Goal: Task Accomplishment & Management: Manage account settings

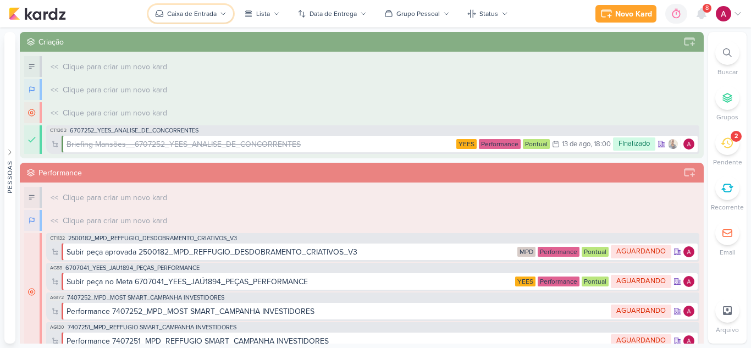
click at [187, 16] on div "Caixa de Entrada" at bounding box center [191, 14] width 49 height 10
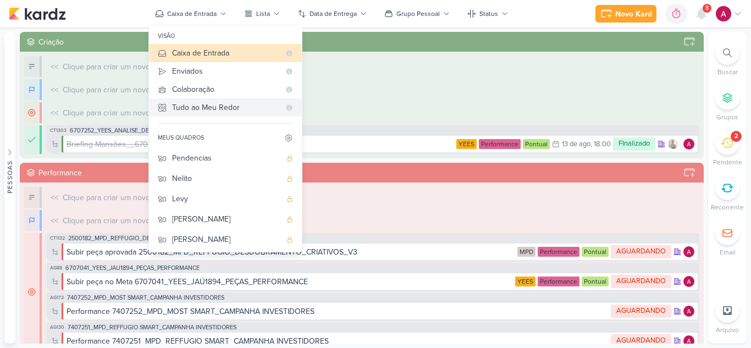
click at [226, 108] on div "Tudo ao Meu Redor" at bounding box center [226, 108] width 108 height 12
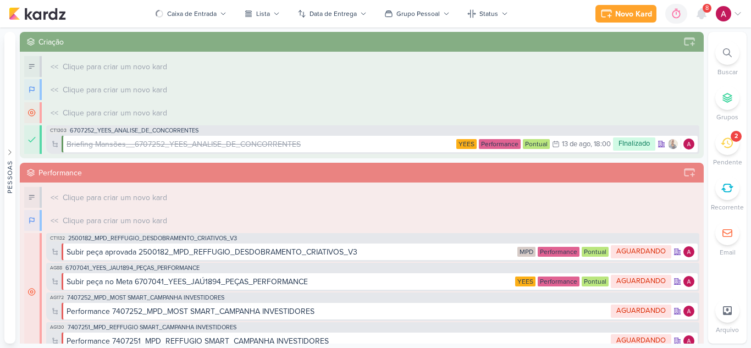
click at [704, 11] on div "8" at bounding box center [706, 8] width 9 height 9
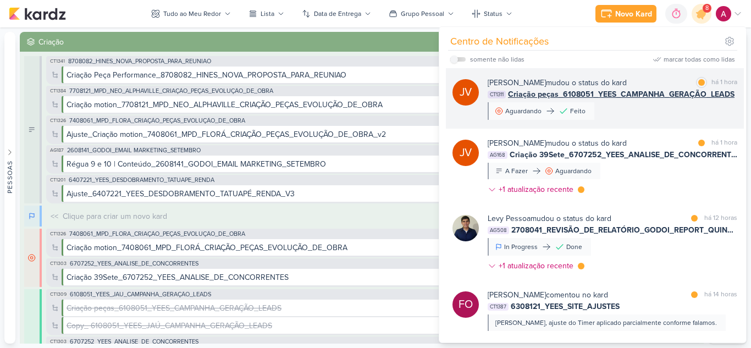
click at [659, 111] on div "[PERSON_NAME] mudou o status do kard marcar como lida há 1 hora CT1311 Criação …" at bounding box center [613, 98] width 250 height 43
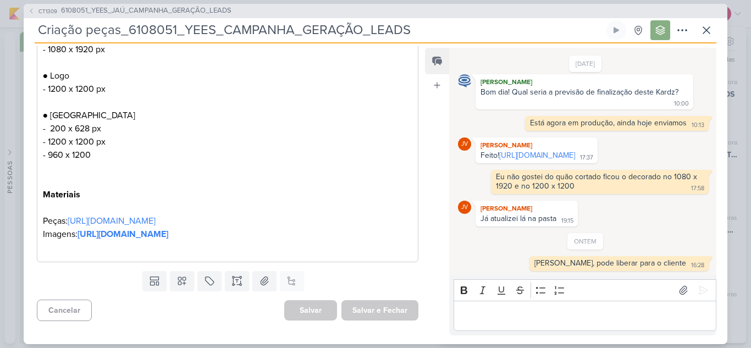
scroll to position [339, 0]
click at [704, 33] on icon at bounding box center [706, 30] width 7 height 7
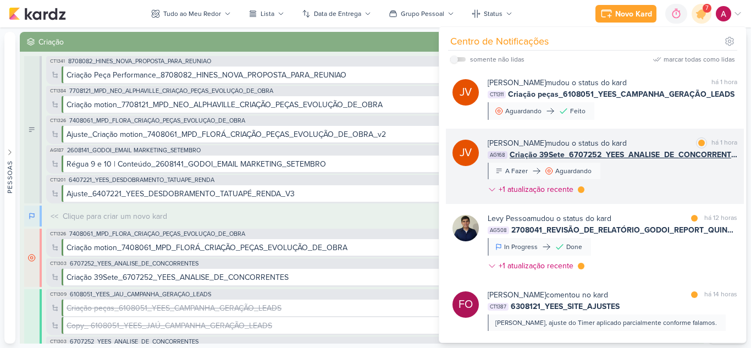
click at [618, 181] on div "[PERSON_NAME] mudou o status do kard marcar como lida há 1 hora AG168 Criação 3…" at bounding box center [613, 168] width 250 height 62
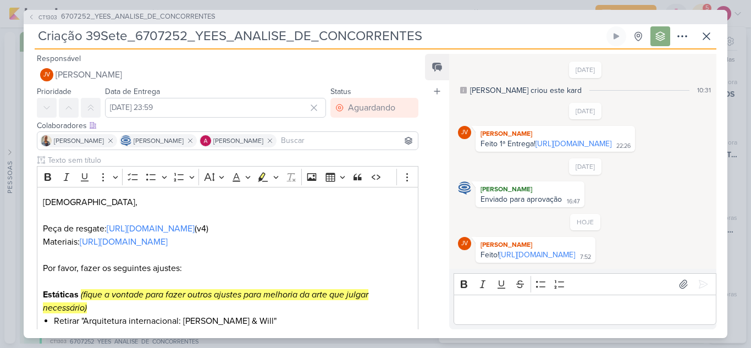
scroll to position [23, 0]
click at [528, 256] on link "[URL][DOMAIN_NAME]" at bounding box center [537, 254] width 76 height 9
click at [495, 311] on p "Editor editing area: main" at bounding box center [584, 309] width 251 height 13
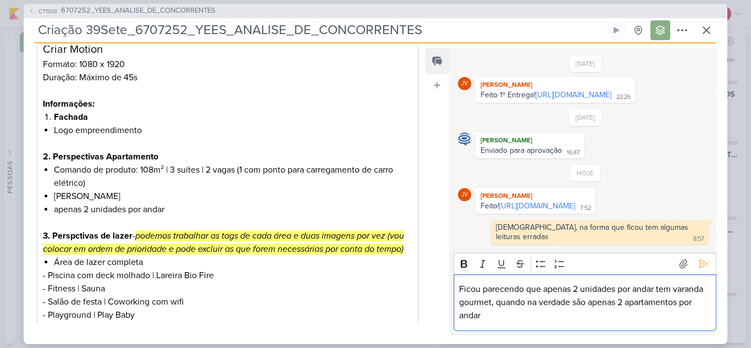
scroll to position [385, 0]
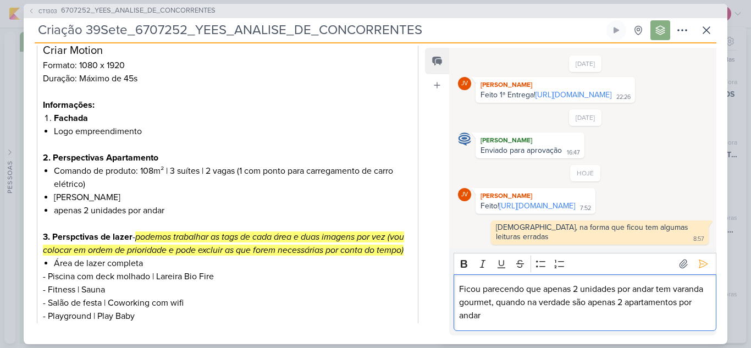
click at [606, 316] on p "Ficou parecendo que apenas 2 unidades por andar tem varanda gourmet, quando na …" at bounding box center [584, 303] width 251 height 40
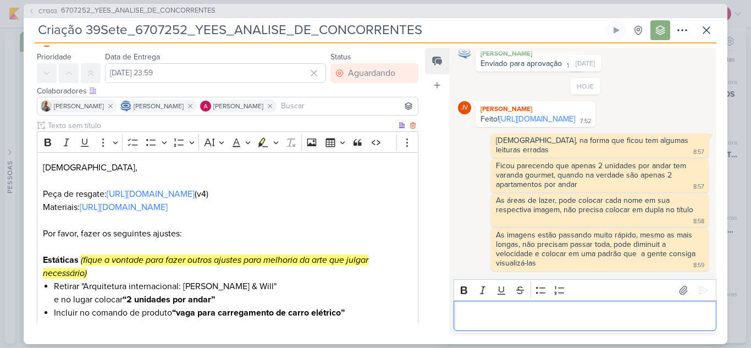
scroll to position [0, 0]
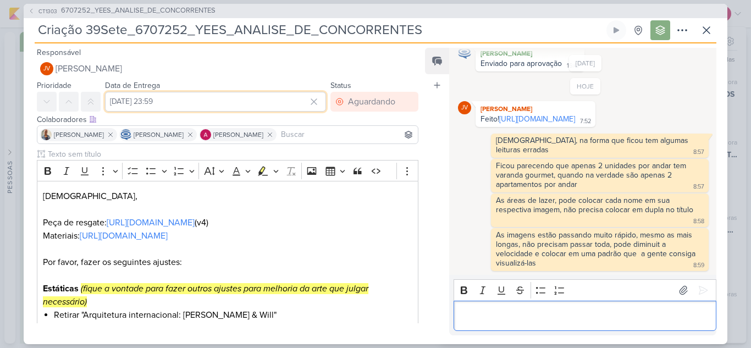
click at [197, 101] on input "[DATE] 23:59" at bounding box center [215, 102] width 221 height 20
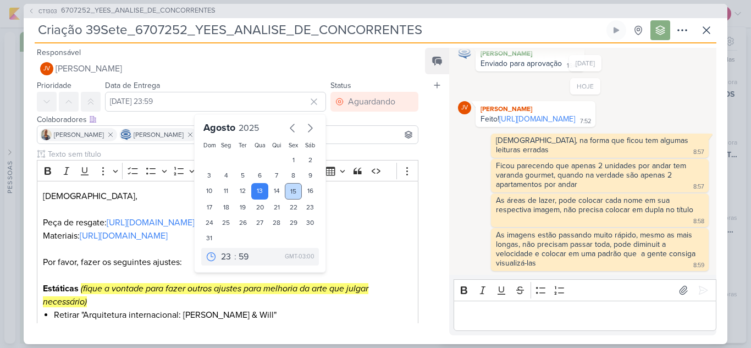
click at [290, 190] on div "15" at bounding box center [293, 191] width 17 height 16
type input "[DATE] 23:59"
click at [460, 172] on div "Ficou parecendo que apenas 2 unidades por andar tem varanda gourmet, quando na …" at bounding box center [585, 176] width 255 height 34
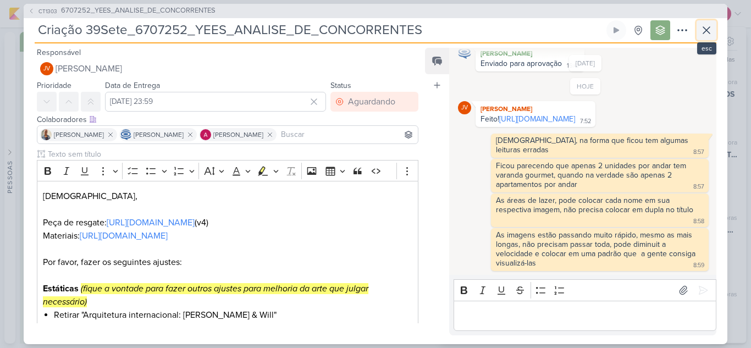
click at [710, 35] on icon at bounding box center [706, 30] width 13 height 13
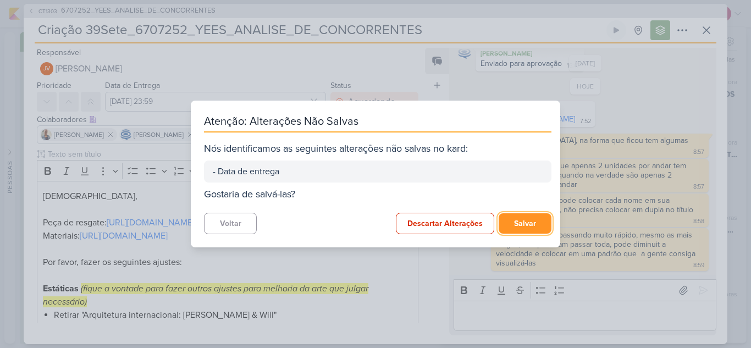
click at [524, 223] on button "Salvar" at bounding box center [525, 223] width 53 height 20
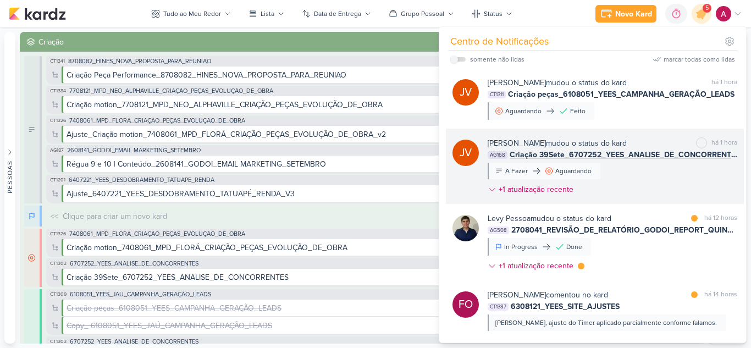
click at [628, 180] on div "[PERSON_NAME] mudou o status do kard marcar como não lida há 1 hora AG168 Criaç…" at bounding box center [613, 168] width 250 height 62
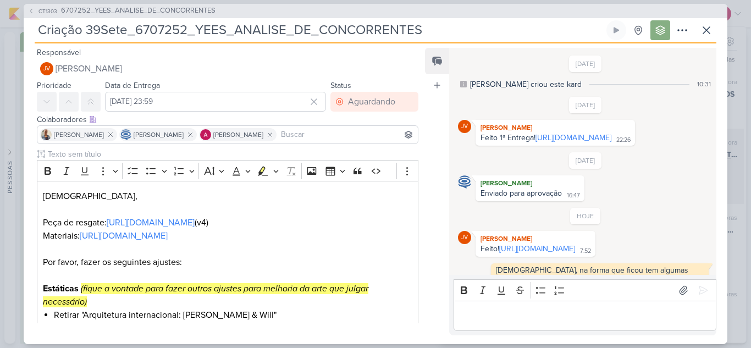
scroll to position [158, 0]
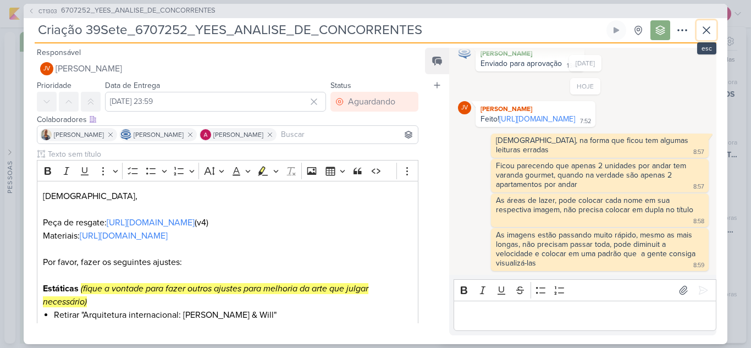
click at [709, 27] on icon at bounding box center [706, 30] width 13 height 13
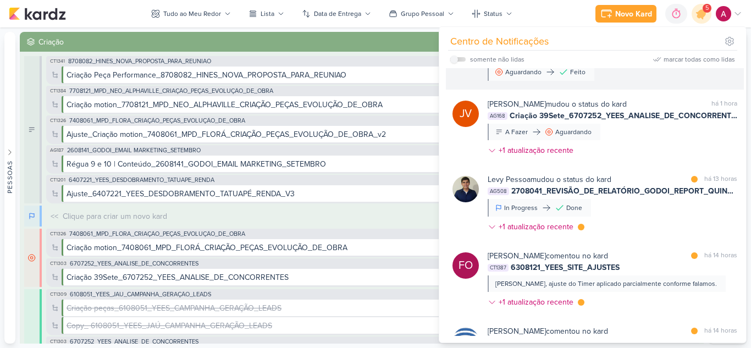
scroll to position [55, 0]
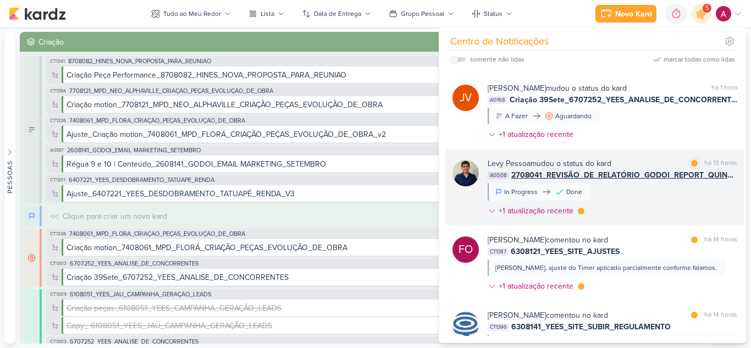
click at [659, 204] on div "[PERSON_NAME] mudou o status do kard marcar como lida há 13 horas AG508 2708041…" at bounding box center [613, 189] width 250 height 63
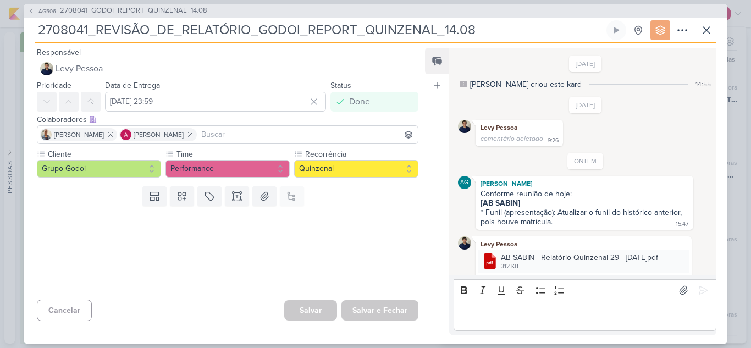
scroll to position [69, 0]
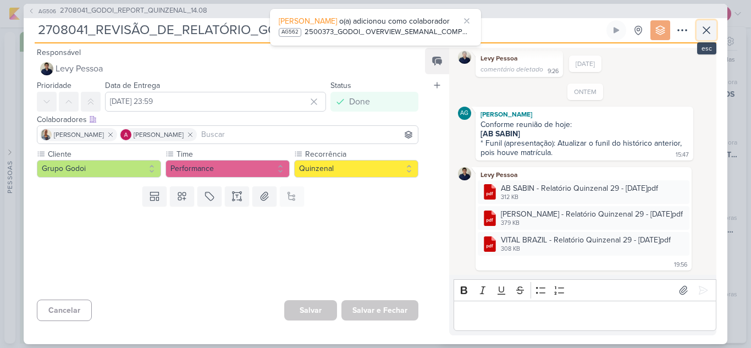
click at [707, 35] on icon at bounding box center [706, 30] width 13 height 13
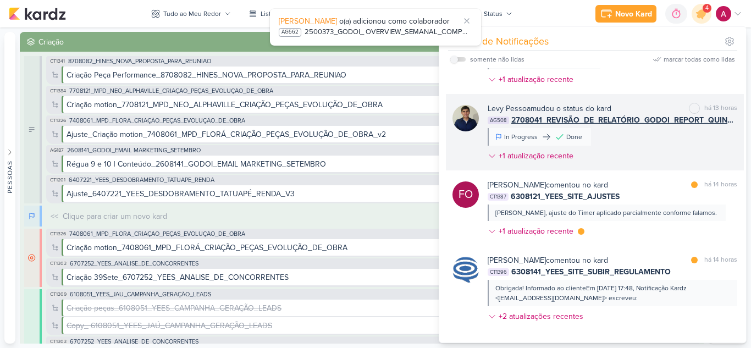
scroll to position [220, 0]
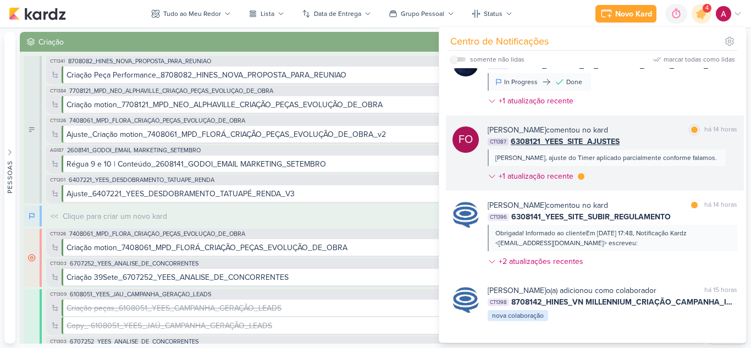
click at [641, 184] on div "[PERSON_NAME] comentou no kard marcar como lida há 14 horas CT1387 6308121_YEES…" at bounding box center [613, 155] width 250 height 62
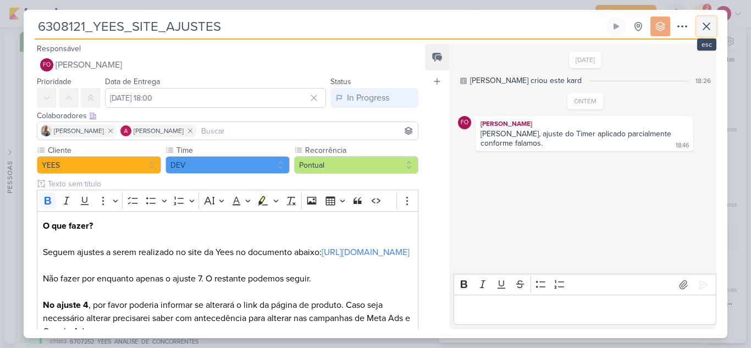
click at [707, 29] on icon at bounding box center [706, 26] width 13 height 13
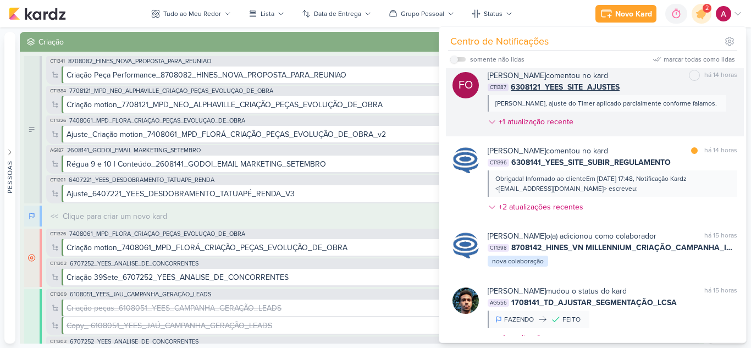
scroll to position [275, 0]
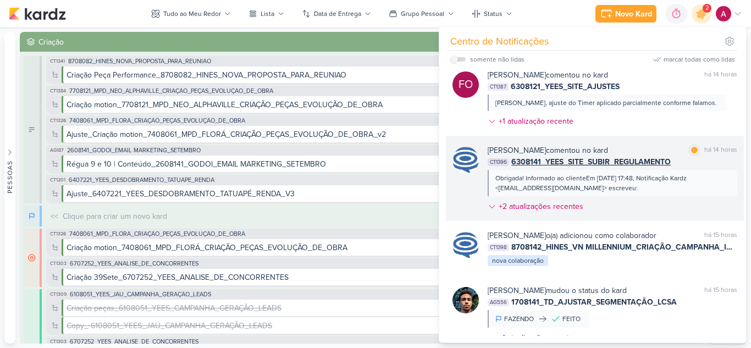
click at [701, 196] on div "Obrigada! Informado ao clienteEm [DATE] 17:48, Notificação Kardz <[EMAIL_ADDRES…" at bounding box center [613, 183] width 250 height 26
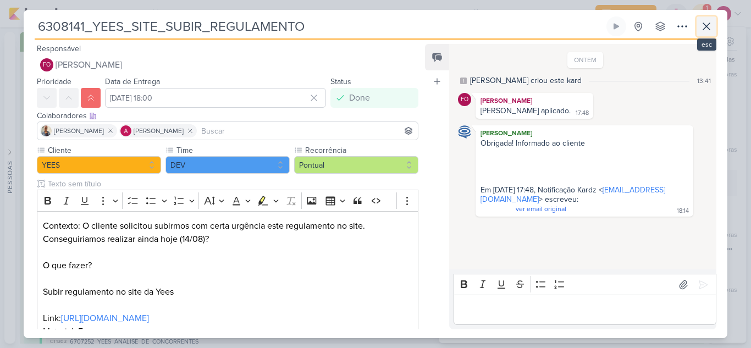
click at [711, 27] on icon at bounding box center [706, 26] width 13 height 13
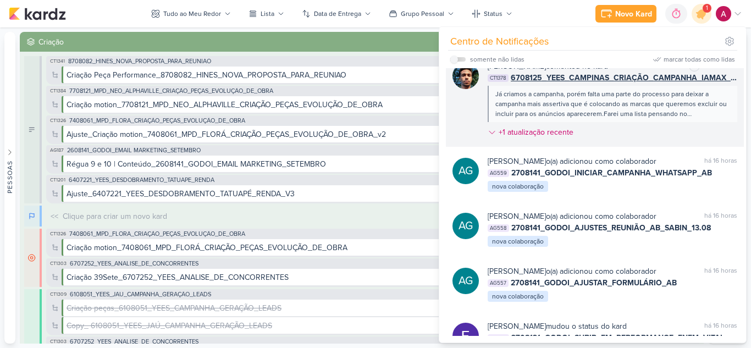
scroll to position [866, 0]
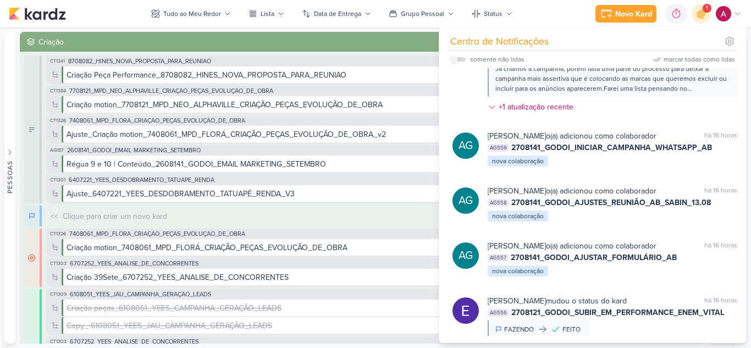
click at [460, 62] on div "somente não lidas" at bounding box center [487, 59] width 74 height 13
click at [460, 59] on label at bounding box center [457, 59] width 15 height 4
click at [458, 59] on input "checkbox" at bounding box center [454, 60] width 8 height 8
checkbox input "true"
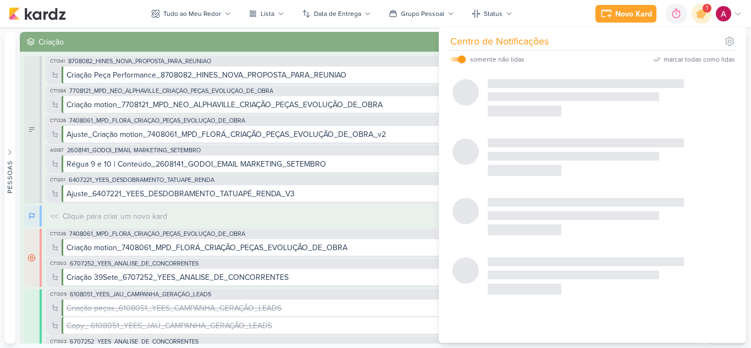
scroll to position [0, 0]
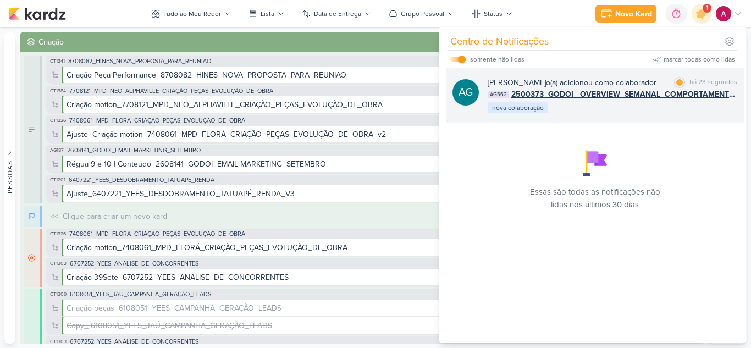
click at [652, 114] on div "[PERSON_NAME] o(a) adicionou como colaborador marcar como lida há 23 segundos A…" at bounding box center [613, 95] width 250 height 37
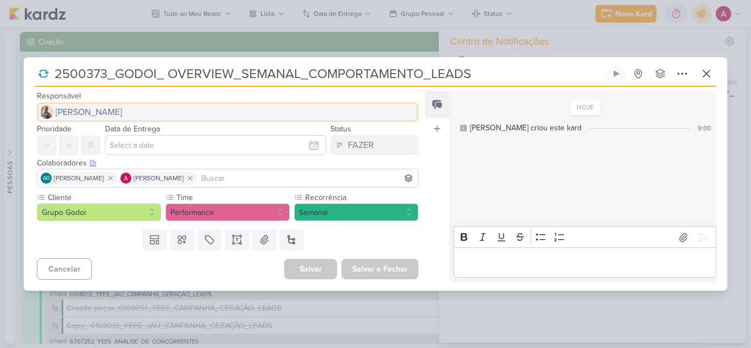
click at [79, 110] on span "[PERSON_NAME]" at bounding box center [89, 112] width 67 height 13
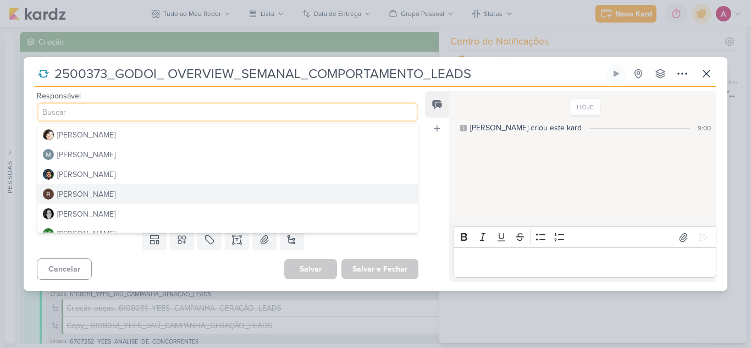
scroll to position [188, 0]
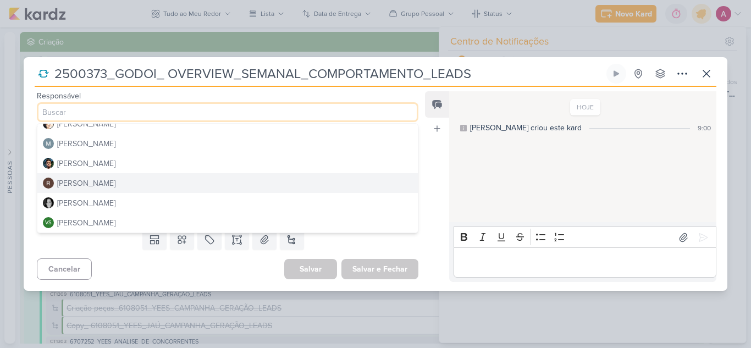
click at [88, 185] on div "[PERSON_NAME]" at bounding box center [86, 184] width 58 height 12
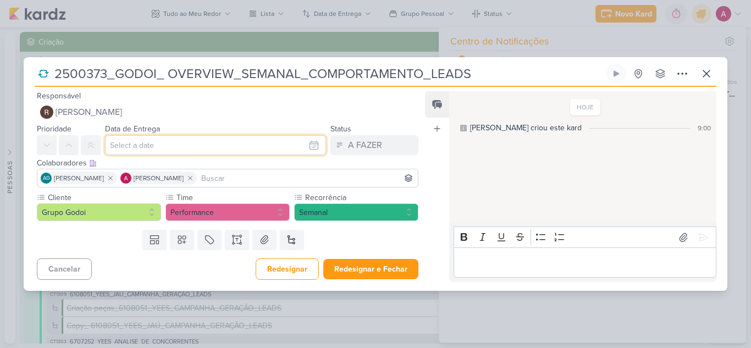
click at [179, 145] on input "text" at bounding box center [215, 145] width 221 height 20
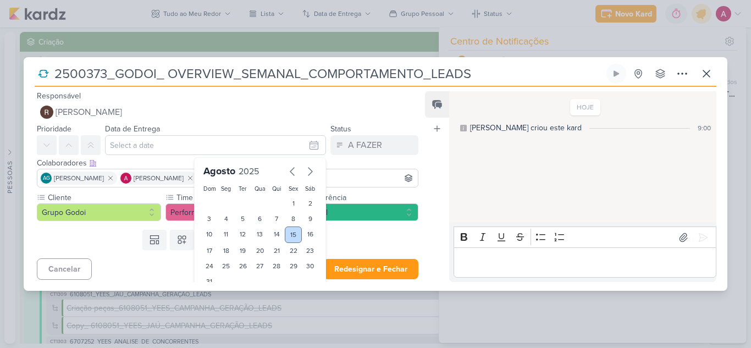
click at [288, 234] on div "15" at bounding box center [293, 234] width 17 height 16
type input "[DATE] 23:59"
click at [109, 233] on div "Templates Campos Personalizados Marcadores Caixa De Texto Anexo [GEOGRAPHIC_DAT…" at bounding box center [223, 239] width 399 height 29
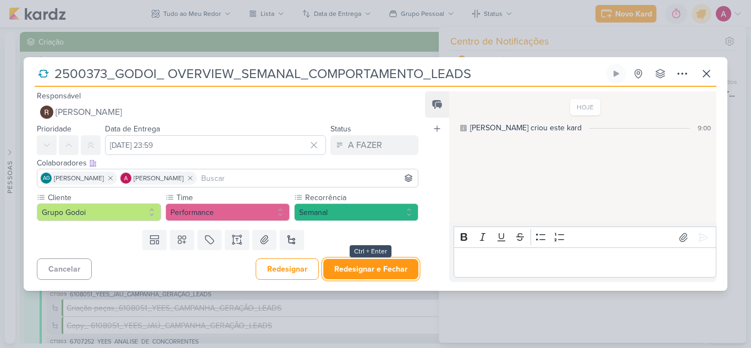
click at [385, 270] on button "Redesignar e Fechar" at bounding box center [370, 269] width 95 height 20
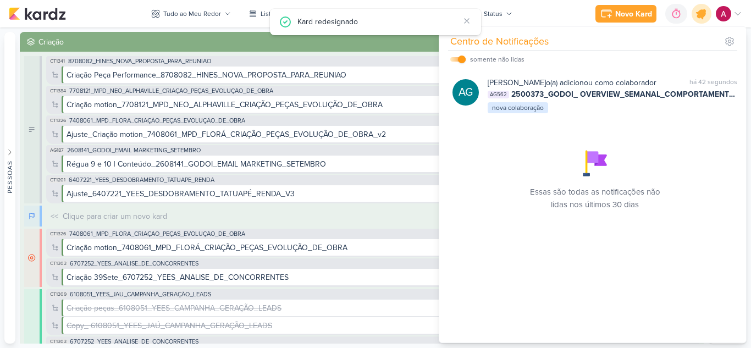
click at [696, 16] on icon at bounding box center [701, 13] width 19 height 19
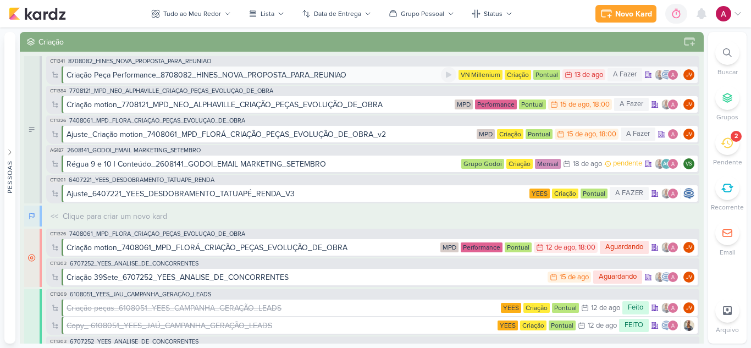
click at [325, 76] on div "Criação Peça Performance_8708082_HINES_NOVA_PROPOSTA_PARA_REUNIAO" at bounding box center [207, 75] width 280 height 12
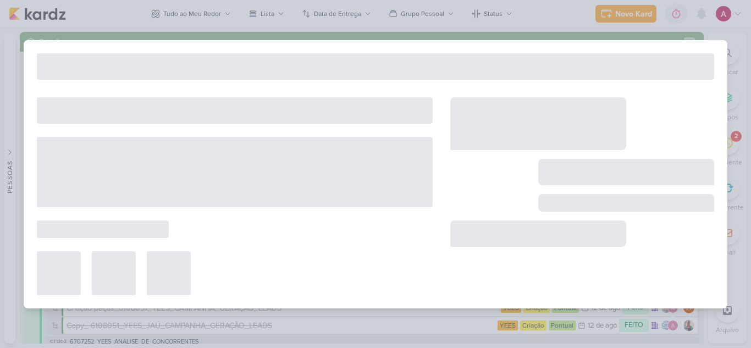
type input "Criação Peça Performance_8708082_HINES_NOVA_PROPOSTA_PARA_REUNIAO"
type input "[DATE] 23:59"
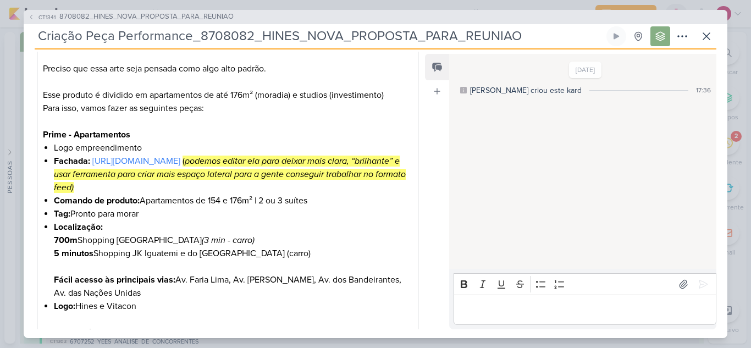
scroll to position [0, 0]
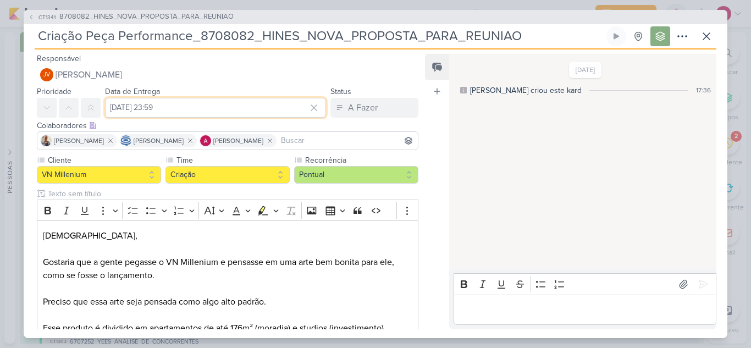
click at [185, 105] on input "[DATE] 23:59" at bounding box center [215, 108] width 221 height 20
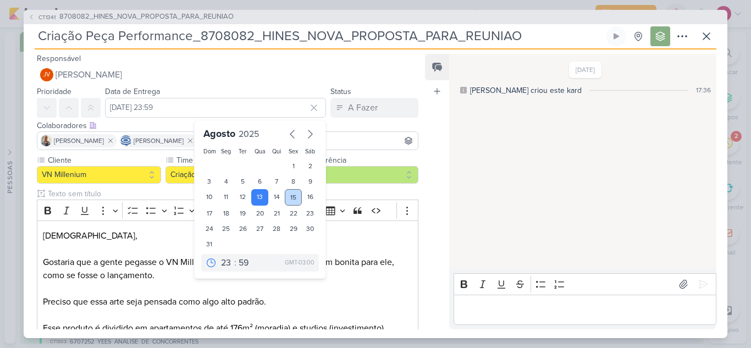
click at [289, 200] on div "15" at bounding box center [293, 197] width 17 height 16
type input "[DATE] 23:59"
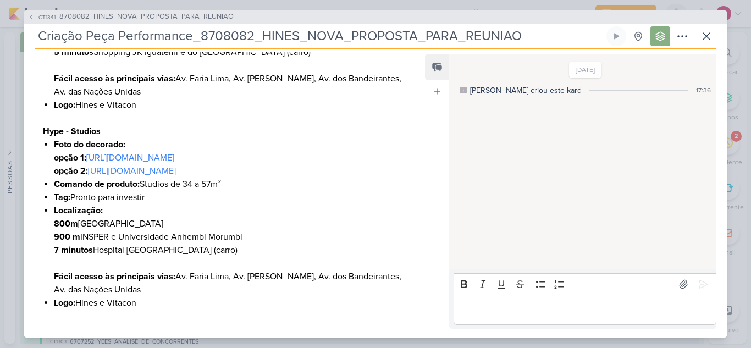
scroll to position [563, 0]
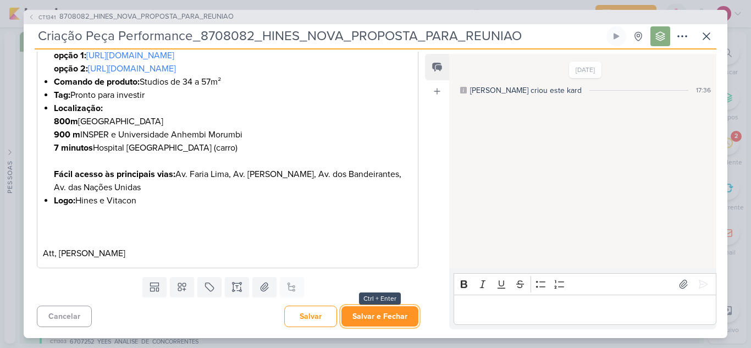
click at [383, 318] on button "Salvar e Fechar" at bounding box center [379, 316] width 77 height 20
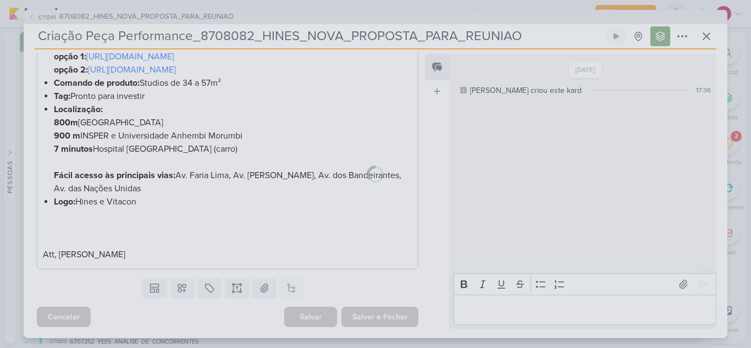
scroll to position [562, 0]
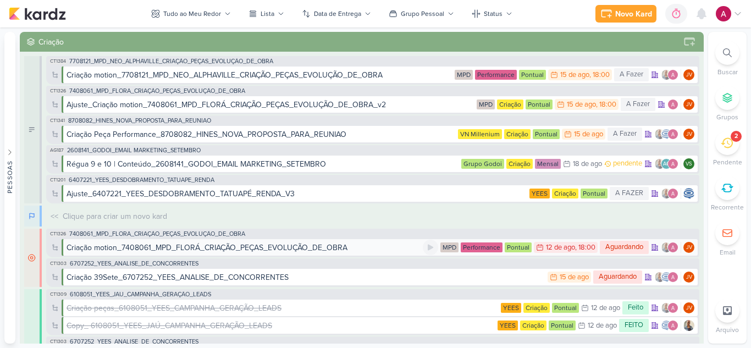
click at [337, 247] on div "Criação motion_7408061_MPD_FLORÁ_CRIAÇÃO_PEÇAS_EVOLUÇÃO_DE_OBRA" at bounding box center [207, 248] width 281 height 12
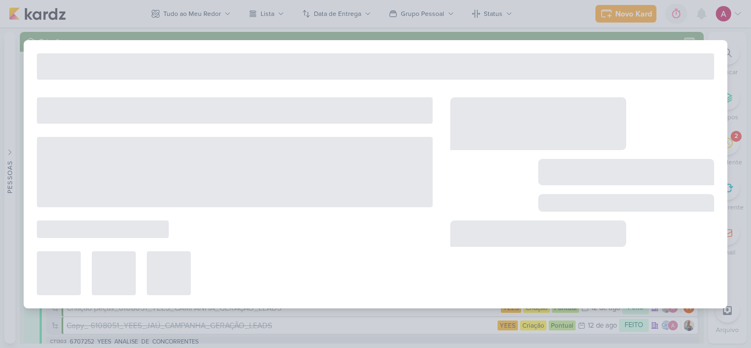
type input "Criação motion_7408061_MPD_FLORÁ_CRIAÇÃO_PEÇAS_EVOLUÇÃO_DE_OBRA"
type input "[DATE] 18:00"
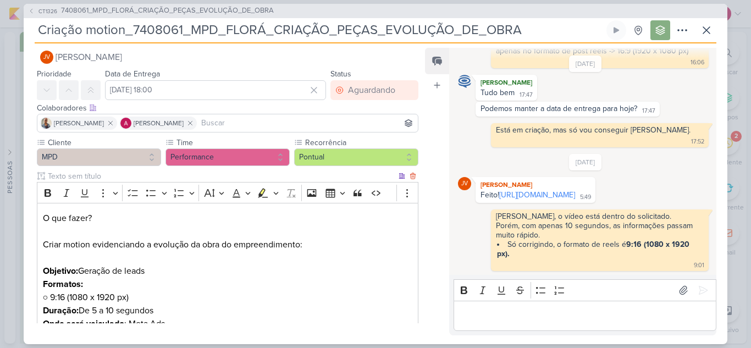
scroll to position [0, 0]
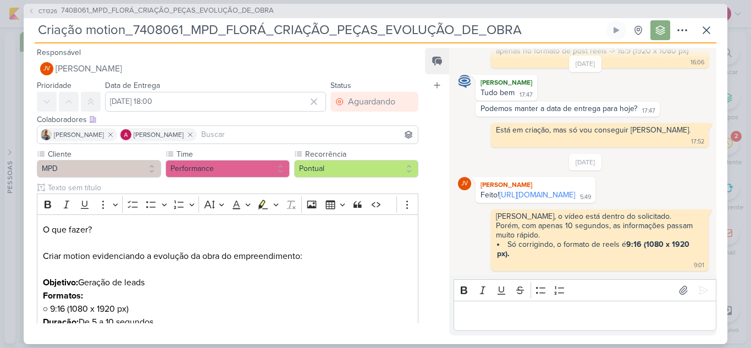
click at [483, 304] on div "Editor editing area: main" at bounding box center [584, 316] width 263 height 30
click at [41, 13] on span "CT1326" at bounding box center [48, 11] width 22 height 8
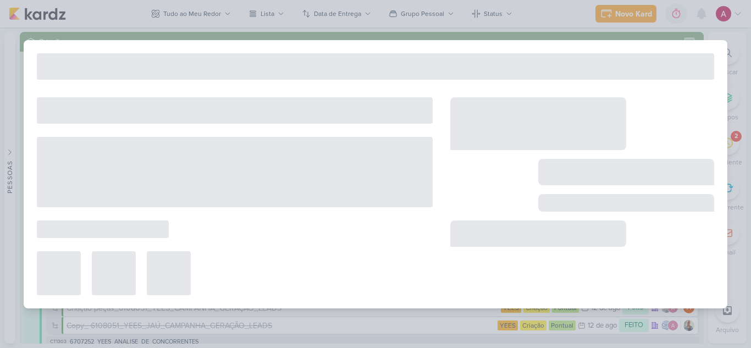
type input "7408061_MPD_FLORÁ_CRIAÇÃO_PEÇAS_EVOLUÇÃO_DE_OBRA"
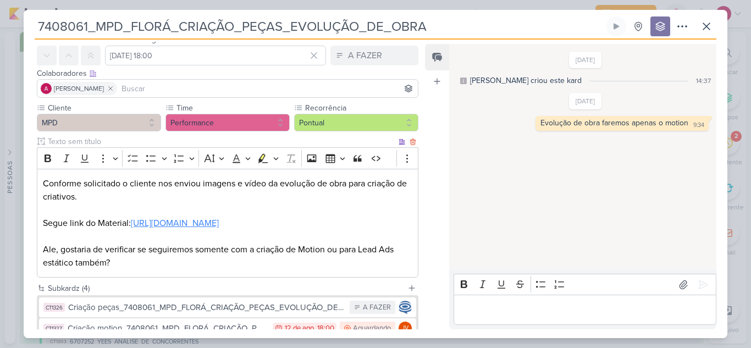
scroll to position [169, 0]
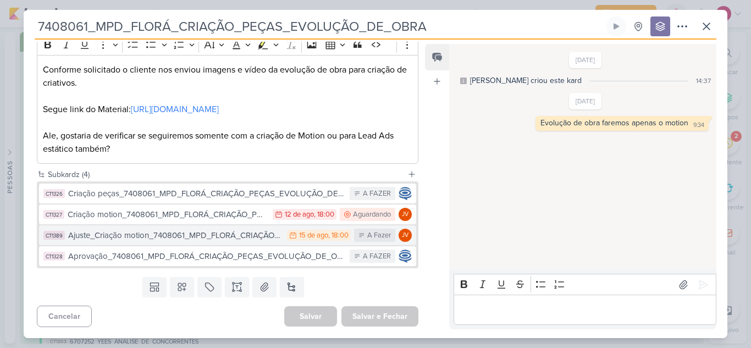
click at [155, 239] on div "Ajuste_Criação motion_7408061_MPD_FLORÁ_CRIAÇÃO_PEÇAS_EVOLUÇÃO_DE_OBRA_v2" at bounding box center [174, 235] width 213 height 13
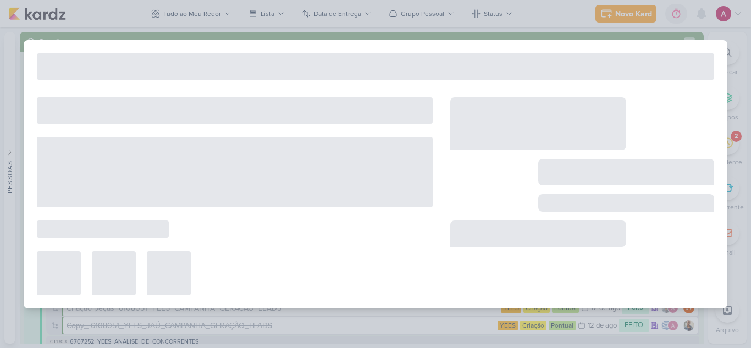
type input "Ajuste_Criação motion_7408061_MPD_FLORÁ_CRIAÇÃO_PEÇAS_EVOLUÇÃO_DE_OBRA_v2"
type input "[DATE] 18:00"
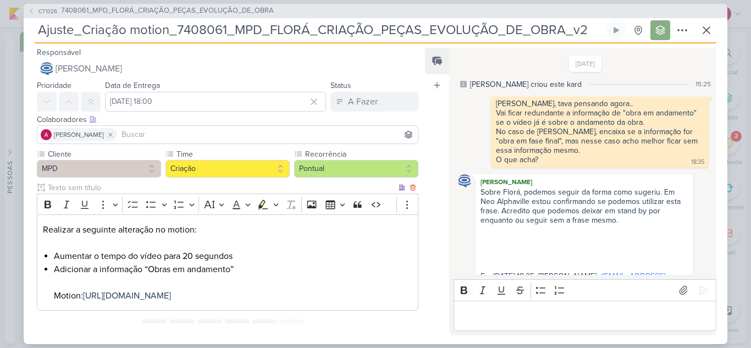
scroll to position [95, 0]
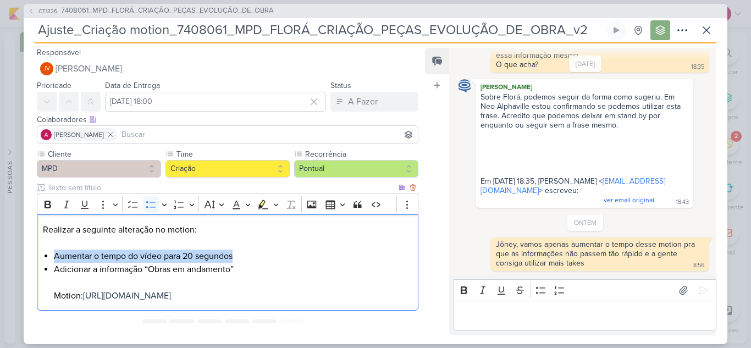
drag, startPoint x: 54, startPoint y: 255, endPoint x: 241, endPoint y: 255, distance: 187.4
click at [241, 255] on li "Aumentar o tempo do vídeo para 20 segundos" at bounding box center [233, 256] width 358 height 13
copy li "Aumentar o tempo do vídeo para 20 segundos"
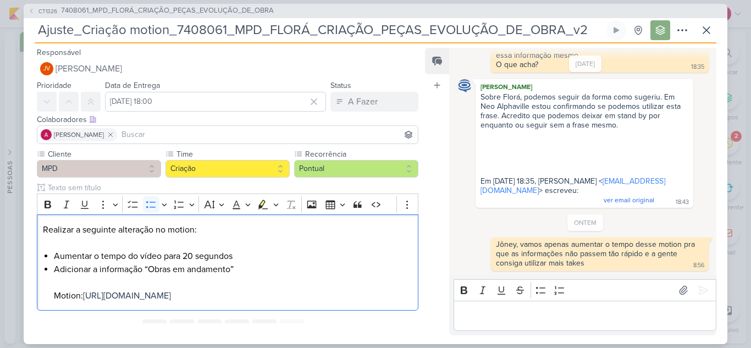
click at [502, 309] on p "Editor editing area: main" at bounding box center [584, 315] width 251 height 13
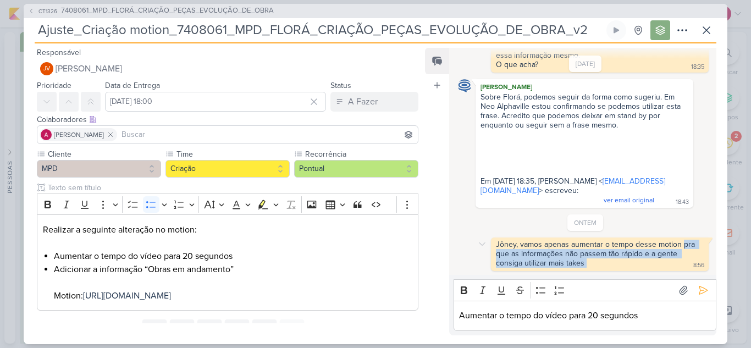
drag, startPoint x: 682, startPoint y: 245, endPoint x: 644, endPoint y: 269, distance: 45.4
click at [644, 269] on div "Jôney, vamos apenas aumentar o tempo desse motion pra que as informações não pa…" at bounding box center [600, 254] width 218 height 34
copy div "pra que as informações não passem tão rápido e a gente consiga utilizar mais ta…"
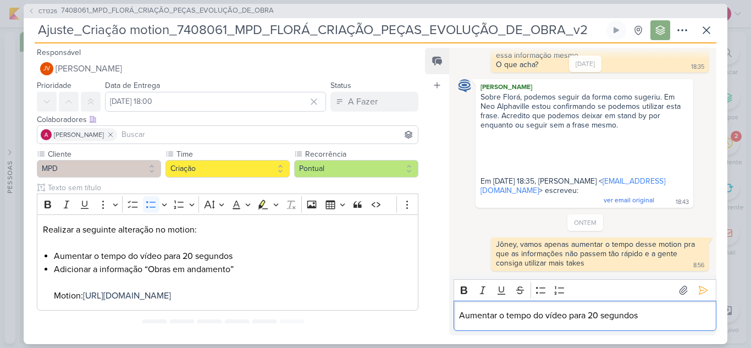
click at [649, 314] on p "Aumentar o tempo do vídeo para 20 segundos" at bounding box center [584, 315] width 251 height 13
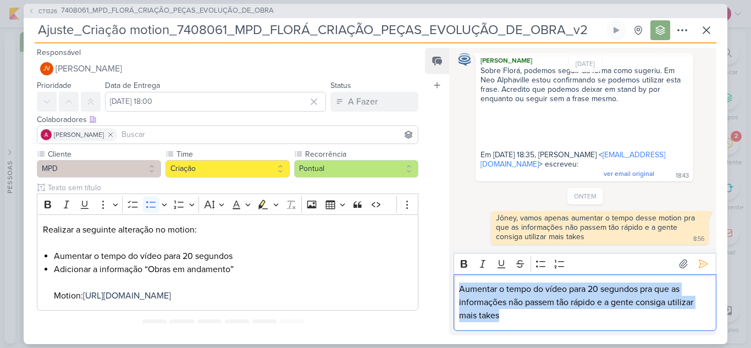
drag, startPoint x: 493, startPoint y: 317, endPoint x: 441, endPoint y: 286, distance: 60.6
click at [441, 286] on div "Feed Atrelar email Solte o email para atrelar ao kard [DATE] [PERSON_NAME] crio…" at bounding box center [570, 191] width 291 height 287
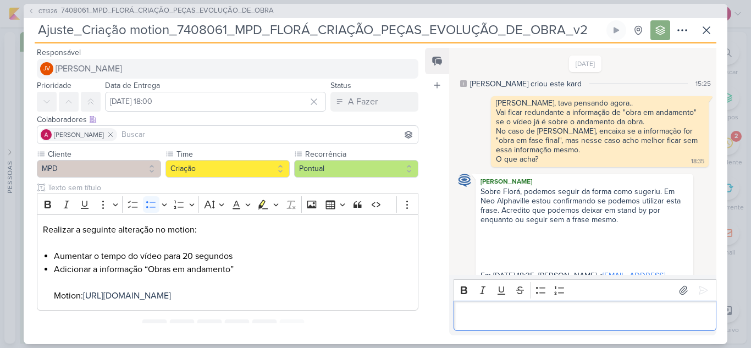
scroll to position [0, 0]
click at [59, 69] on span "[PERSON_NAME]" at bounding box center [89, 68] width 67 height 13
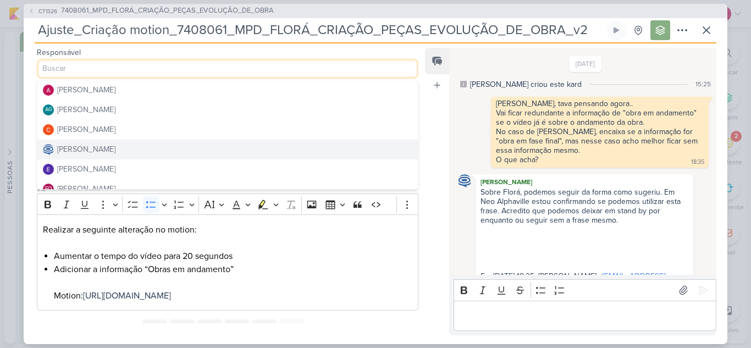
click at [544, 323] on div "Editor editing area: main" at bounding box center [584, 316] width 263 height 30
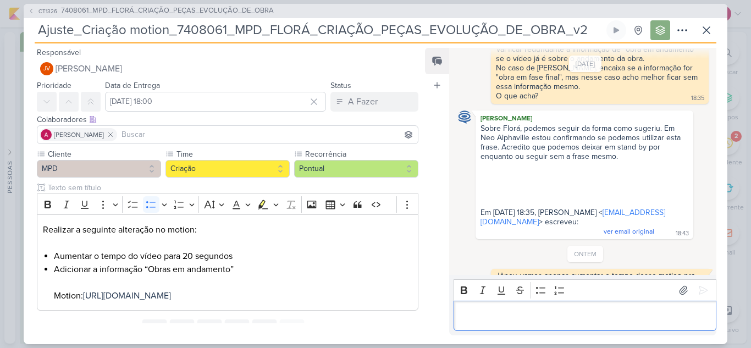
scroll to position [158, 0]
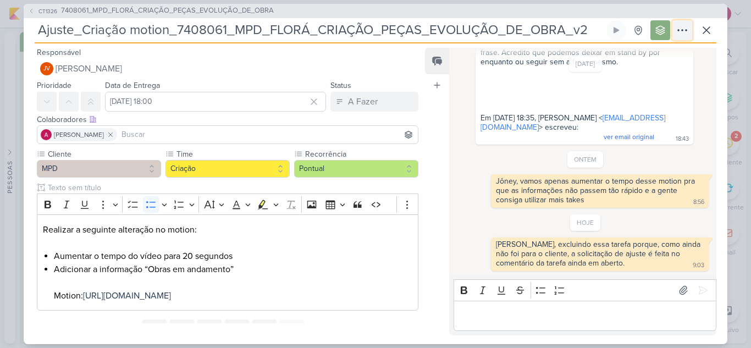
click at [676, 28] on icon at bounding box center [682, 30] width 13 height 13
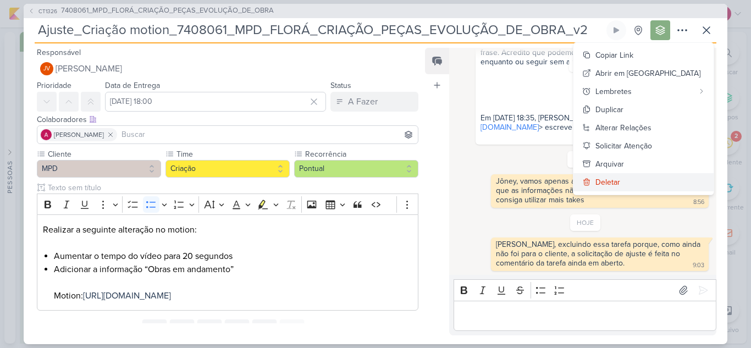
click at [620, 179] on div "Deletar" at bounding box center [607, 182] width 25 height 12
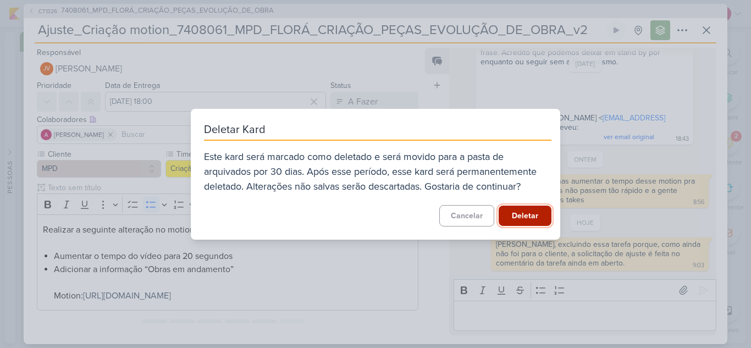
click at [522, 212] on button "Deletar" at bounding box center [525, 216] width 53 height 20
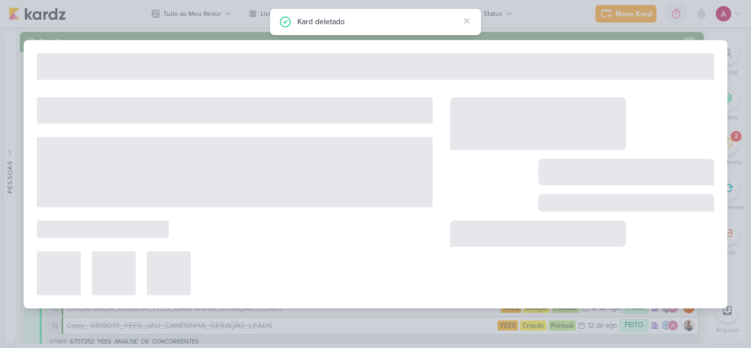
type input "7408061_MPD_FLORÁ_CRIAÇÃO_PEÇAS_EVOLUÇÃO_DE_OBRA"
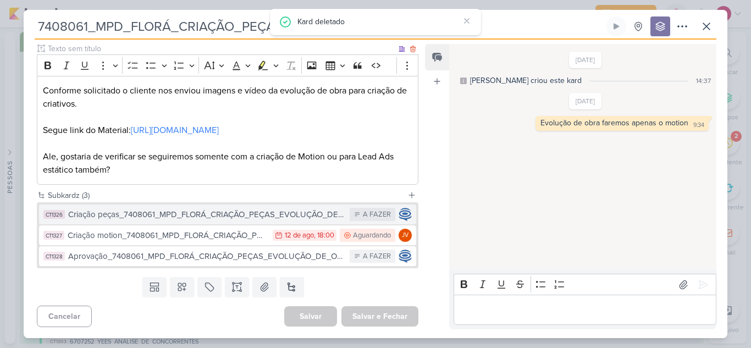
scroll to position [148, 0]
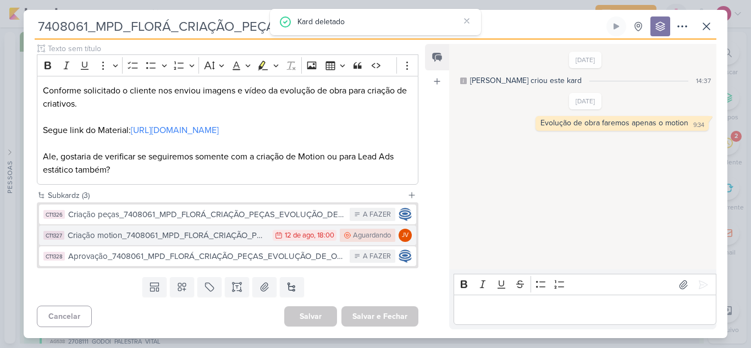
click at [224, 236] on div "Criação motion_7408061_MPD_FLORÁ_CRIAÇÃO_PEÇAS_EVOLUÇÃO_DE_OBRA" at bounding box center [168, 235] width 200 height 13
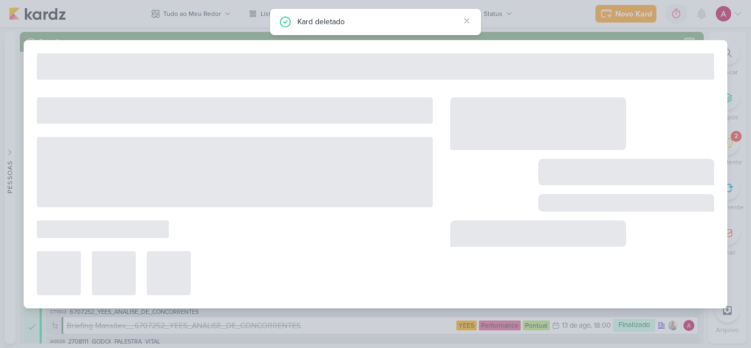
type input "Criação motion_7408061_MPD_FLORÁ_CRIAÇÃO_PEÇAS_EVOLUÇÃO_DE_OBRA"
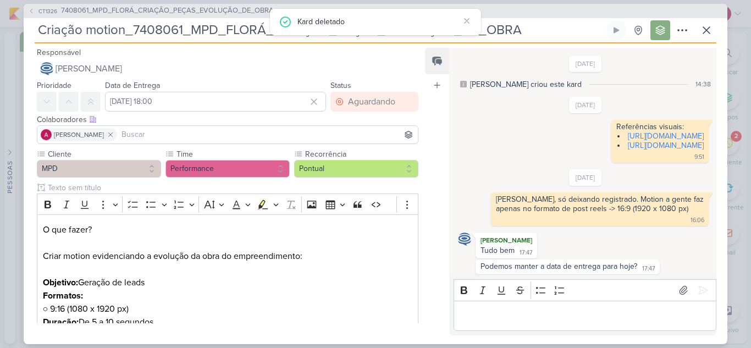
scroll to position [167, 0]
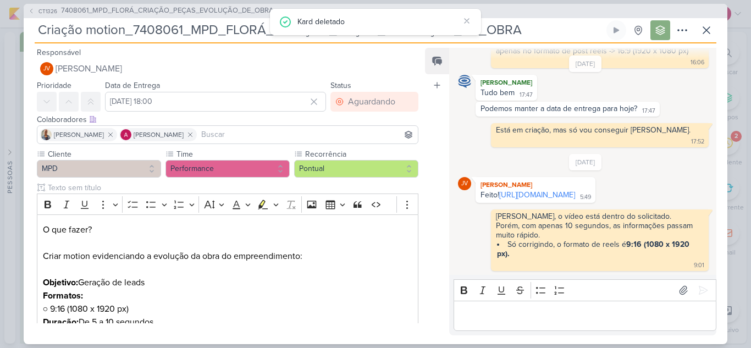
click at [514, 305] on div "Editor editing area: main" at bounding box center [584, 316] width 263 height 30
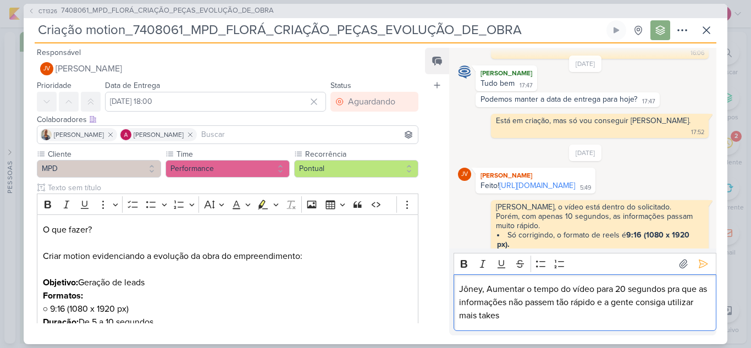
scroll to position [193, 0]
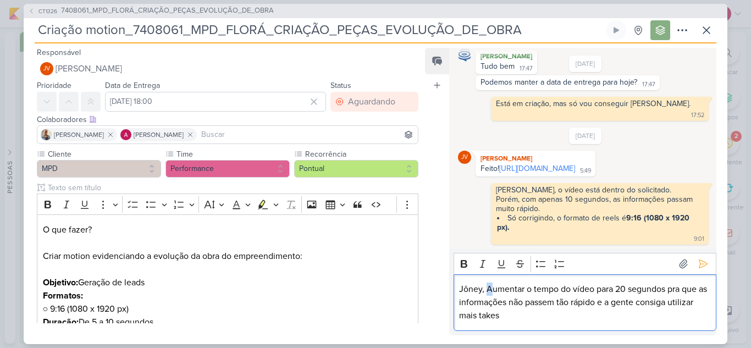
click at [488, 290] on p "Jôney, Aumentar o tempo do vídeo para 20 segundos pra que as informações não pa…" at bounding box center [584, 303] width 251 height 40
click at [587, 321] on p "Jôney, por favor, aumentar o tempo do vídeo para 20 segundos pra que as informa…" at bounding box center [584, 303] width 251 height 40
click at [699, 263] on icon at bounding box center [703, 263] width 11 height 11
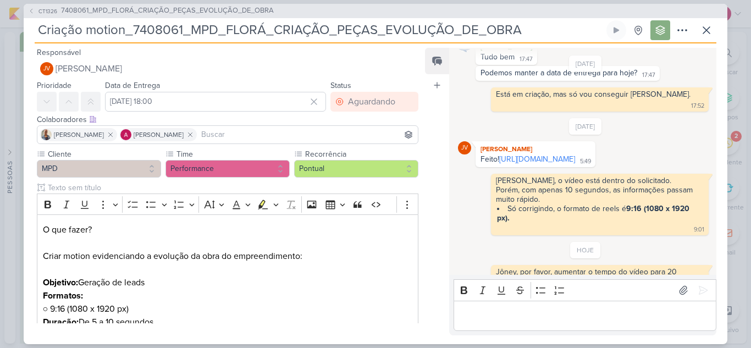
scroll to position [230, 0]
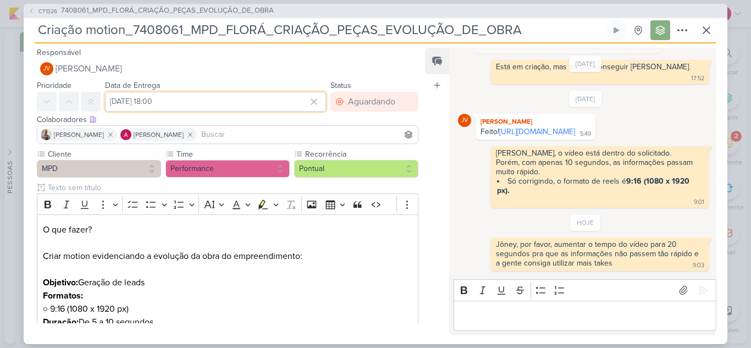
click at [241, 98] on input "[DATE] 18:00" at bounding box center [215, 102] width 221 height 20
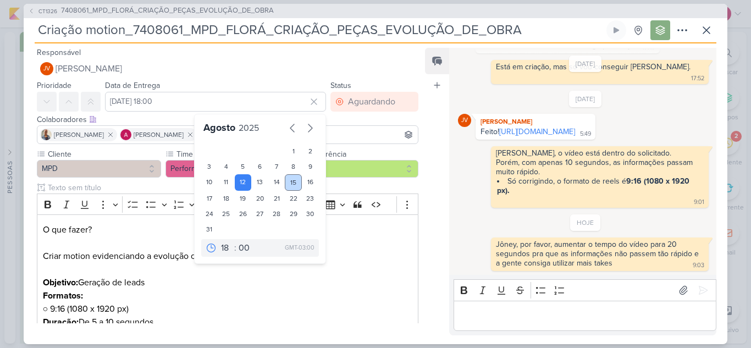
click at [289, 180] on div "15" at bounding box center [293, 182] width 17 height 16
type input "[DATE] 18:00"
click at [444, 248] on div "Feed Atrelar email Solte o email para atrelar ao kard" at bounding box center [437, 191] width 24 height 287
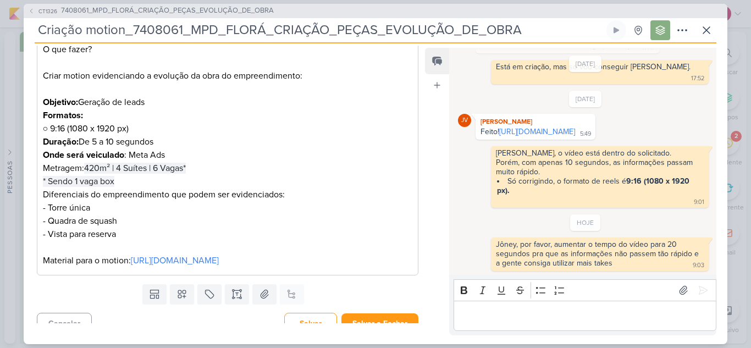
scroll to position [207, 0]
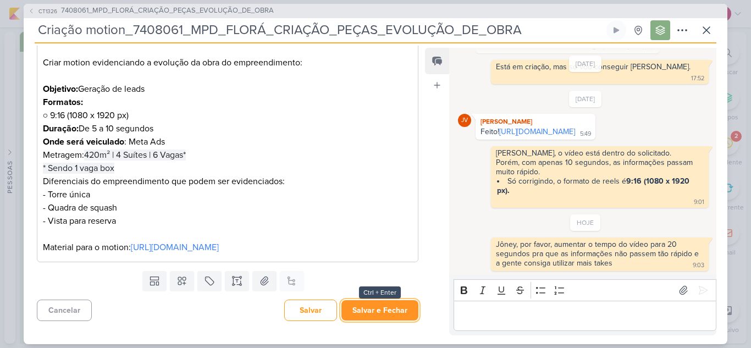
click at [385, 311] on button "Salvar e Fechar" at bounding box center [379, 310] width 77 height 20
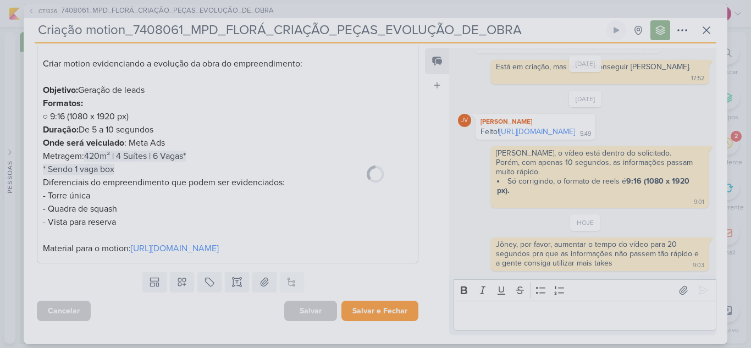
scroll to position [206, 0]
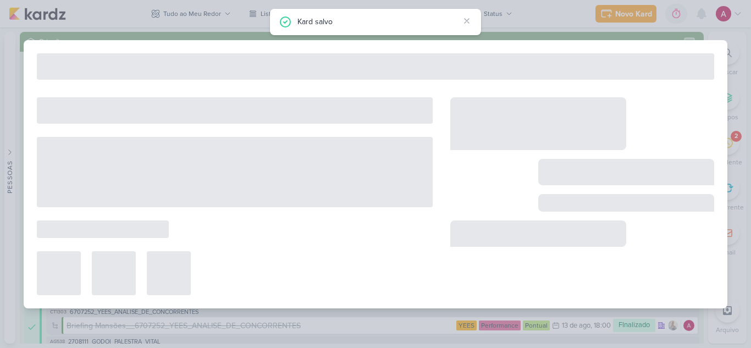
type input "7408061_MPD_FLORÁ_CRIAÇÃO_PEÇAS_EVOLUÇÃO_DE_OBRA"
type input "[DATE] 18:00"
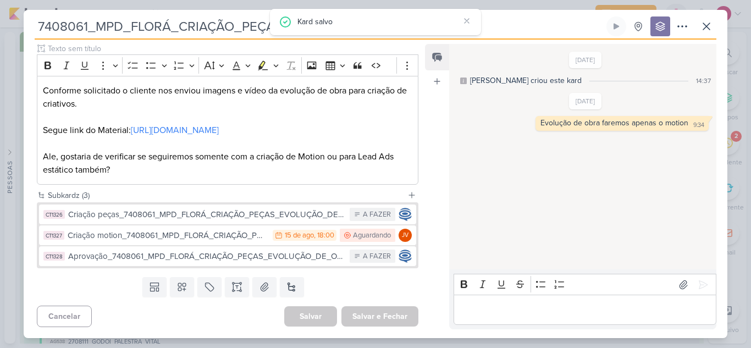
scroll to position [0, 0]
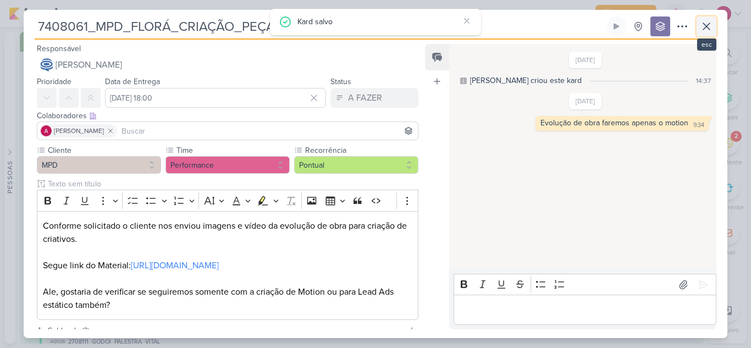
click at [711, 30] on icon at bounding box center [706, 26] width 13 height 13
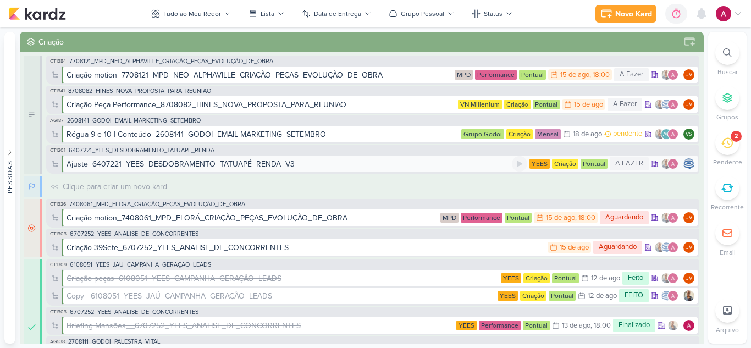
click at [337, 166] on div "Ajuste_6407221_YEES_DESDOBRAMENTO_TATUAPÉ_RENDA_V3" at bounding box center [289, 164] width 445 height 12
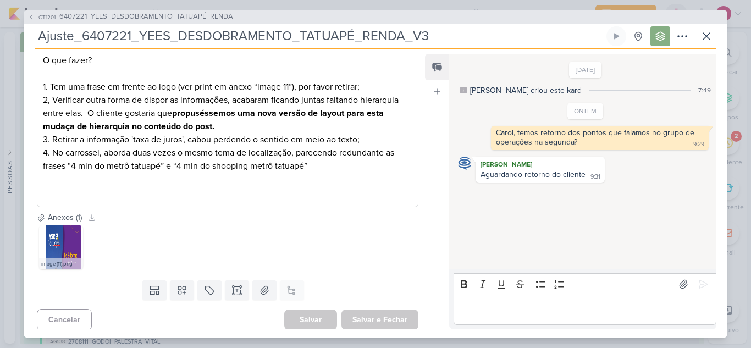
scroll to position [179, 0]
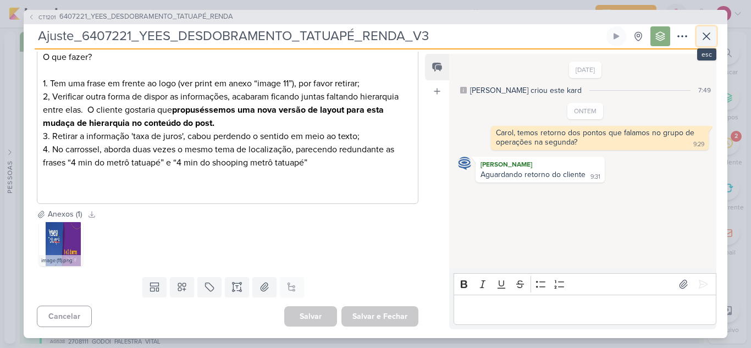
click at [711, 34] on icon at bounding box center [706, 36] width 13 height 13
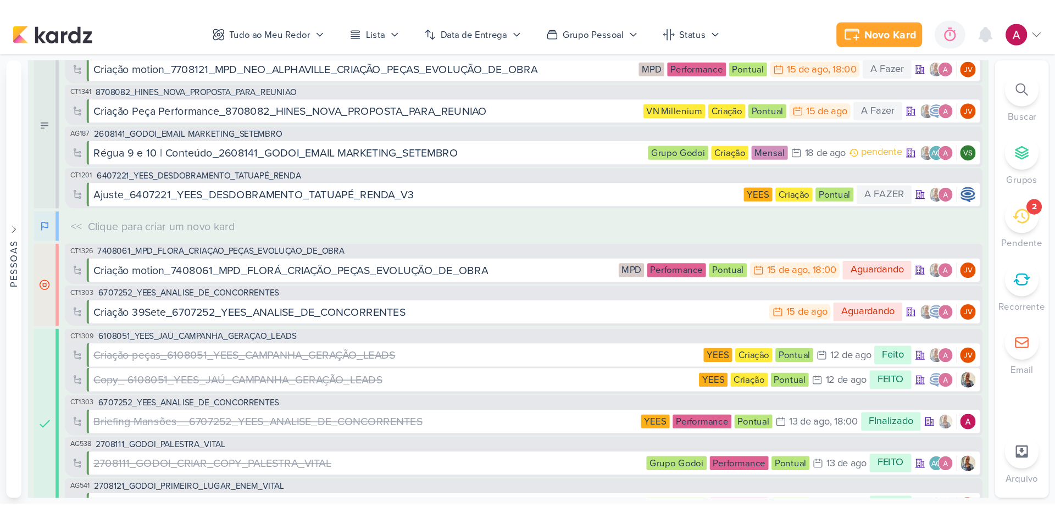
scroll to position [0, 0]
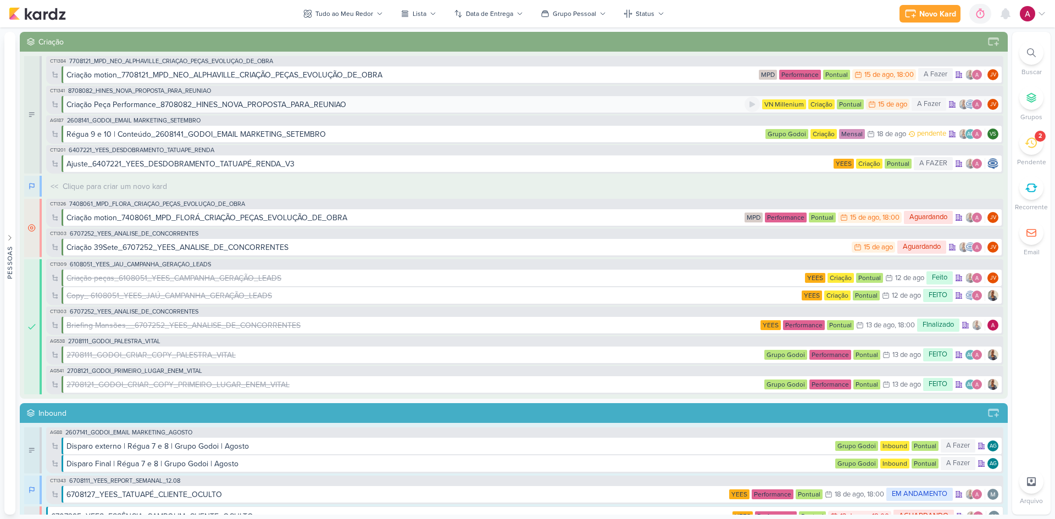
click at [272, 107] on div "Criação Peça Performance_8708082_HINES_NOVA_PROPOSTA_PARA_REUNIAO" at bounding box center [207, 105] width 280 height 12
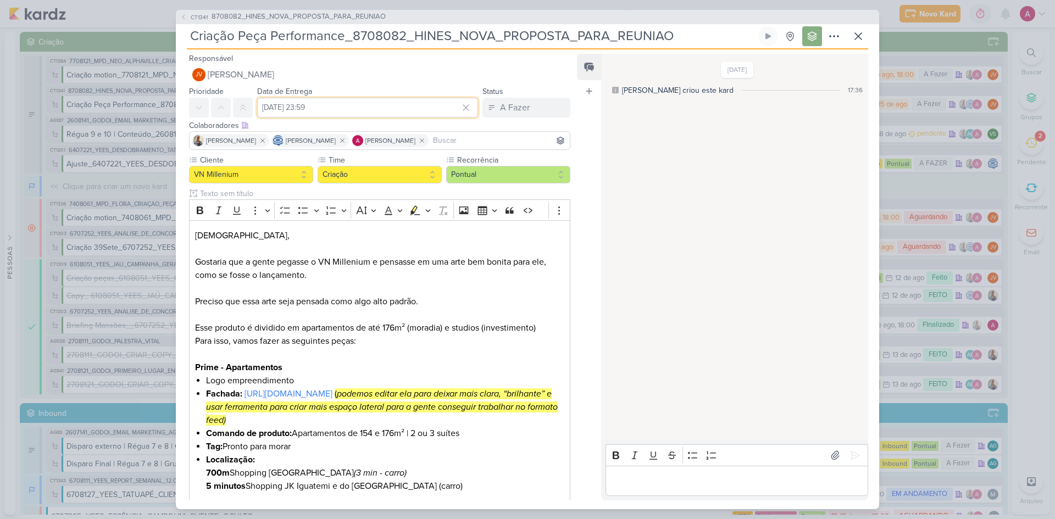
click at [377, 101] on input "[DATE] 23:59" at bounding box center [367, 108] width 221 height 20
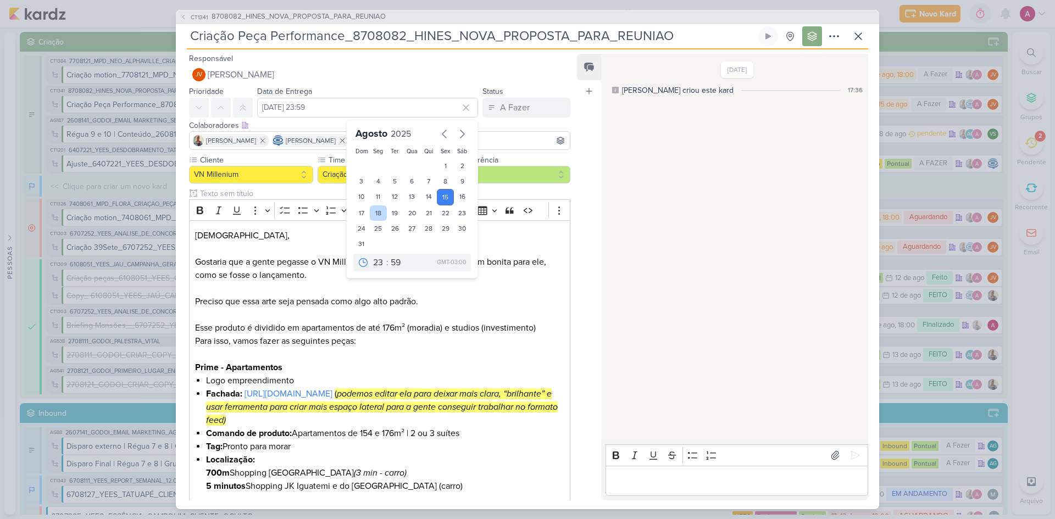
click at [375, 213] on div "18" at bounding box center [378, 213] width 17 height 15
type input "[DATE] 23:59"
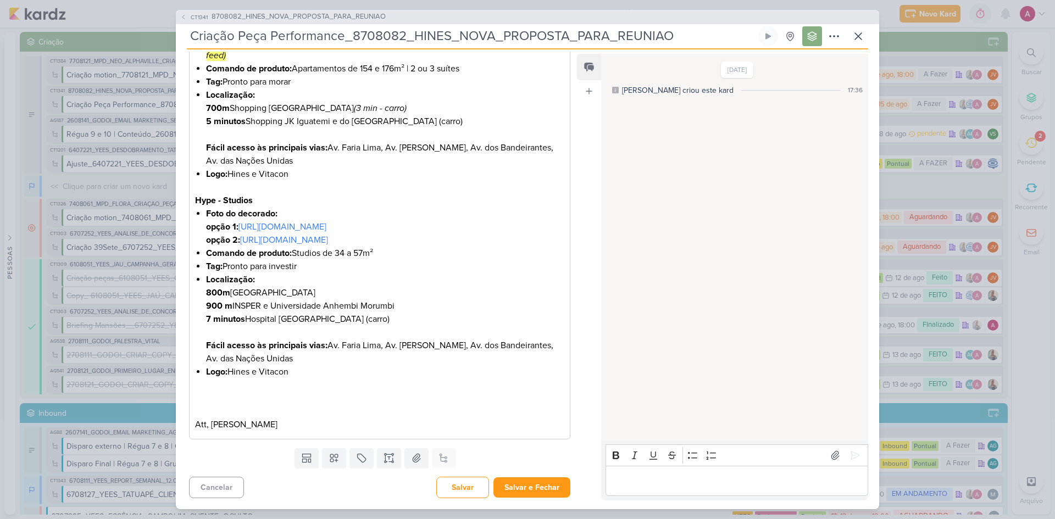
scroll to position [391, 0]
click at [521, 347] on button "Salvar e Fechar" at bounding box center [532, 488] width 77 height 20
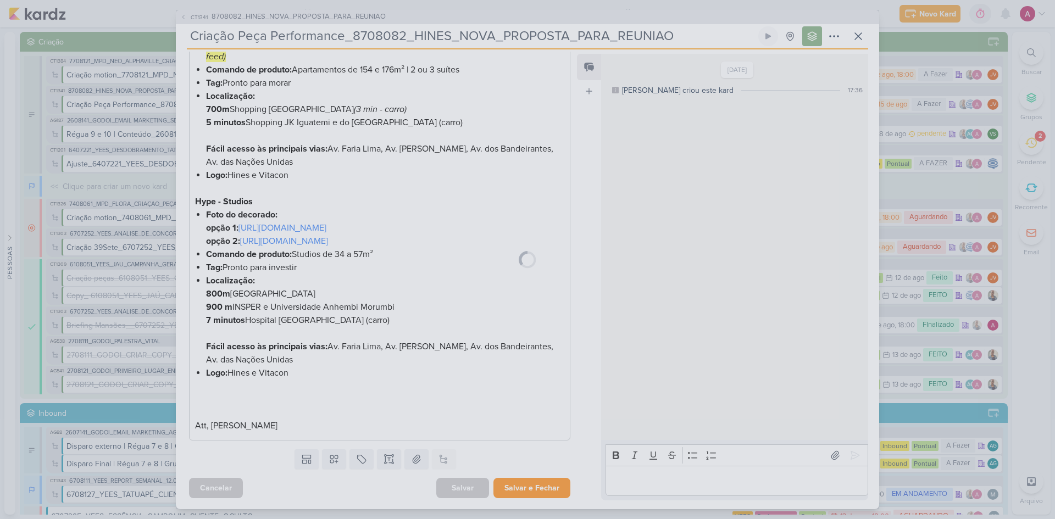
scroll to position [390, 0]
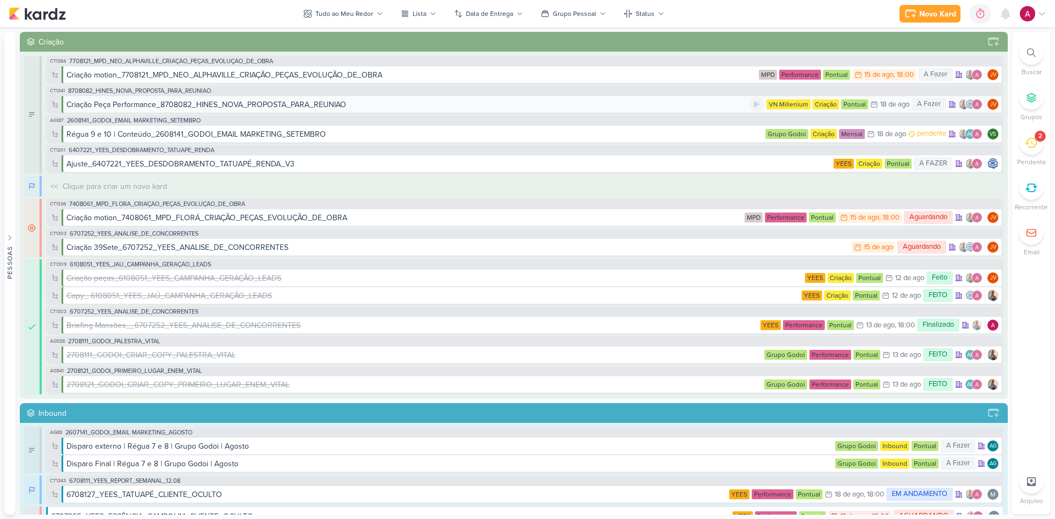
click at [389, 107] on div "Criação Peça Performance_8708082_HINES_NOVA_PROPOSTA_PARA_REUNIAO" at bounding box center [408, 105] width 683 height 12
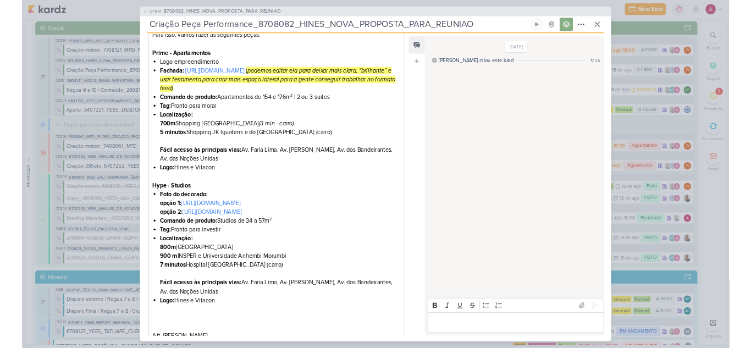
scroll to position [280, 0]
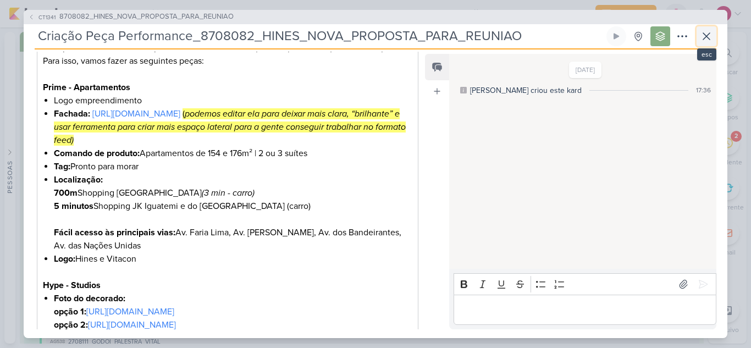
click at [706, 36] on icon at bounding box center [706, 36] width 7 height 7
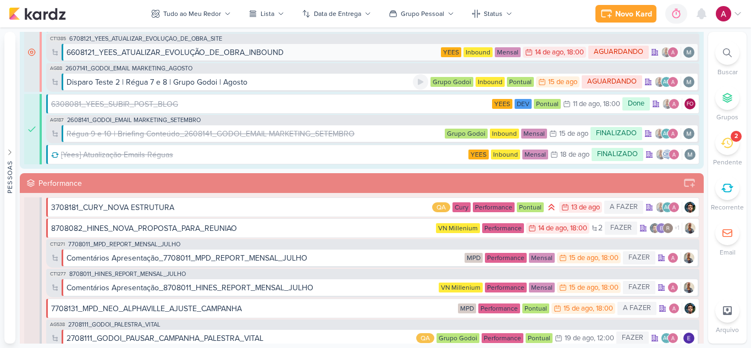
scroll to position [495, 0]
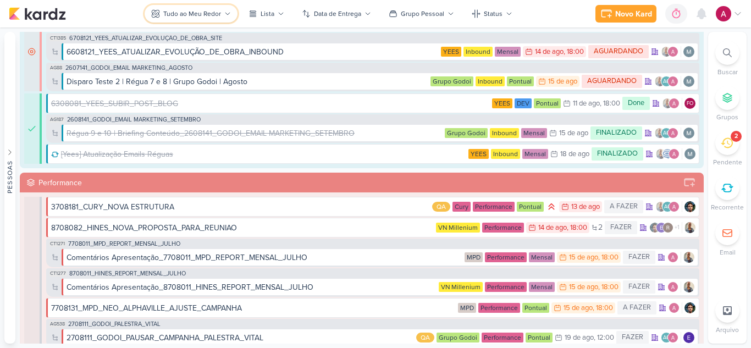
click at [202, 9] on div "Tudo ao Meu Redor" at bounding box center [192, 14] width 58 height 10
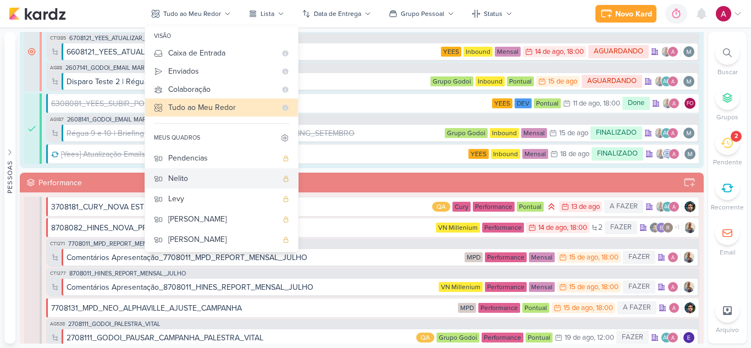
click at [207, 180] on div "Nelito" at bounding box center [222, 179] width 109 height 12
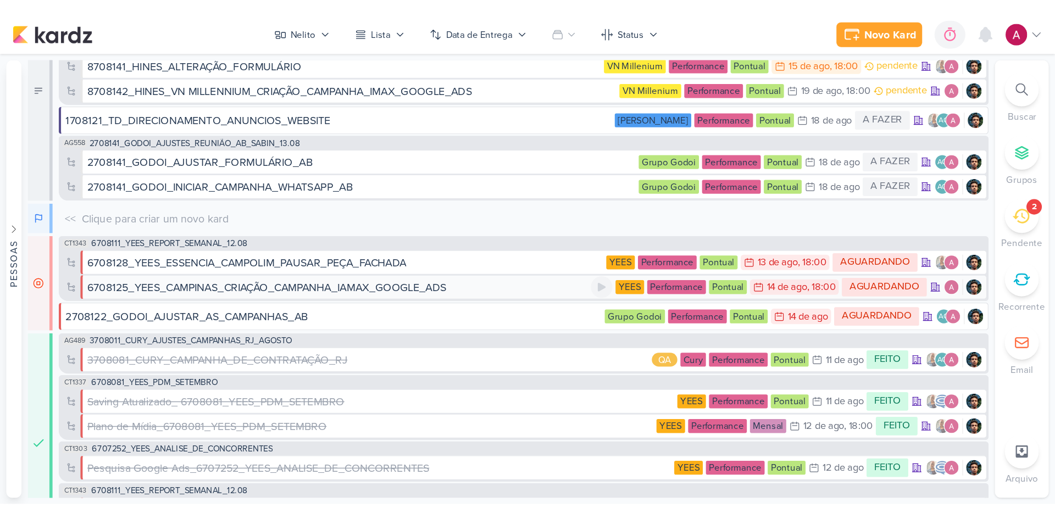
scroll to position [0, 0]
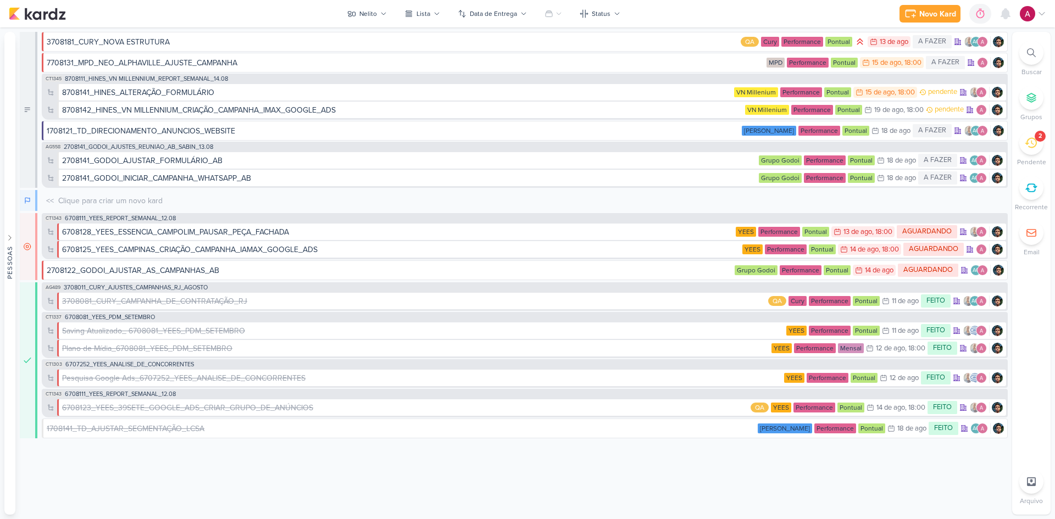
click at [750, 59] on div at bounding box center [1032, 53] width 24 height 24
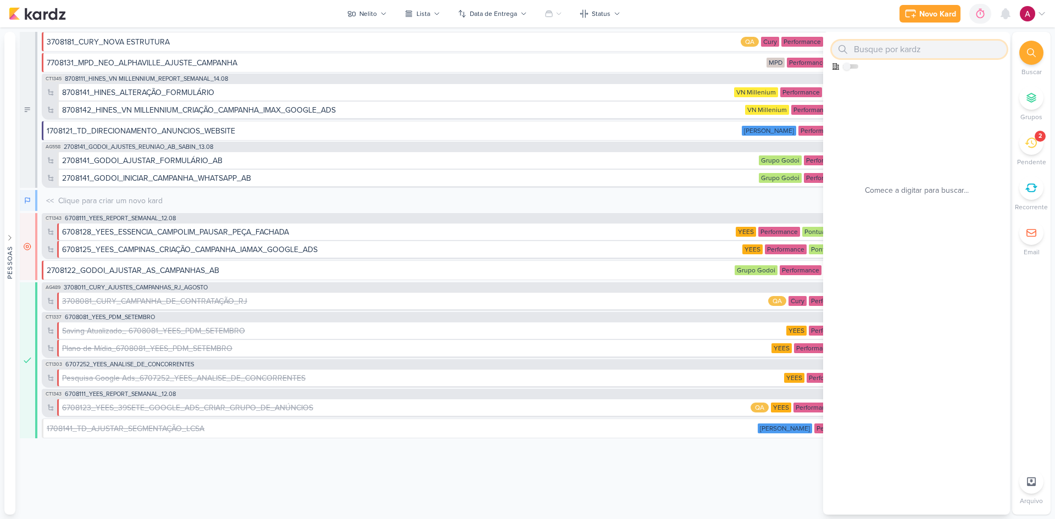
paste input "2500125"
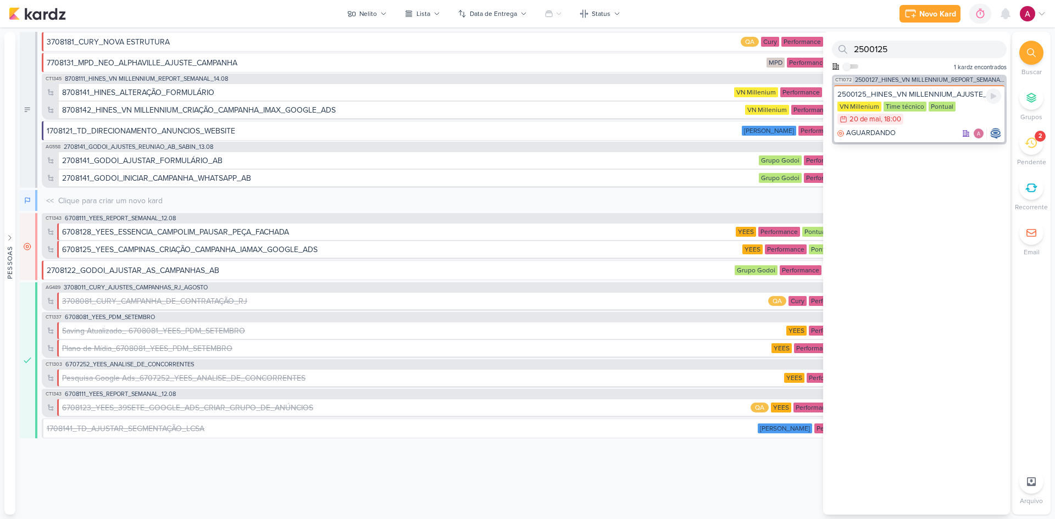
click at [750, 128] on div "AGUARDANDO" at bounding box center [920, 133] width 164 height 11
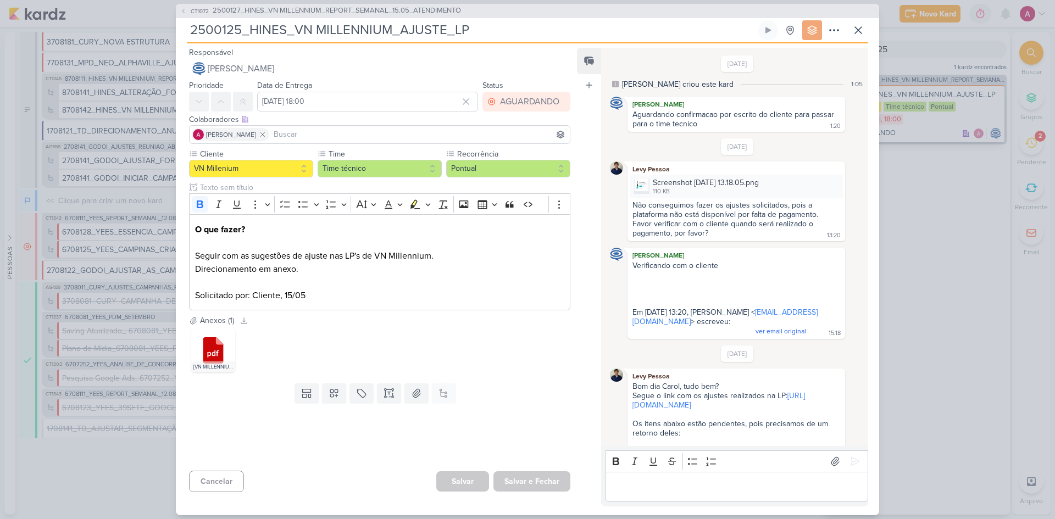
scroll to position [399, 0]
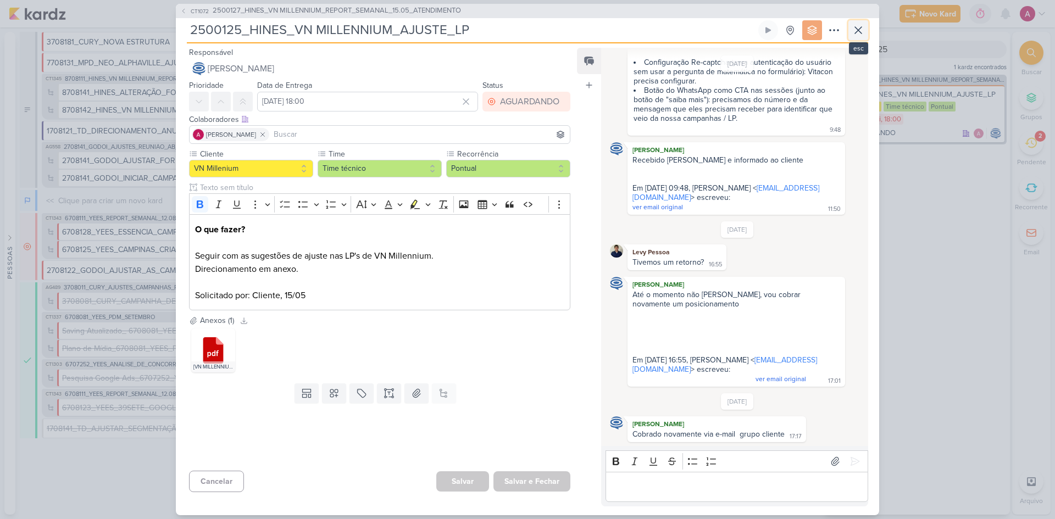
click at [750, 30] on icon at bounding box center [858, 30] width 13 height 13
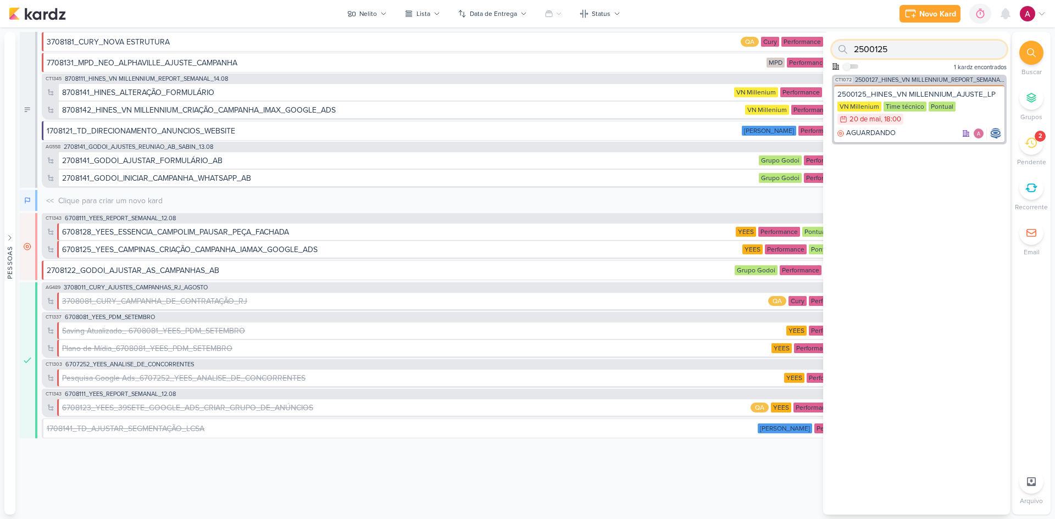
drag, startPoint x: 910, startPoint y: 54, endPoint x: 831, endPoint y: 57, distance: 79.7
click at [750, 56] on div "2500125" at bounding box center [919, 50] width 175 height 18
paste input "6707041"
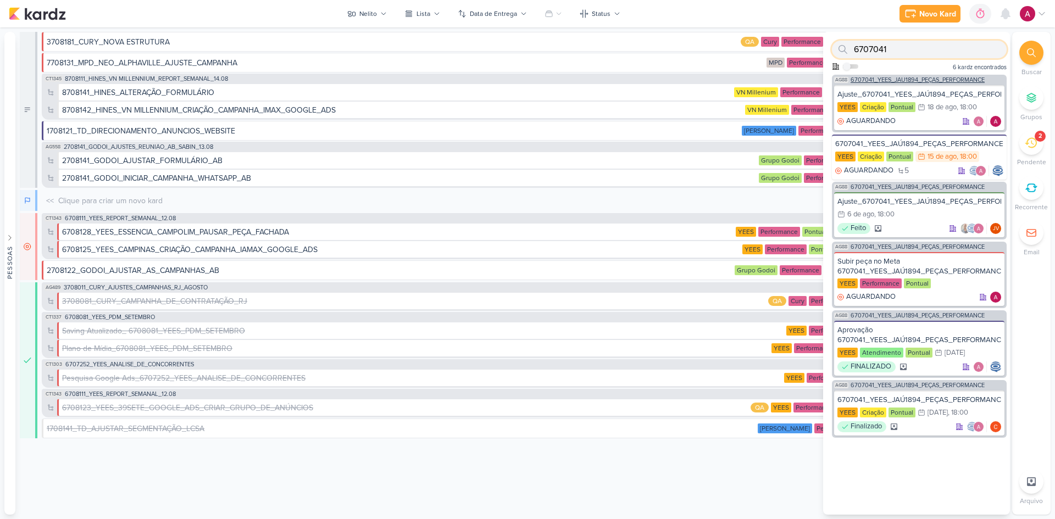
type input "6707041"
click at [750, 76] on div "AG88 6707041_YEES_JAÚ1894_PEÇAS_PERFORMANCE" at bounding box center [919, 79] width 175 height 8
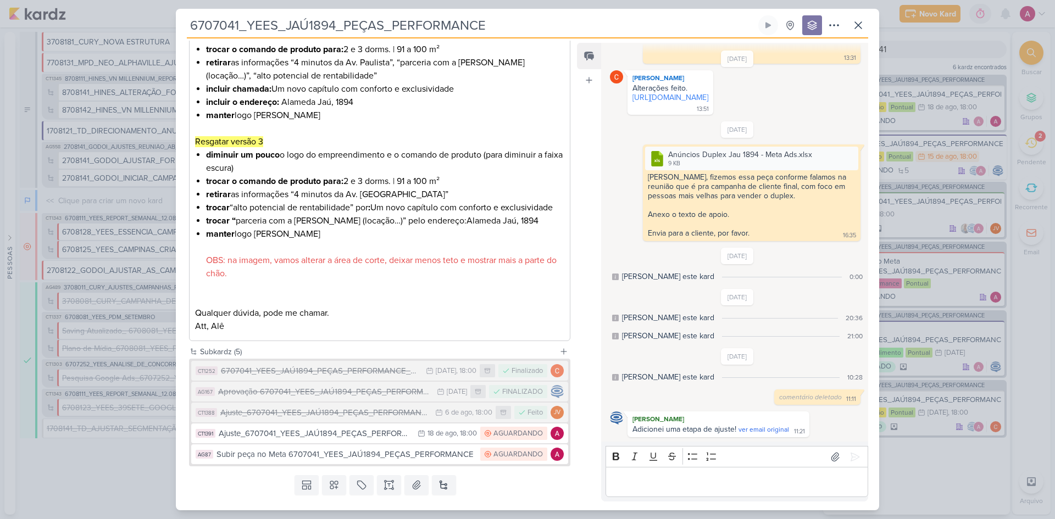
scroll to position [414, 0]
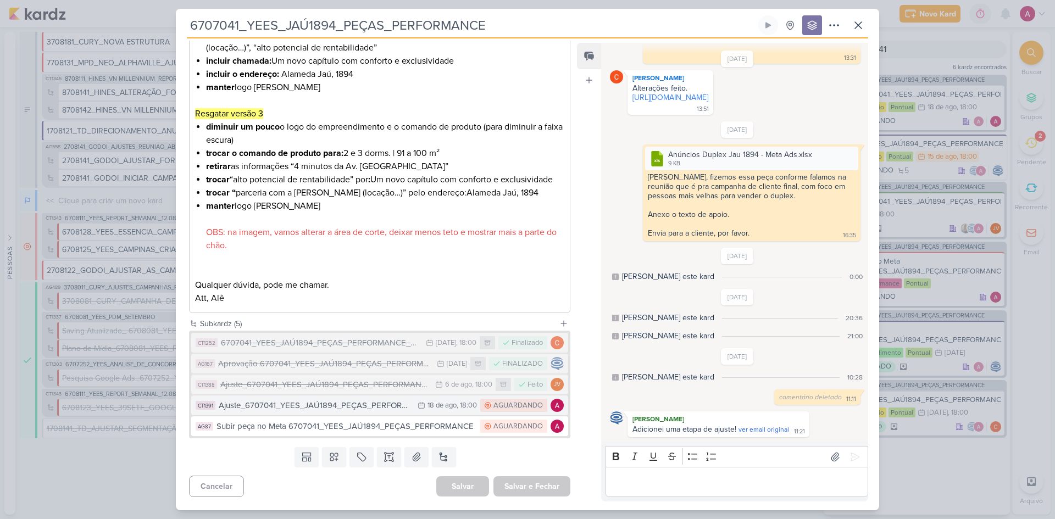
click at [351, 347] on div "Ajuste_6707041_YEES_JAÚ1894_PEÇAS_PERFORMANCE_v3" at bounding box center [315, 406] width 193 height 13
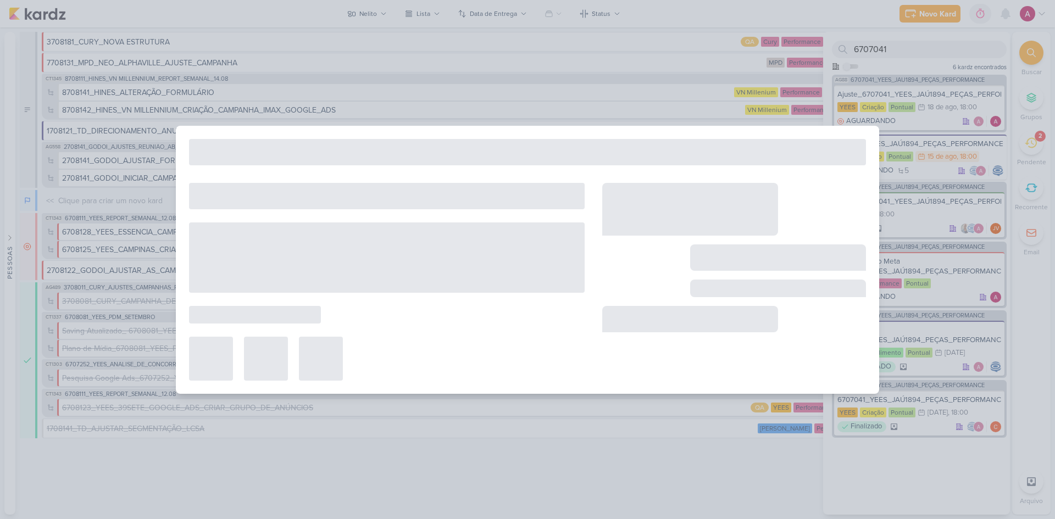
type input "Ajuste_6707041_YEES_JAÚ1894_PEÇAS_PERFORMANCE_v3"
type input "[DATE] 18:00"
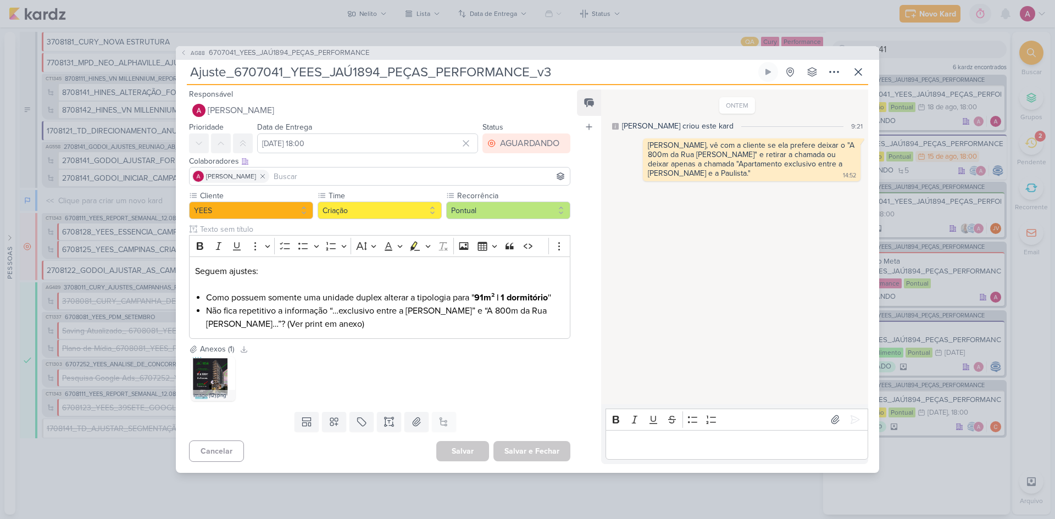
click at [750, 48] on div "AG88 6707041_YEES_JAÚ1894_PEÇAS_PERFORMANCE Ajuste_6707041_YEES_JAÚ1894_PEÇAS_P…" at bounding box center [527, 259] width 1055 height 519
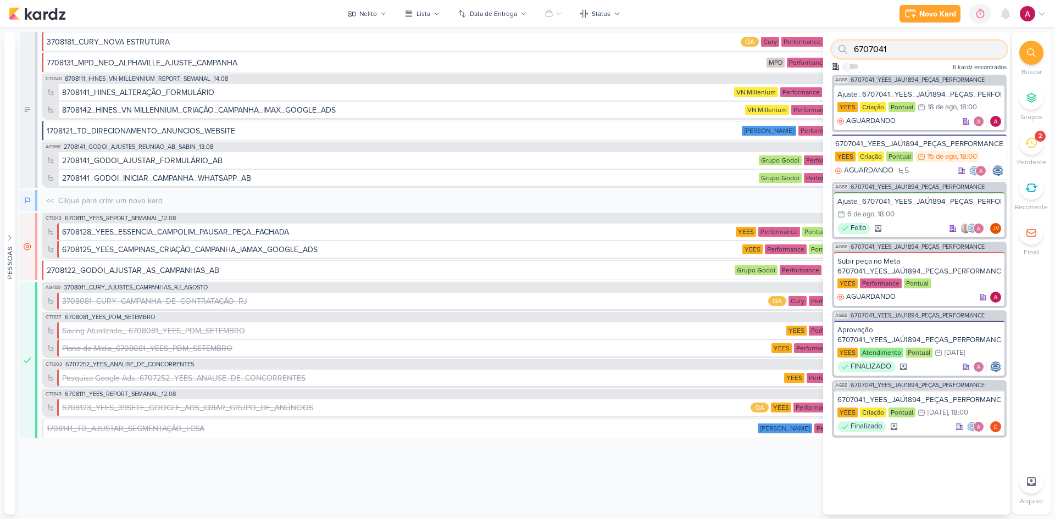
click at [750, 54] on input "6707041" at bounding box center [919, 50] width 175 height 18
paste input "2500182"
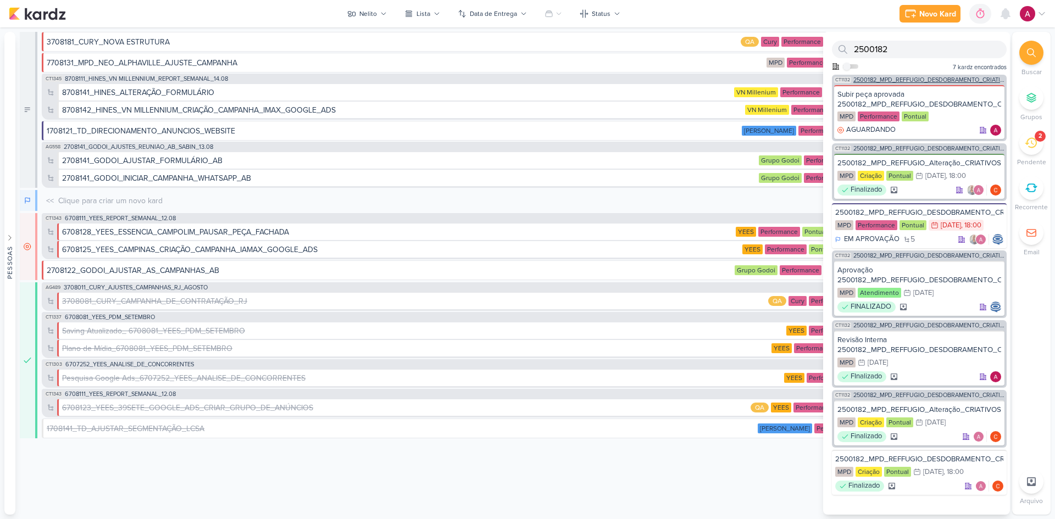
click at [750, 78] on span "2500182_MPD_REFFUGIO_DESDOBRAMENTO_CRIATIVOS_V3" at bounding box center [929, 80] width 151 height 6
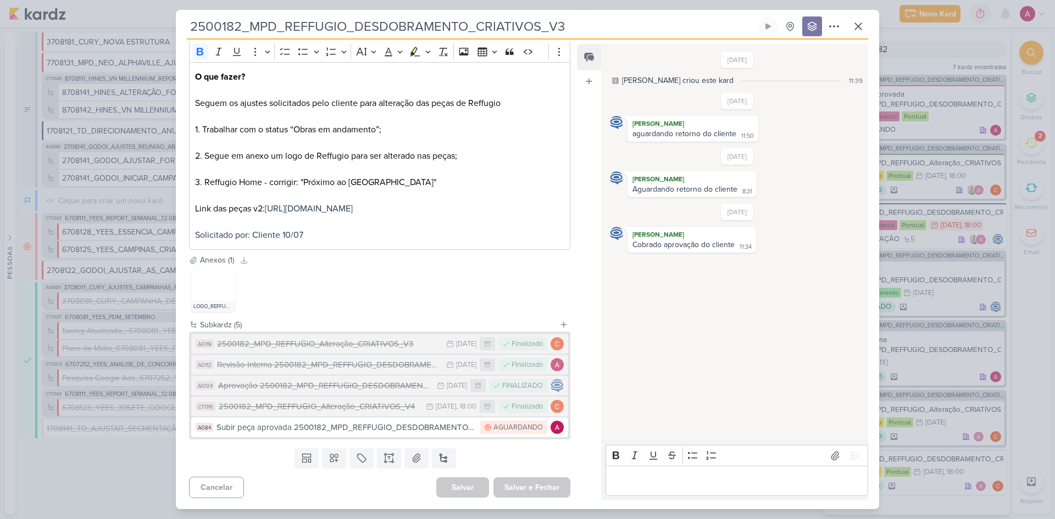
scroll to position [175, 0]
click at [750, 53] on div "2500182_MPD_REFFUGIO_DESDOBRAMENTO_CRIATIVOS_V3" at bounding box center [527, 259] width 1055 height 519
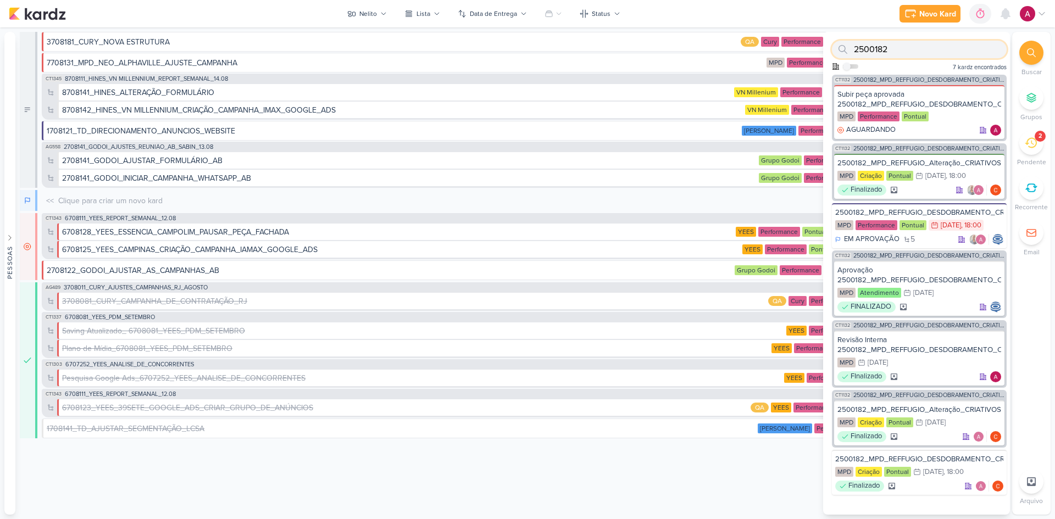
drag, startPoint x: 926, startPoint y: 47, endPoint x: 829, endPoint y: 48, distance: 96.7
click at [750, 48] on div "2500182 Como admin, ative para buscar em todos os kardz da organização 7 kardz …" at bounding box center [916, 53] width 187 height 43
paste input "435"
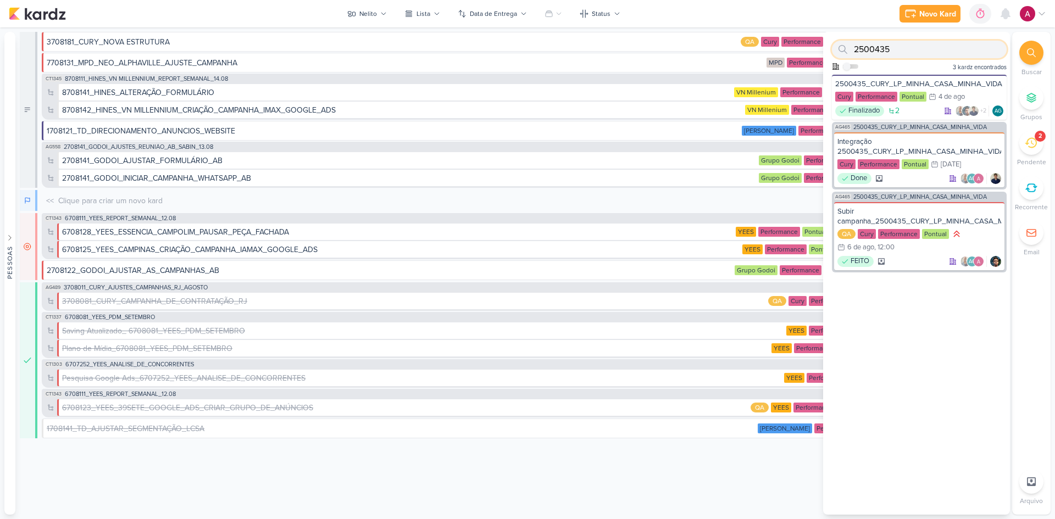
drag, startPoint x: 921, startPoint y: 58, endPoint x: 790, endPoint y: 74, distance: 131.9
click at [750, 74] on div "Pessoas [GEOGRAPHIC_DATA] AG A l i n e G i m e n e z G r a c i a n o C a r l o …" at bounding box center [527, 273] width 1055 height 483
paste input "607141"
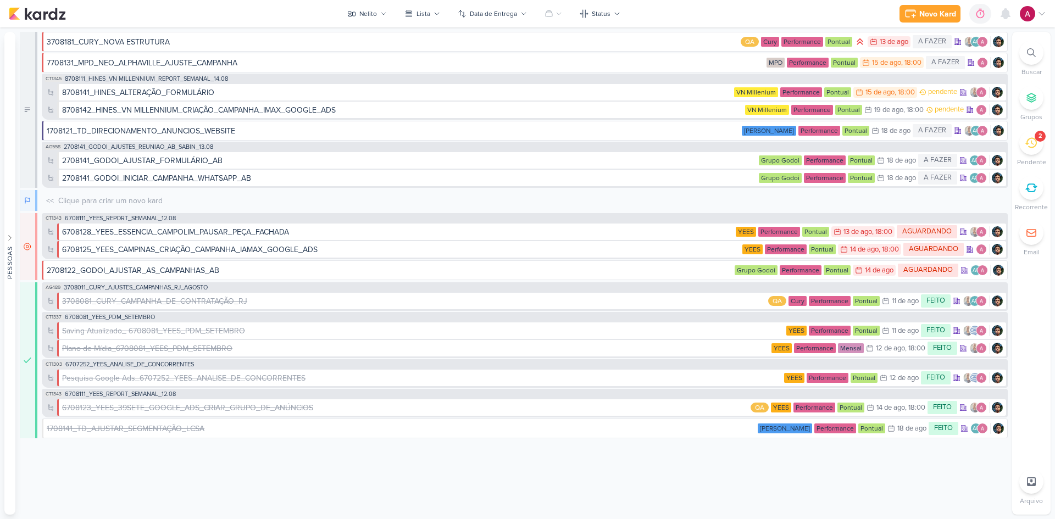
click at [750, 55] on icon at bounding box center [1031, 52] width 9 height 9
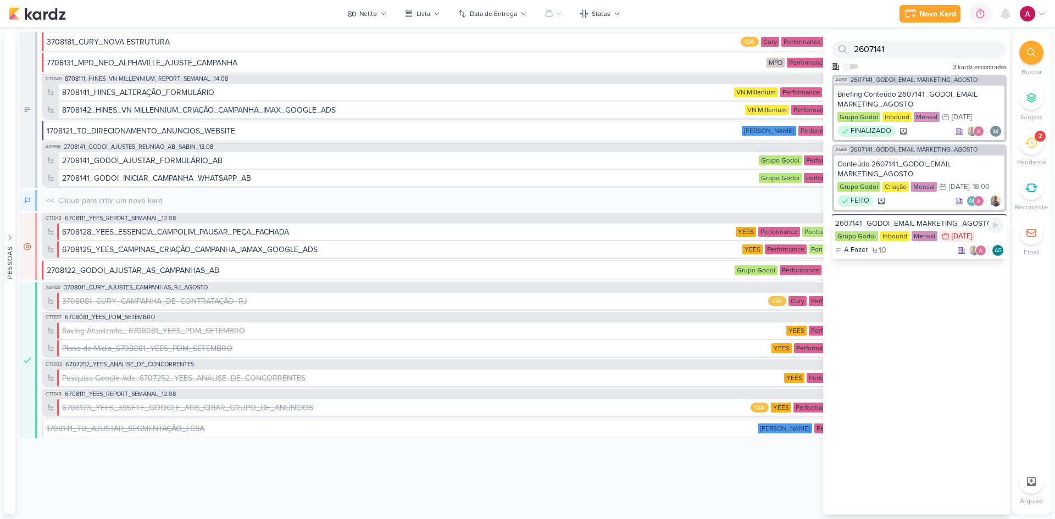
click at [750, 223] on div "2607141_GODOI_EMAIL MARKETING_AGOSTO" at bounding box center [920, 224] width 168 height 10
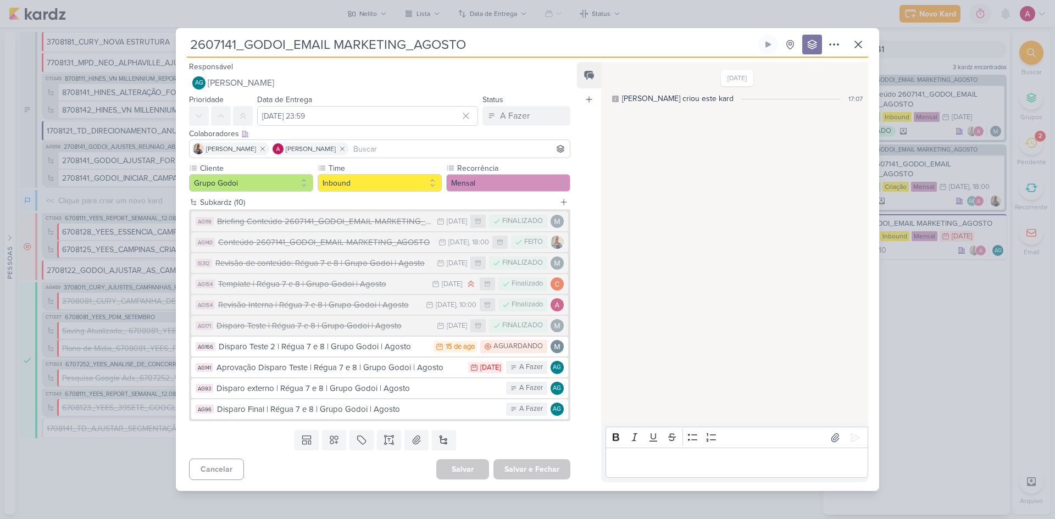
click at [750, 47] on div "2607141_GODOI_EMAIL MARKETING_AGOSTO Criado por mim" at bounding box center [527, 259] width 1055 height 519
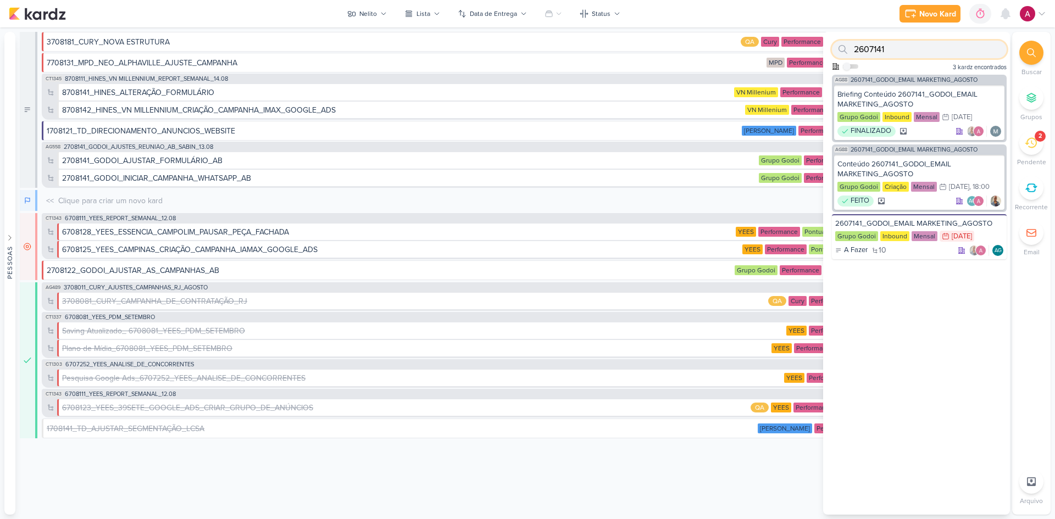
click at [750, 47] on input "2607141" at bounding box center [919, 50] width 175 height 18
paste input "6607242"
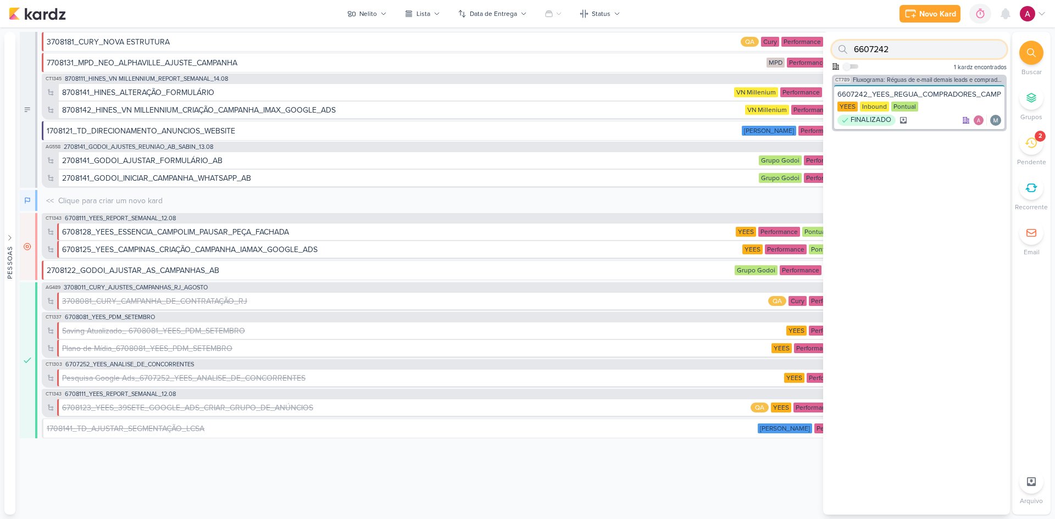
drag, startPoint x: 905, startPoint y: 48, endPoint x: 828, endPoint y: 56, distance: 76.8
click at [750, 56] on div "6607242 Como admin, ative para buscar em todos os kardz da organização 1 kardz …" at bounding box center [916, 53] width 187 height 43
paste input "7407251"
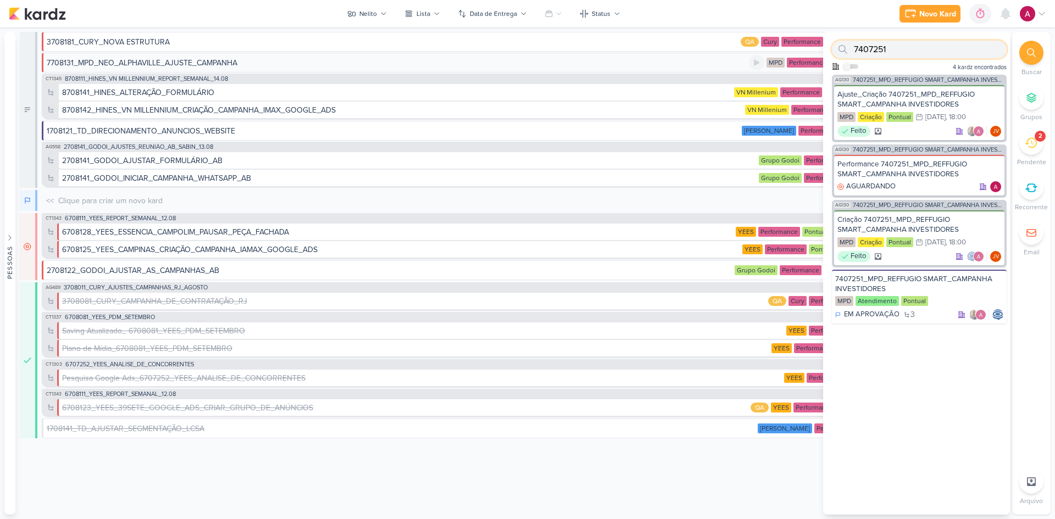
drag, startPoint x: 943, startPoint y: 51, endPoint x: 798, endPoint y: 67, distance: 145.9
click at [750, 67] on div "Pessoas [GEOGRAPHIC_DATA] AG A l i n e G i m e n e z G r a c i a n o C a r l o …" at bounding box center [527, 273] width 1055 height 483
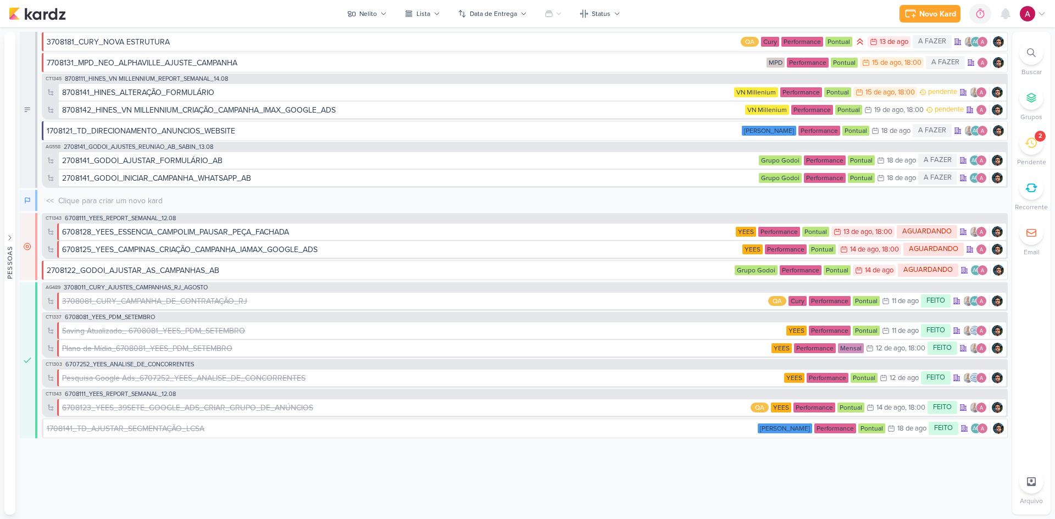
click at [750, 59] on div at bounding box center [1032, 53] width 24 height 24
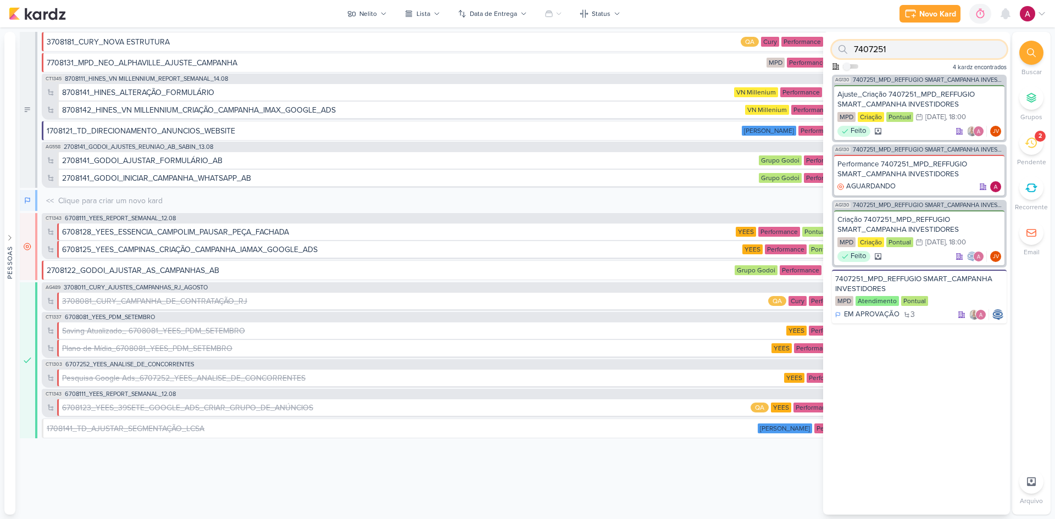
paste input "260704"
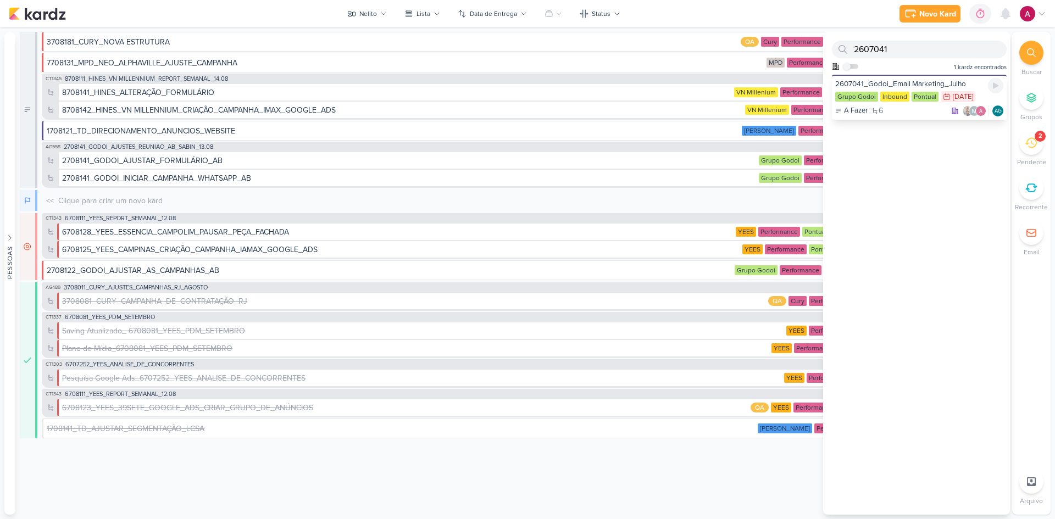
click at [750, 82] on div "2607041_Godoi_Email Marketing_Julho" at bounding box center [920, 84] width 168 height 10
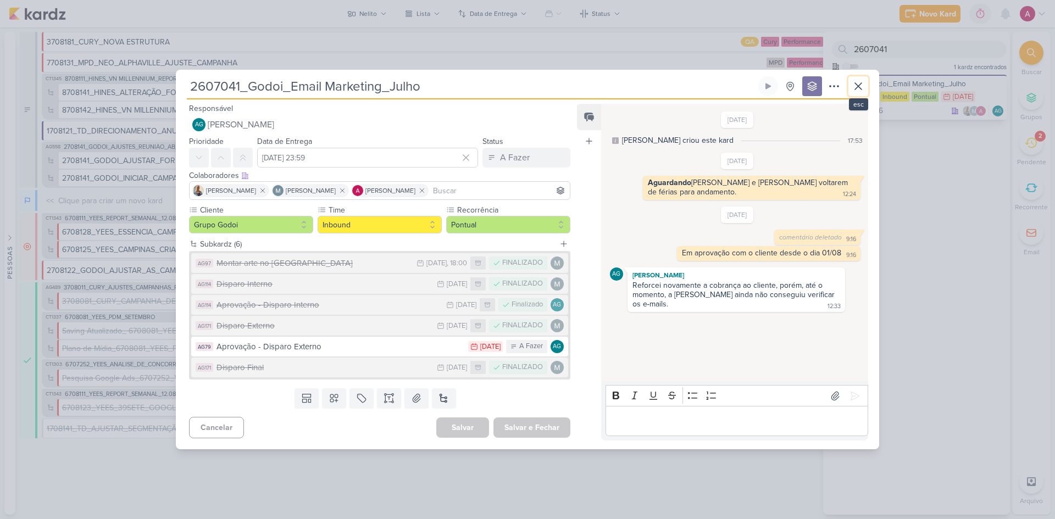
click at [750, 90] on icon at bounding box center [858, 86] width 13 height 13
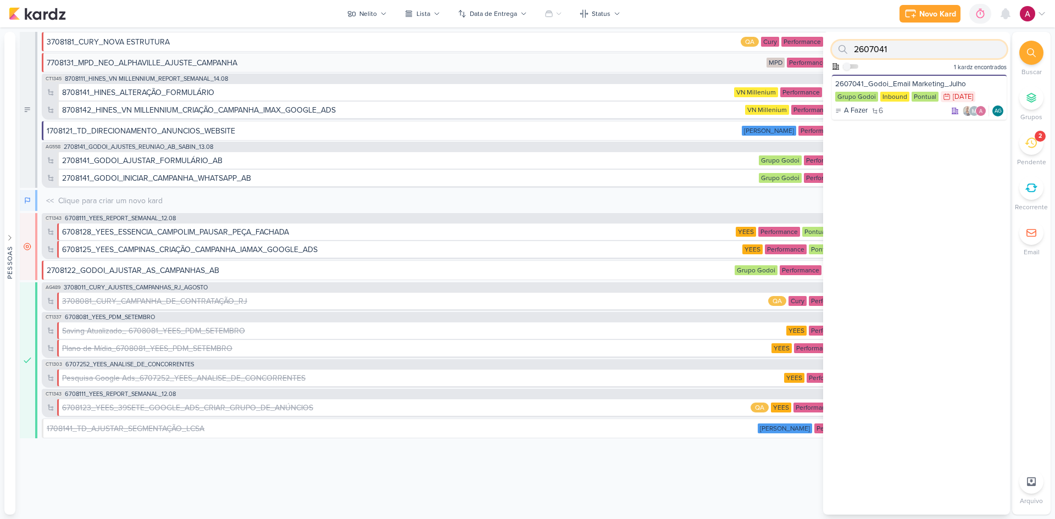
drag, startPoint x: 898, startPoint y: 49, endPoint x: 818, endPoint y: 64, distance: 81.7
click at [750, 64] on div "Pessoas [GEOGRAPHIC_DATA] AG A l i n e G i m e n e z G r a c i a n o C a r l o …" at bounding box center [527, 273] width 1055 height 483
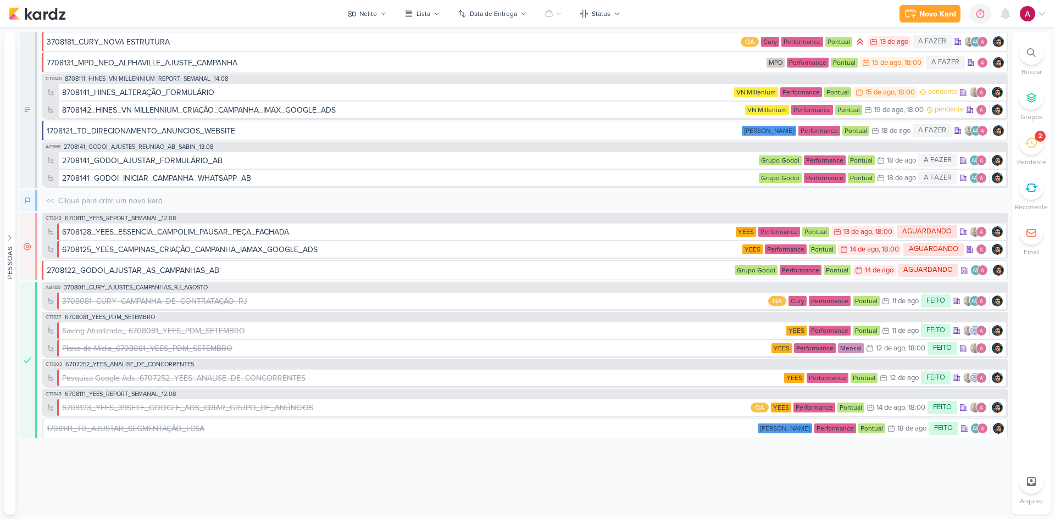
click at [750, 52] on icon at bounding box center [1031, 52] width 9 height 9
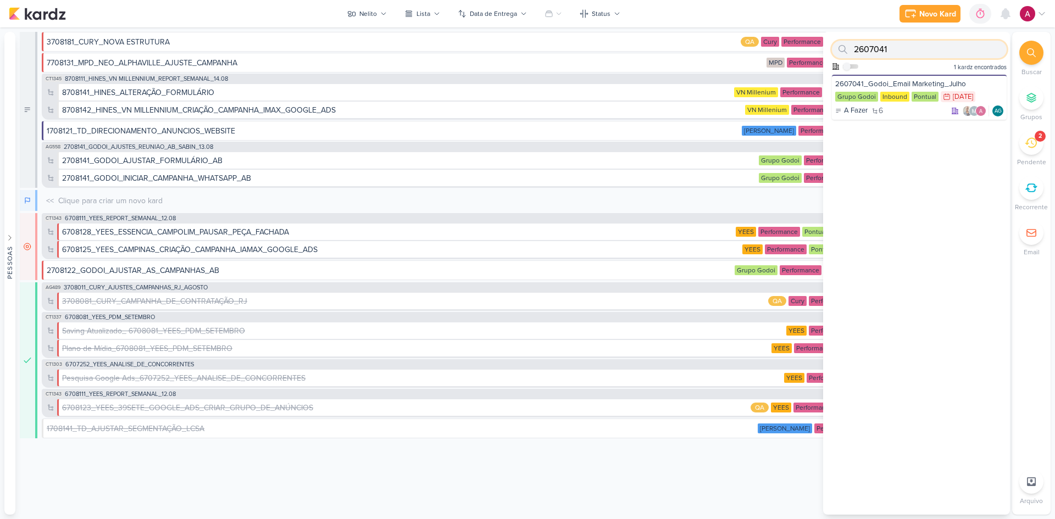
paste input "6308"
click at [750, 53] on input "6308041" at bounding box center [919, 50] width 175 height 18
paste input "840717"
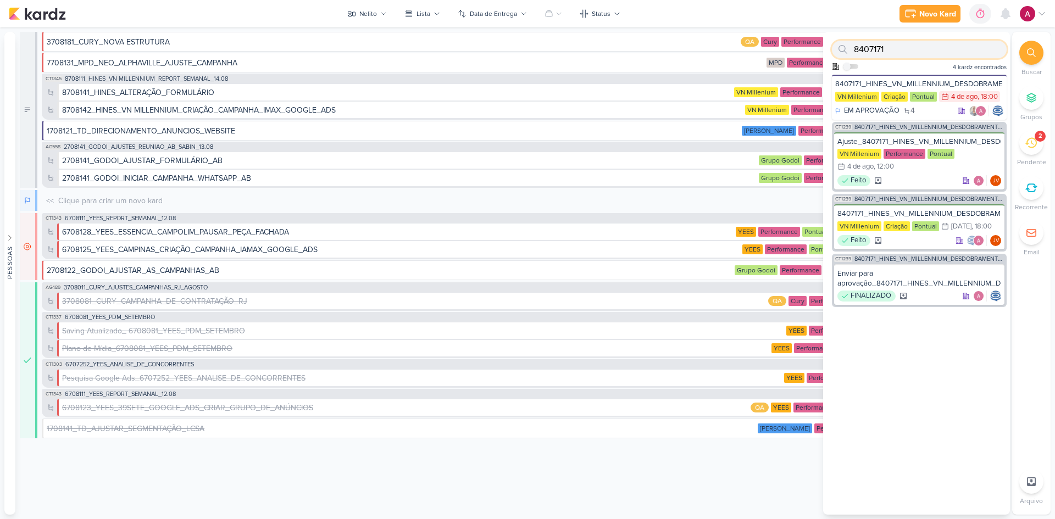
click at [750, 54] on input "8407171" at bounding box center [919, 50] width 175 height 18
paste input "7407252"
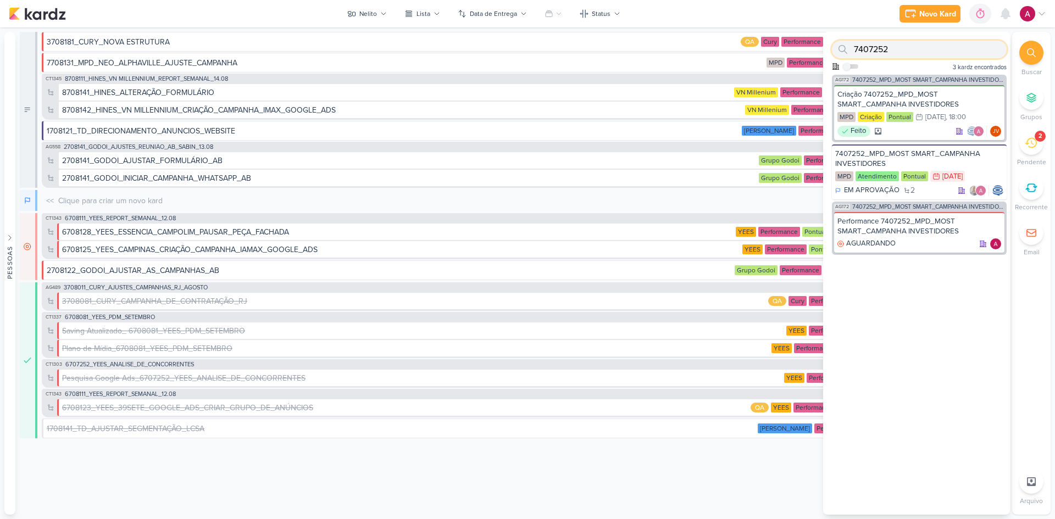
click at [750, 45] on input "7407252" at bounding box center [919, 50] width 175 height 18
paste input "1707221"
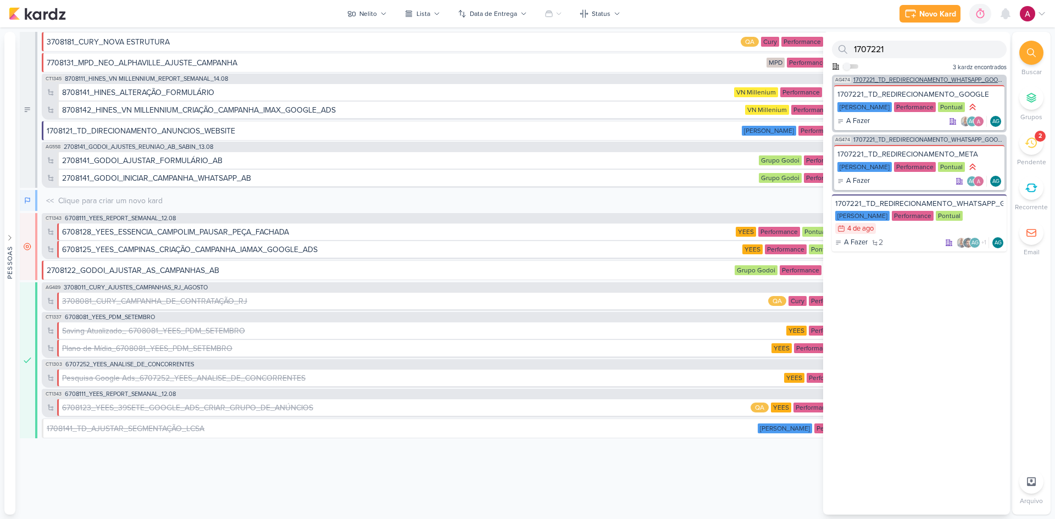
click at [750, 81] on span "1707221_TD_REDIRECIONAMENTO_WHATSAPP_GOOGLE_E_META" at bounding box center [929, 80] width 151 height 6
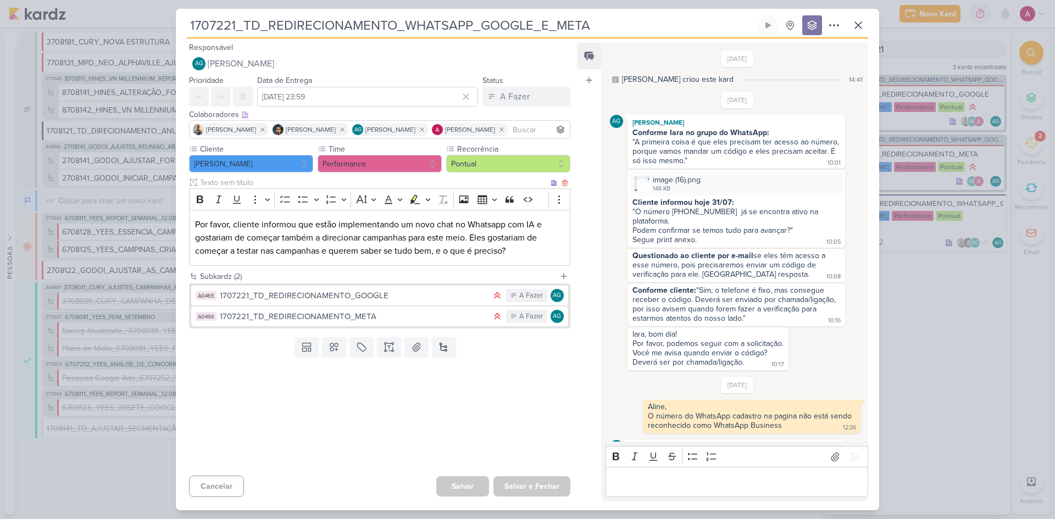
scroll to position [38, 0]
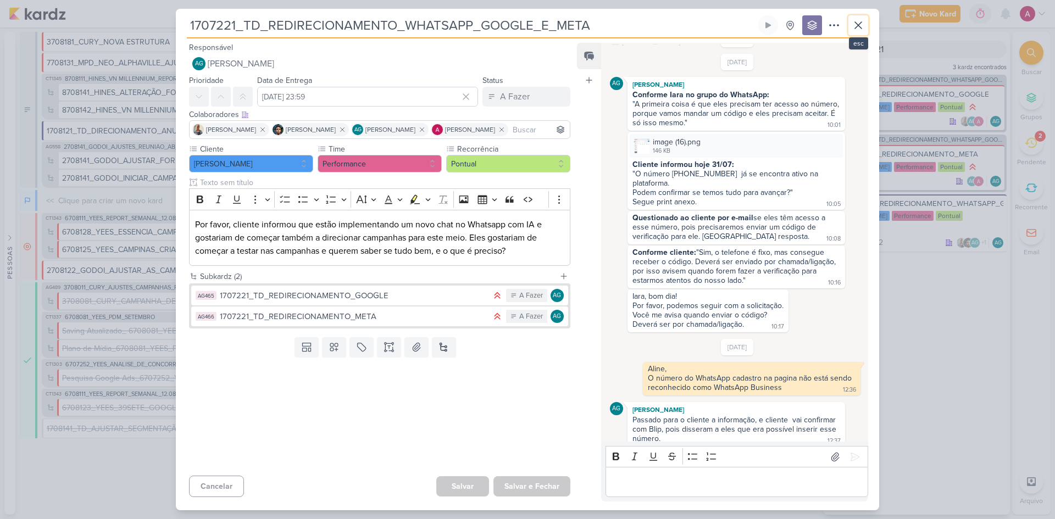
drag, startPoint x: 860, startPoint y: 25, endPoint x: 866, endPoint y: 29, distance: 7.6
click at [750, 25] on icon at bounding box center [858, 25] width 13 height 13
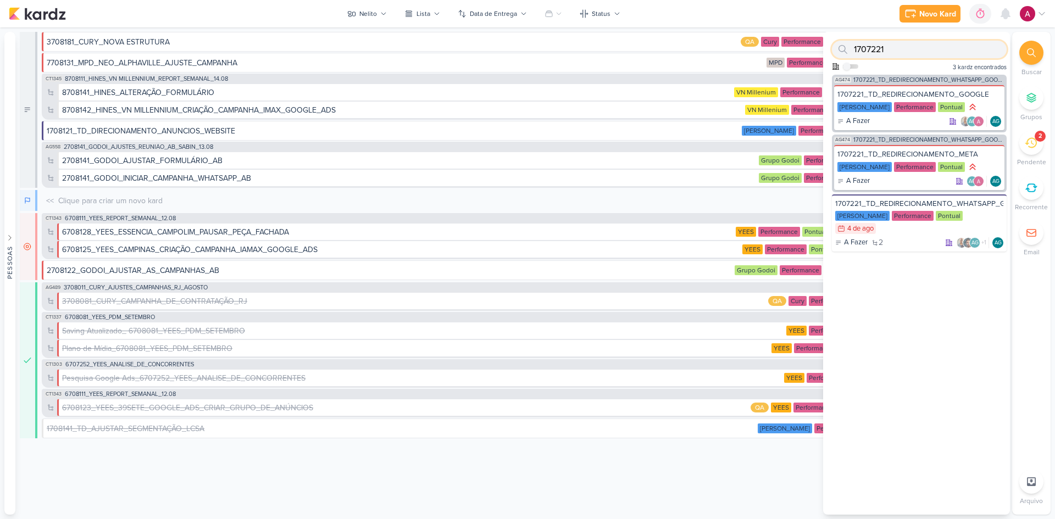
click at [750, 48] on input "1707221" at bounding box center [919, 50] width 175 height 18
paste input "370801"
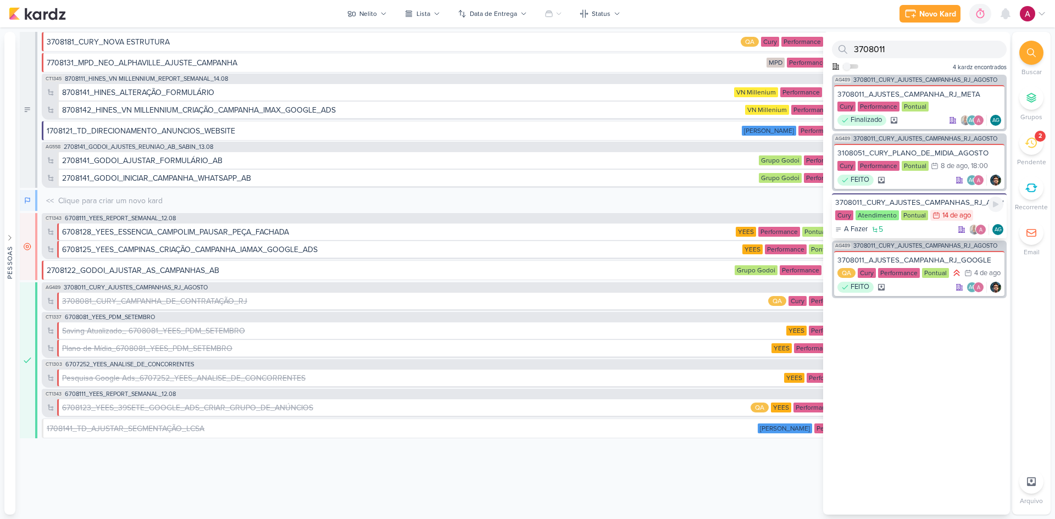
click at [750, 201] on div "3708011_CURY_AJUSTES_CAMPANHAS_RJ_AGOSTO" at bounding box center [920, 203] width 168 height 10
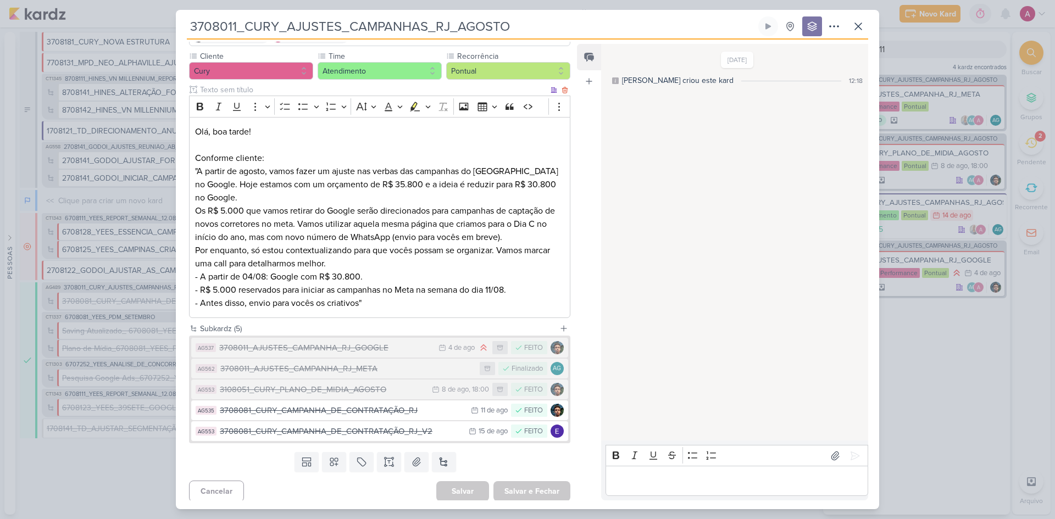
scroll to position [98, 0]
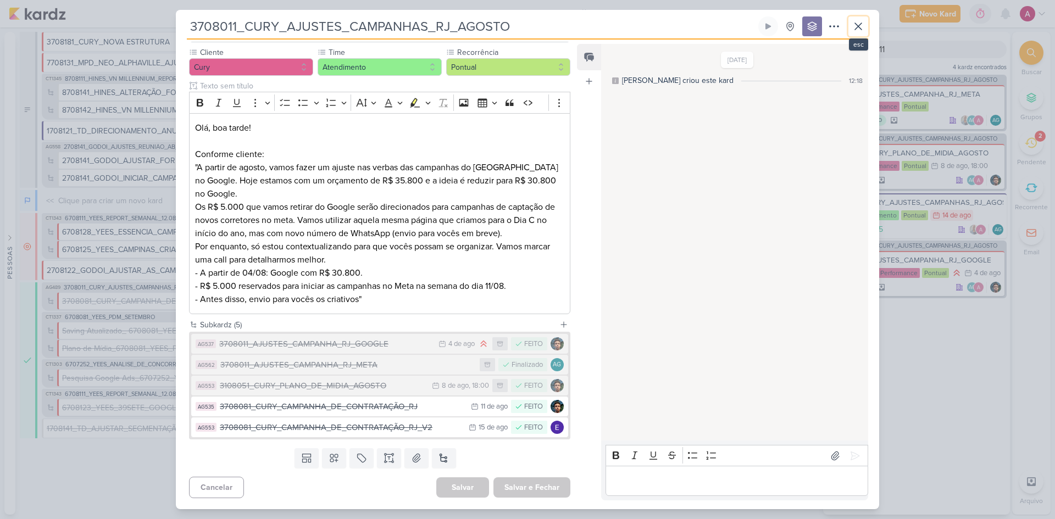
click at [750, 30] on icon at bounding box center [858, 26] width 13 height 13
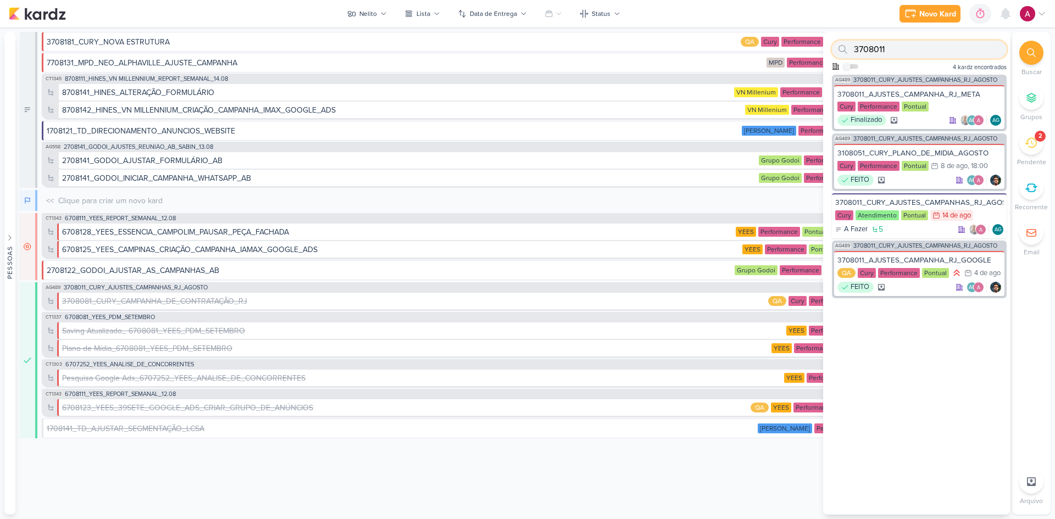
click at [750, 51] on input "3708011" at bounding box center [919, 50] width 175 height 18
paste input "870729"
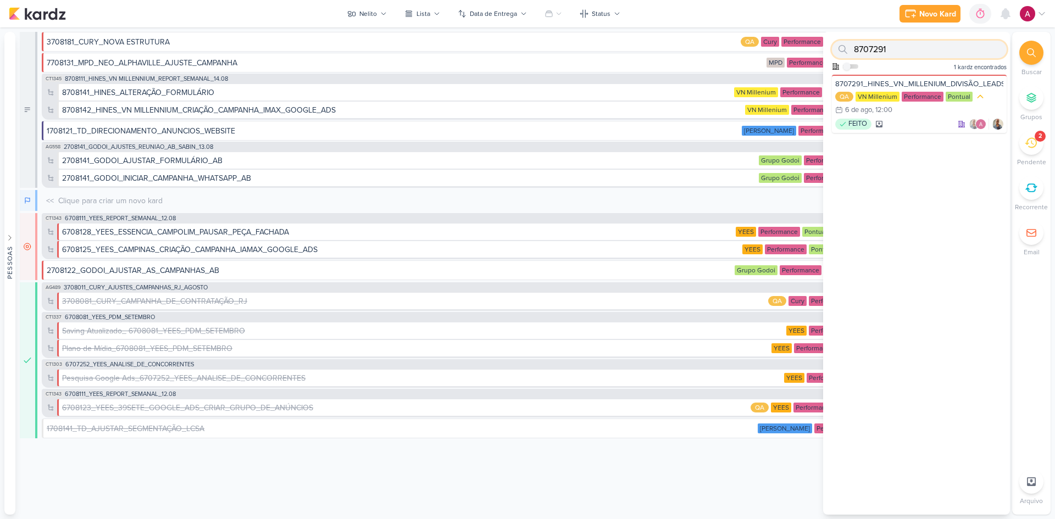
click at [750, 41] on input "8707291" at bounding box center [919, 50] width 175 height 18
click at [750, 48] on input "8707291" at bounding box center [919, 50] width 175 height 18
paste input "11"
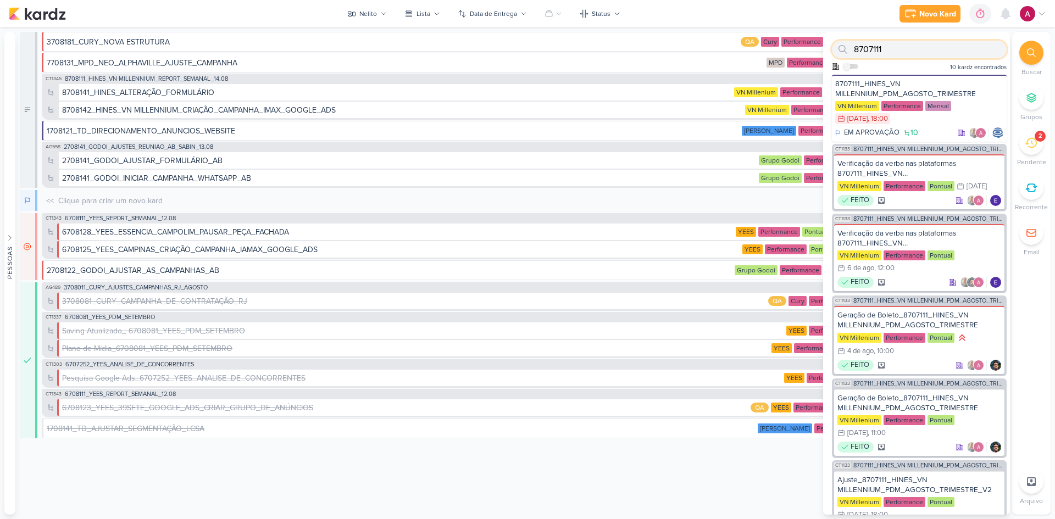
click at [750, 52] on input "8707111" at bounding box center [919, 50] width 175 height 18
paste input "6708012"
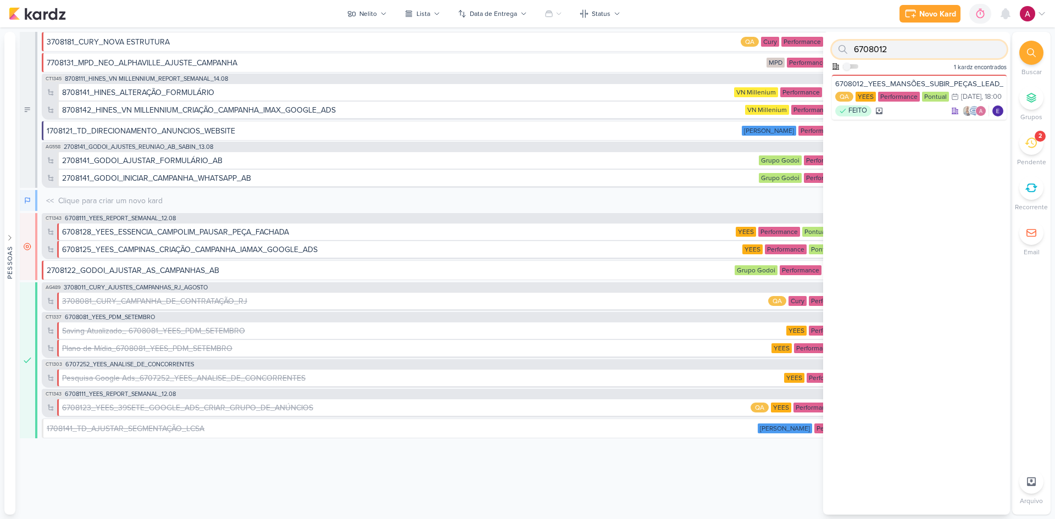
click at [750, 53] on input "6708012" at bounding box center [919, 50] width 175 height 18
paste input "1708011"
click at [750, 53] on input "1708011" at bounding box center [919, 50] width 175 height 18
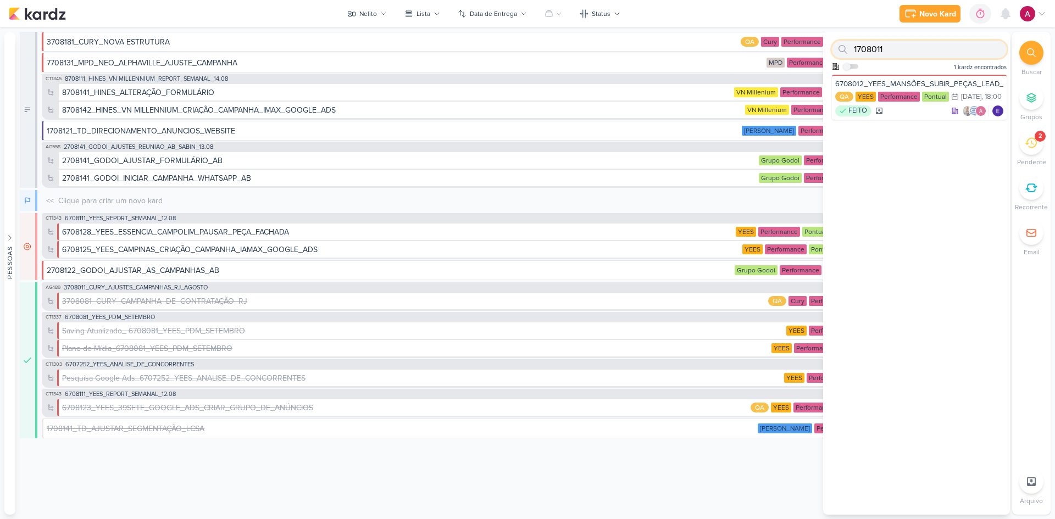
click at [750, 53] on input "1708011" at bounding box center [919, 50] width 175 height 18
drag, startPoint x: 910, startPoint y: 53, endPoint x: 858, endPoint y: 64, distance: 52.7
click at [750, 64] on div "1708011 Como admin, ative para buscar em todos os kardz da organização 1 kardz …" at bounding box center [916, 53] width 187 height 43
paste input "2"
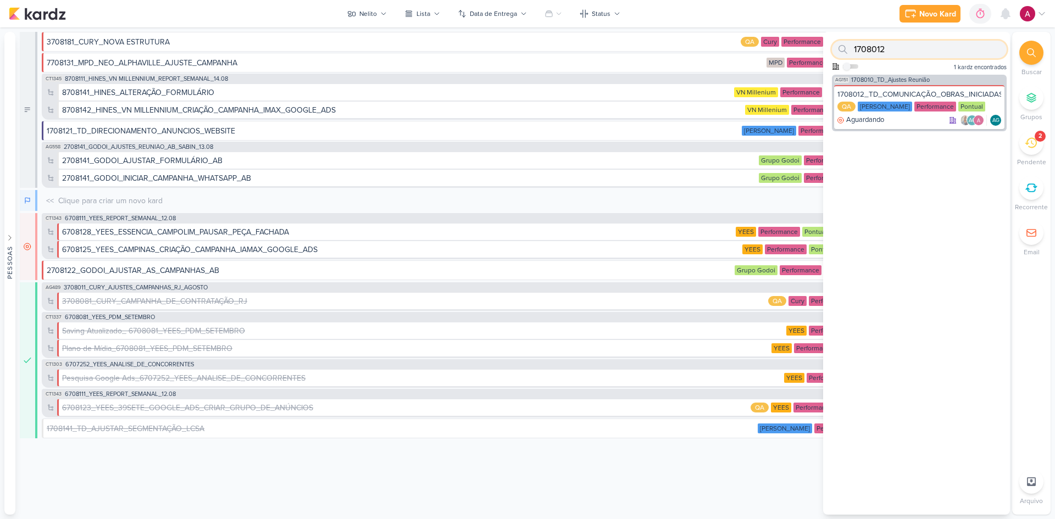
click at [750, 53] on input "1708012" at bounding box center [919, 50] width 175 height 18
paste input "3"
click at [750, 48] on input "1708013" at bounding box center [919, 50] width 175 height 18
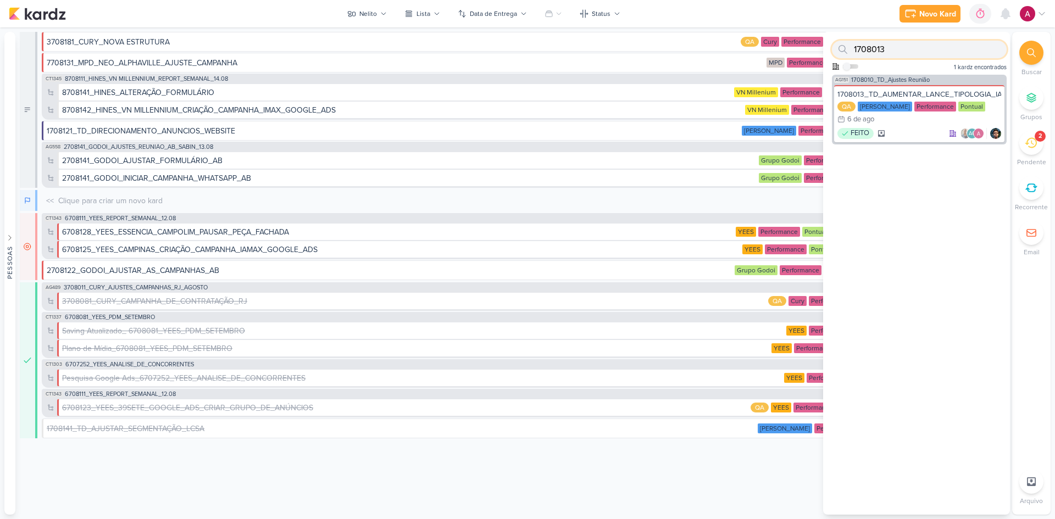
paste input "307291"
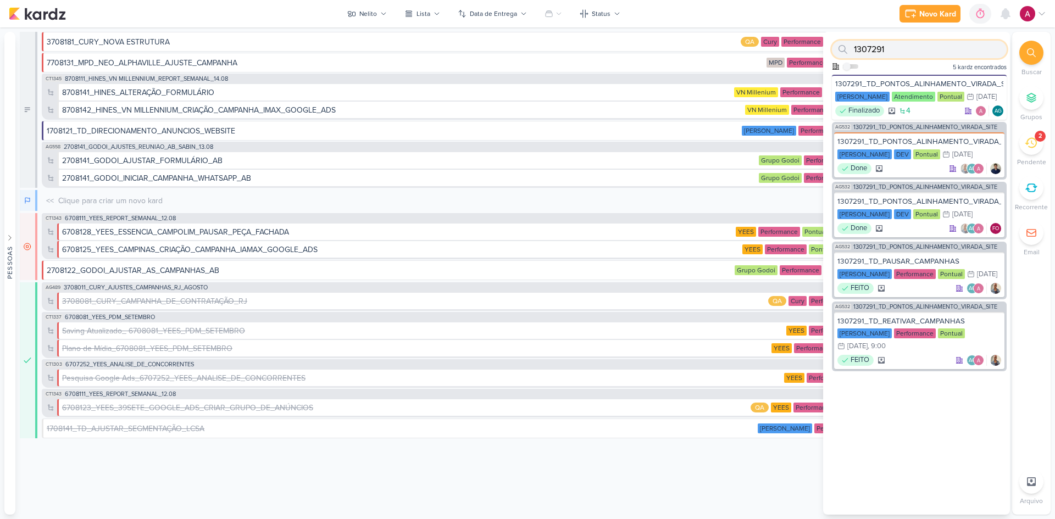
click at [750, 54] on input "1307291" at bounding box center [919, 50] width 175 height 18
paste input "660724"
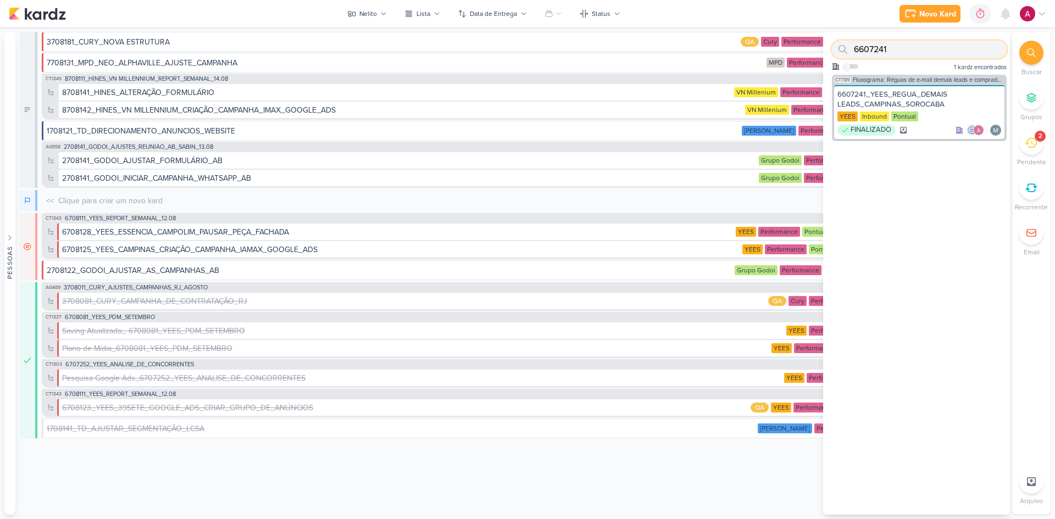
type input "6607241"
click at [209, 347] on div "Nelito visão Caixa de Entrada A caixa de entrada mostra todos os kardz que você…" at bounding box center [514, 273] width 989 height 483
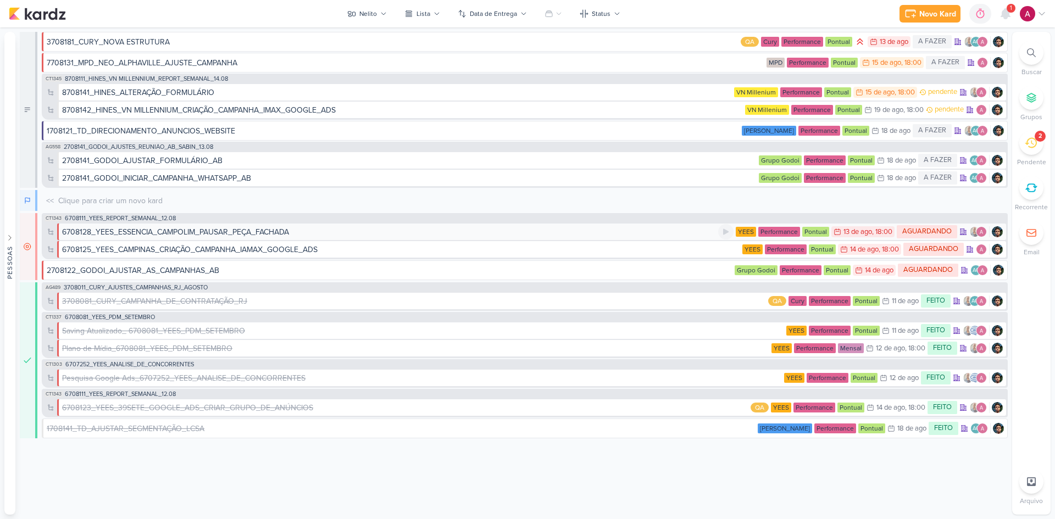
click at [229, 231] on div "6708128_YEES_ESSENCIA_CAMPOLIM_PAUSAR_PEÇA_FACHADA" at bounding box center [175, 232] width 227 height 12
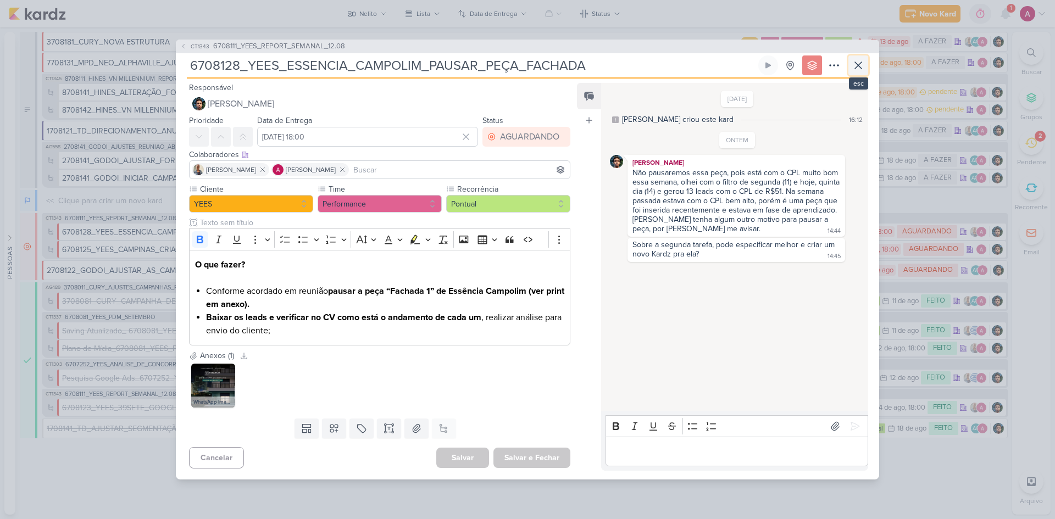
click at [750, 62] on icon at bounding box center [858, 65] width 13 height 13
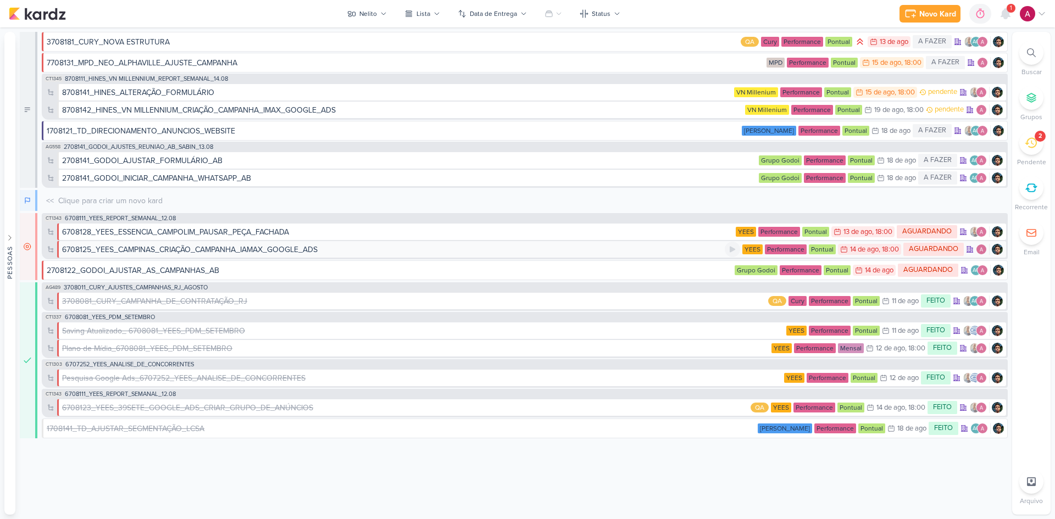
click at [252, 252] on div "6708125_YEES_CAMPINAS_CRIAÇÃO_CAMPANHA_IAMAX_GOOGLE_ADS" at bounding box center [190, 250] width 256 height 12
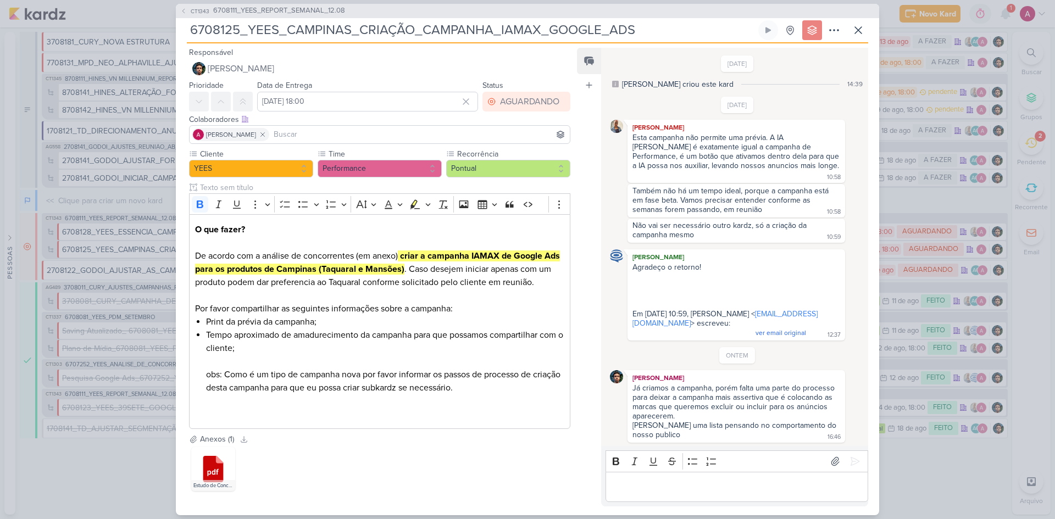
drag, startPoint x: 190, startPoint y: 34, endPoint x: 237, endPoint y: 31, distance: 47.4
click at [237, 31] on input "6708125_YEES_CAMPINAS_CRIAÇÃO_CAMPANHA_IAMAX_GOOGLE_ADS" at bounding box center [471, 30] width 569 height 20
click at [750, 37] on icon at bounding box center [858, 30] width 13 height 13
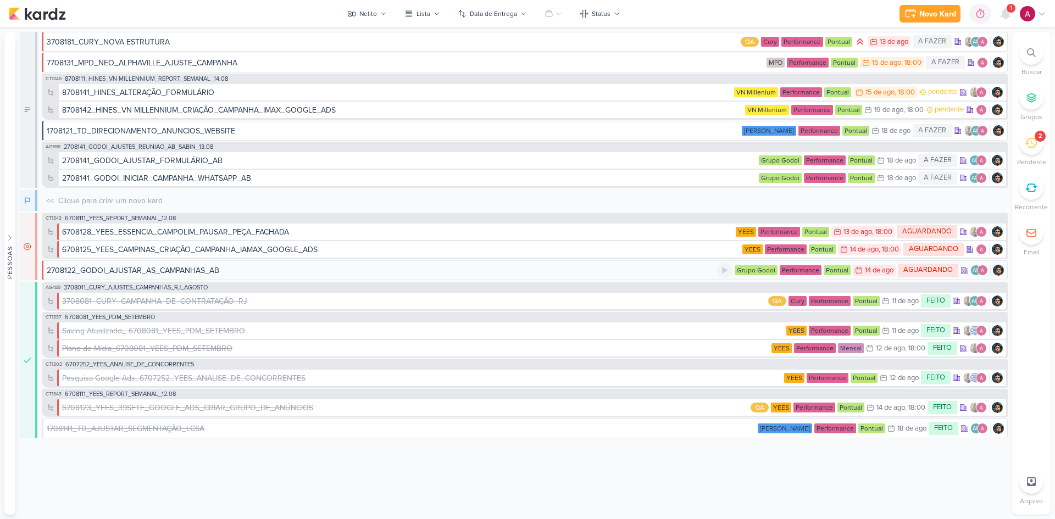
click at [191, 272] on div "2708122_GODOI_AJUSTAR_AS_CAMPANHAS_AB" at bounding box center [133, 271] width 173 height 12
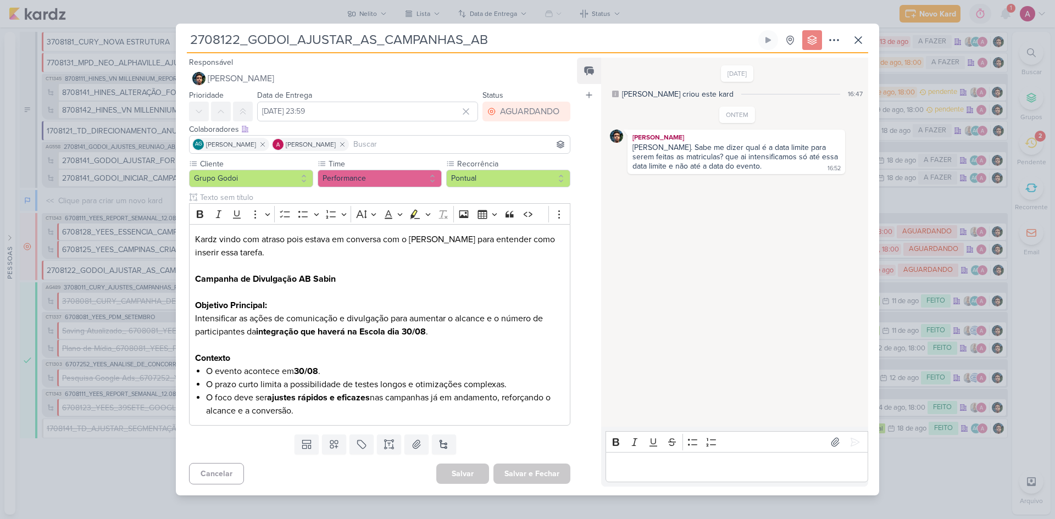
drag, startPoint x: 191, startPoint y: 36, endPoint x: 240, endPoint y: 42, distance: 49.3
click at [240, 42] on input "2708122_GODOI_AJUSTAR_AS_CAMPANHAS_AB" at bounding box center [471, 40] width 569 height 20
click at [750, 41] on icon at bounding box center [858, 40] width 13 height 13
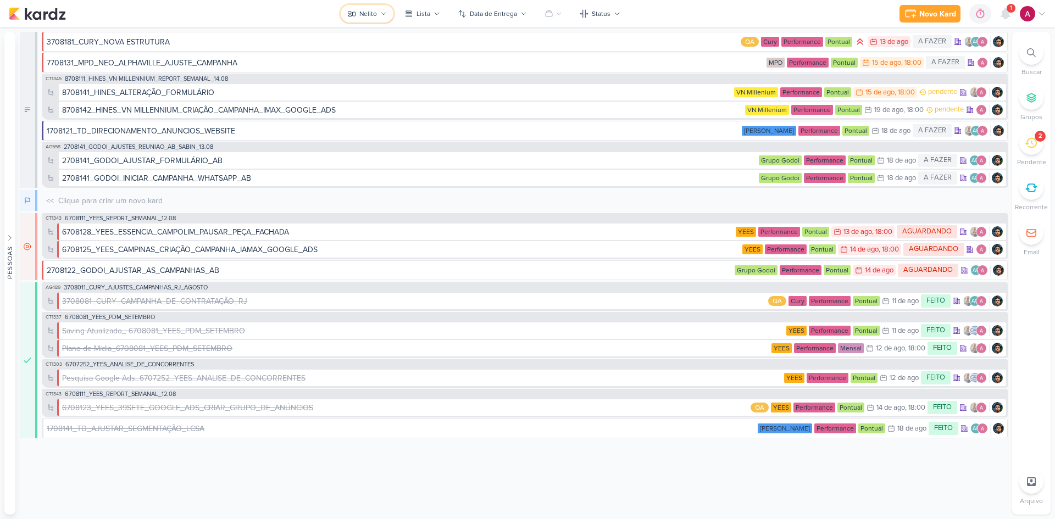
click at [364, 13] on div "Nelito" at bounding box center [368, 14] width 18 height 10
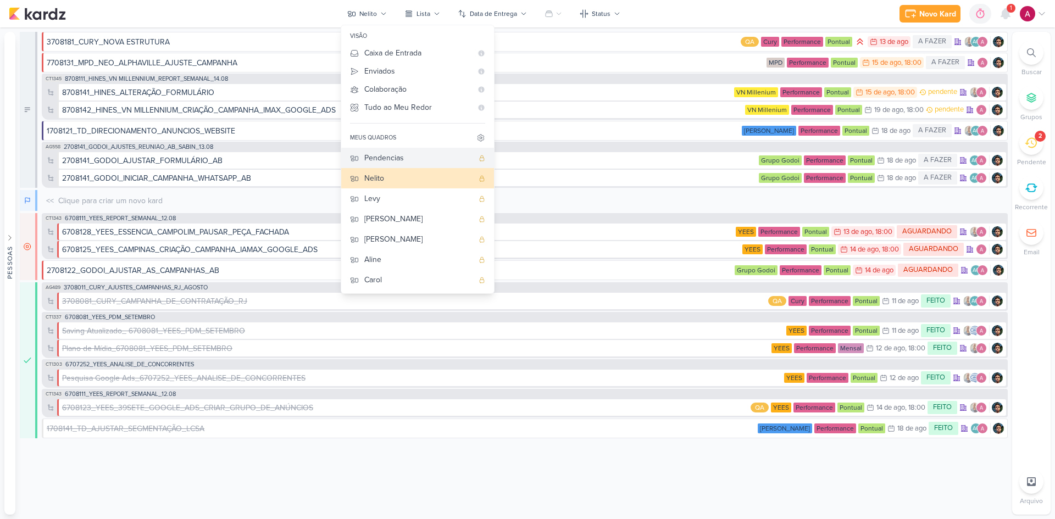
click at [384, 159] on div "Pendencias" at bounding box center [418, 158] width 109 height 12
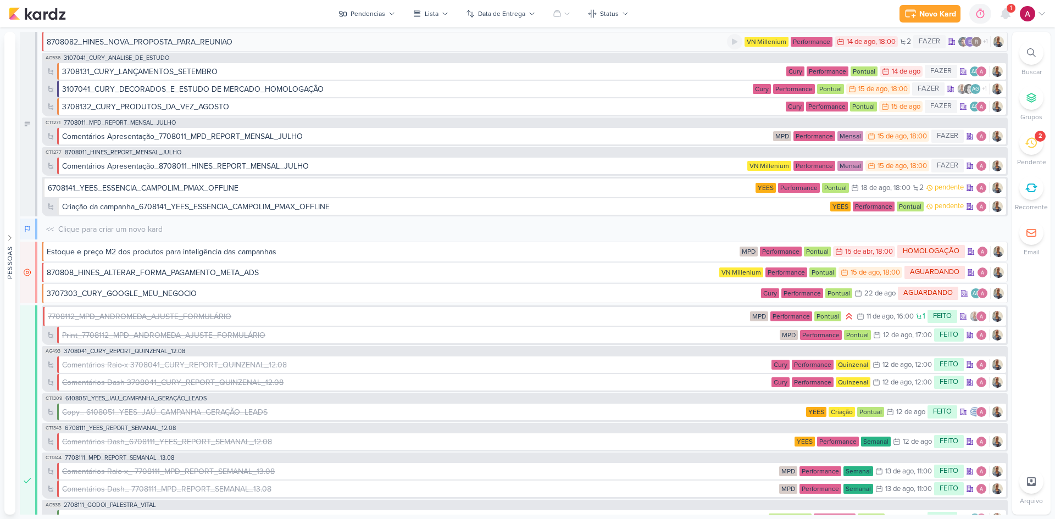
click at [279, 42] on div "8708082_HINES_NOVA_PROPOSTA_PARA_REUNIAO" at bounding box center [387, 42] width 681 height 12
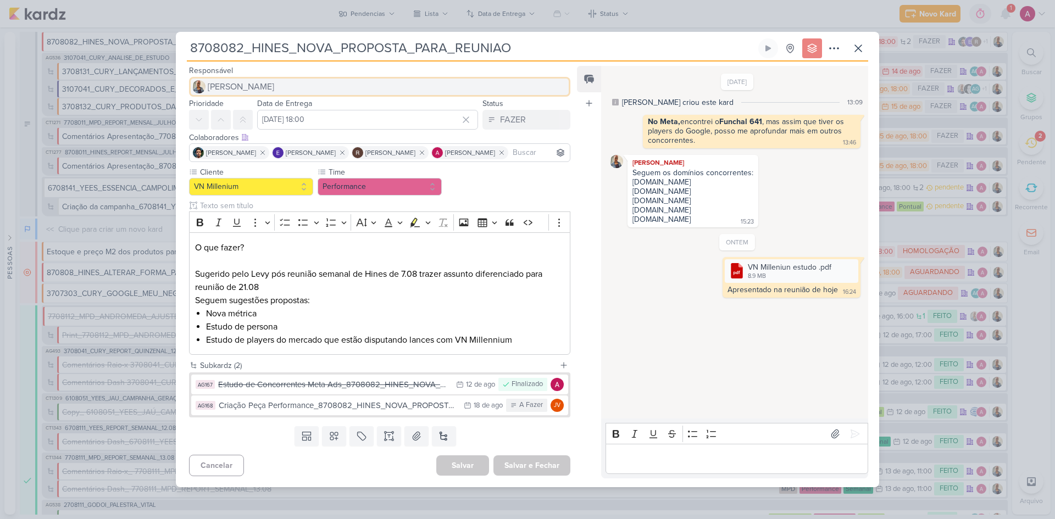
click at [276, 88] on button "[PERSON_NAME]" at bounding box center [379, 87] width 381 height 20
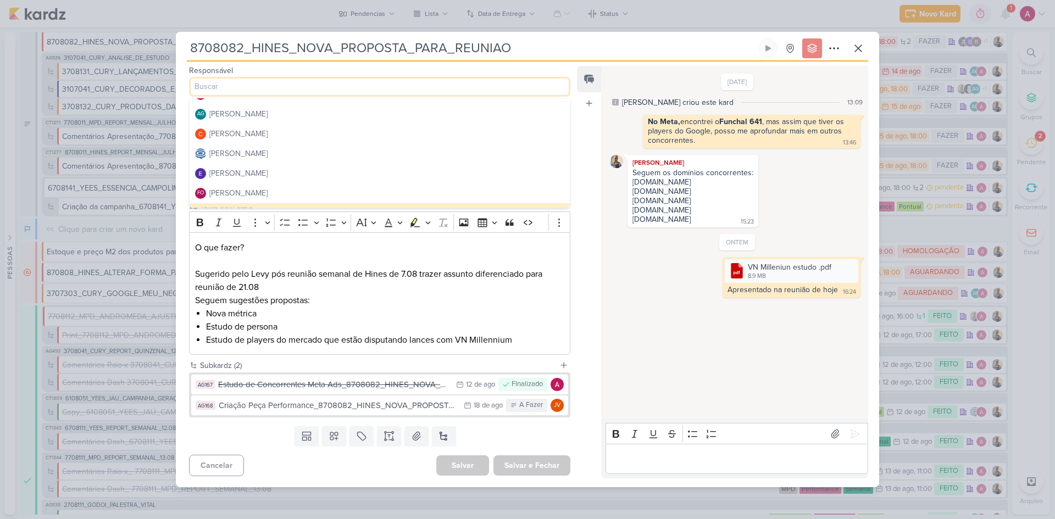
scroll to position [0, 0]
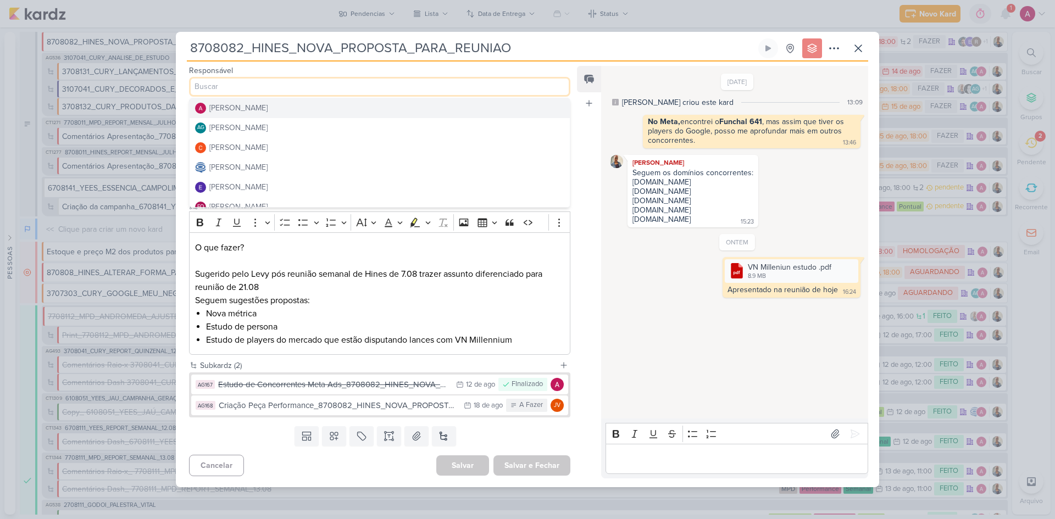
click at [593, 150] on div "Feed Atrelar email Solte o email para atrelar ao kard" at bounding box center [589, 272] width 24 height 413
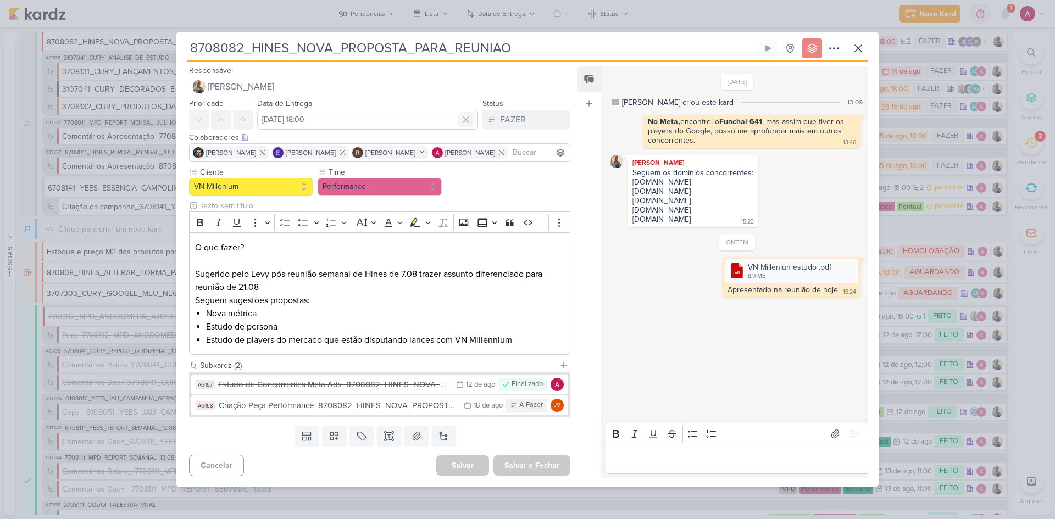
click at [462, 118] on icon at bounding box center [466, 119] width 11 height 11
click at [750, 49] on icon at bounding box center [858, 48] width 13 height 13
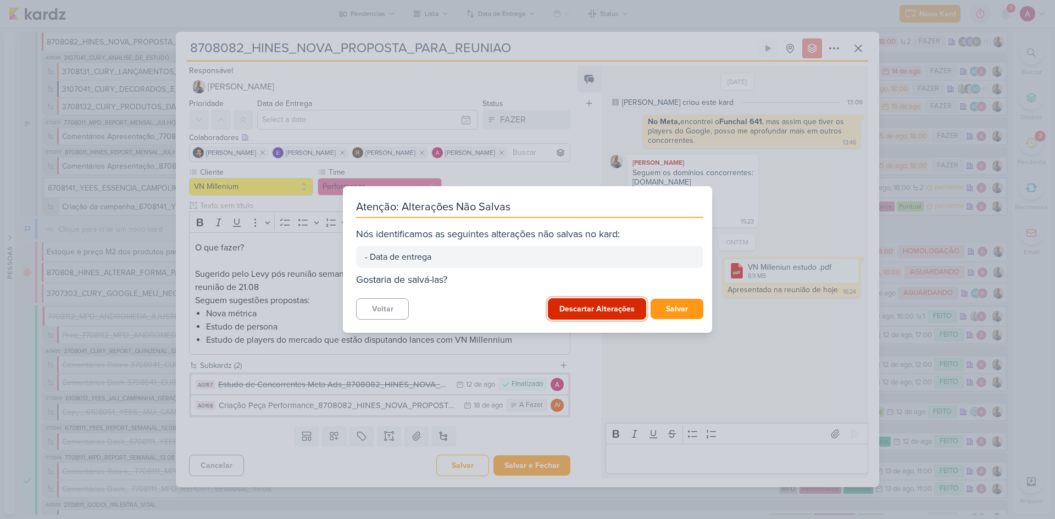
click at [588, 313] on button "Descartar Alterações" at bounding box center [597, 308] width 98 height 21
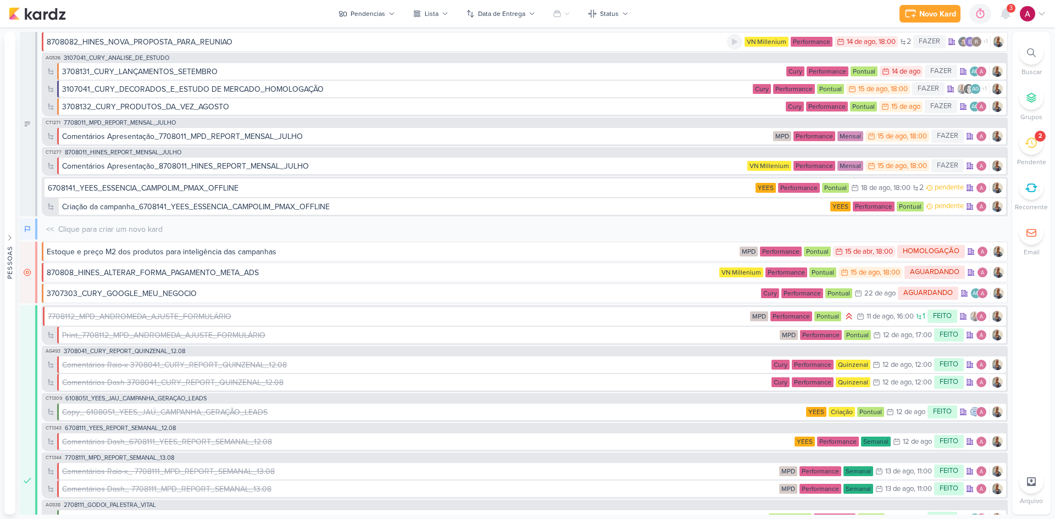
click at [265, 42] on div "8708082_HINES_NOVA_PROPOSTA_PARA_REUNIAO" at bounding box center [387, 42] width 681 height 12
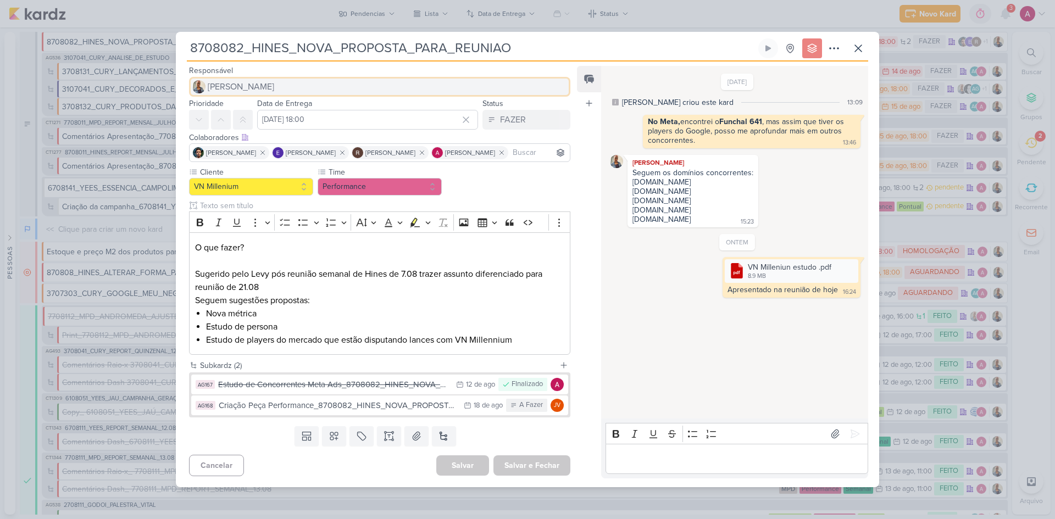
click at [258, 86] on button "[PERSON_NAME]" at bounding box center [379, 87] width 381 height 20
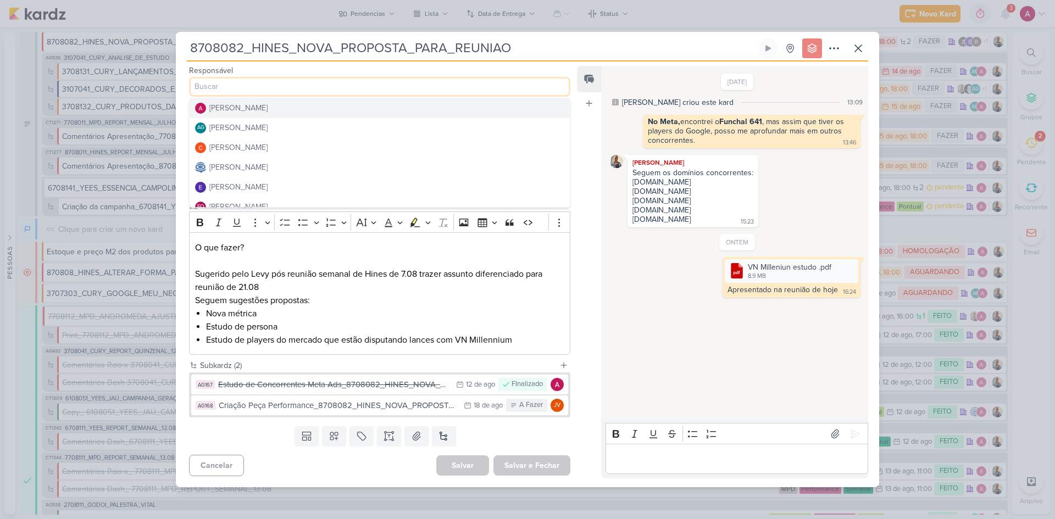
click at [258, 112] on div "[PERSON_NAME]" at bounding box center [238, 108] width 58 height 12
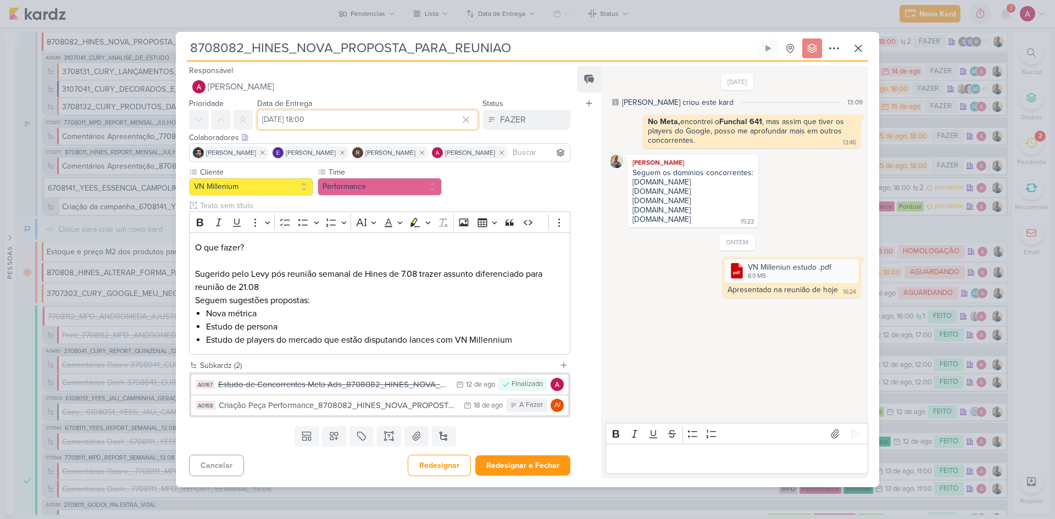
click at [334, 119] on input "[DATE] 18:00" at bounding box center [367, 120] width 221 height 20
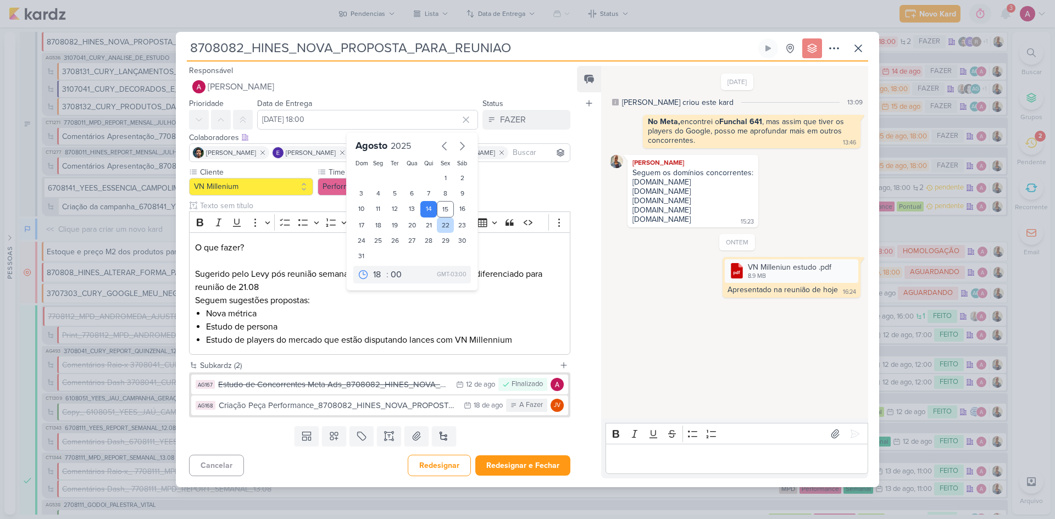
click at [445, 225] on div "22" at bounding box center [445, 225] width 17 height 15
type input "[DATE] 18:00"
click at [441, 347] on button "Redesignar" at bounding box center [439, 465] width 63 height 21
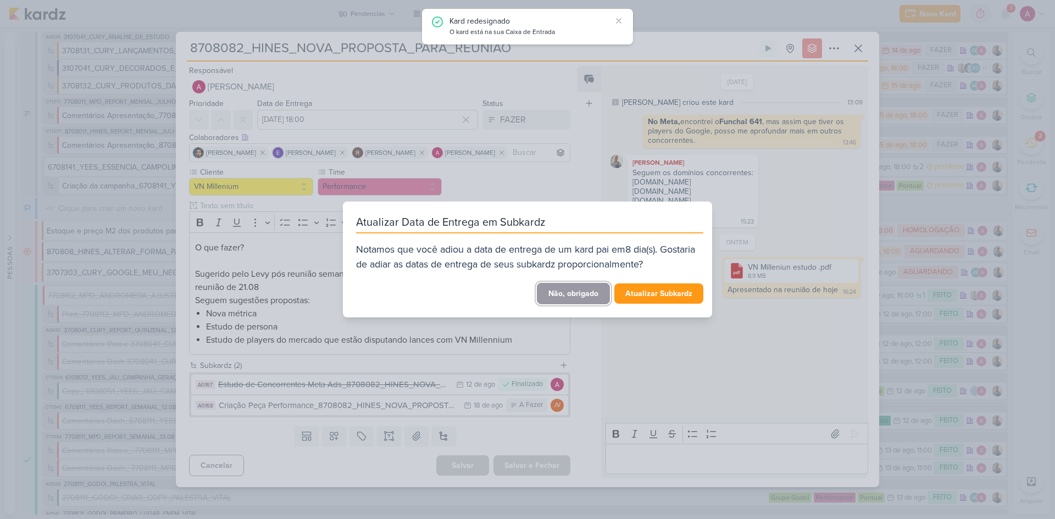
click at [581, 300] on button "Não, obrigado" at bounding box center [573, 293] width 73 height 21
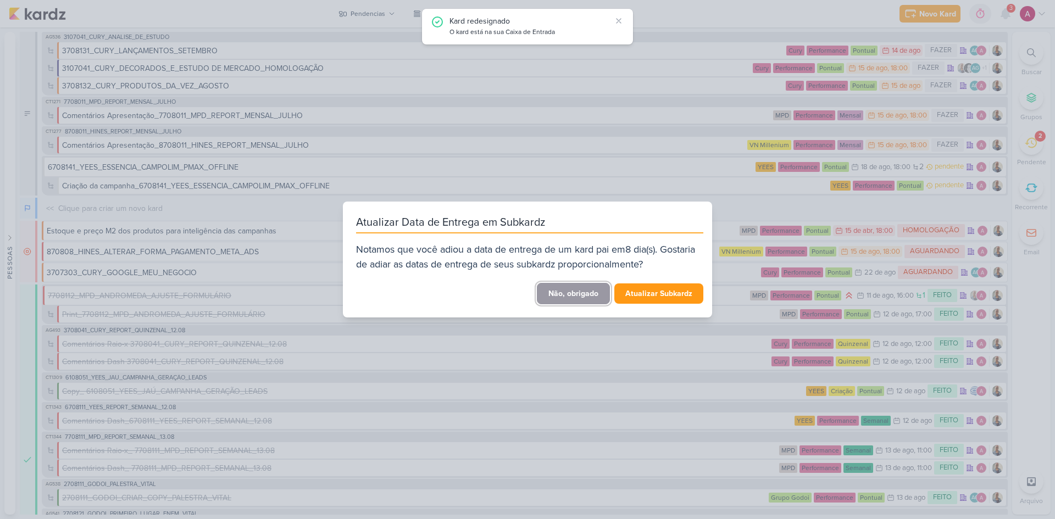
click at [565, 301] on button "Não, obrigado" at bounding box center [573, 293] width 73 height 21
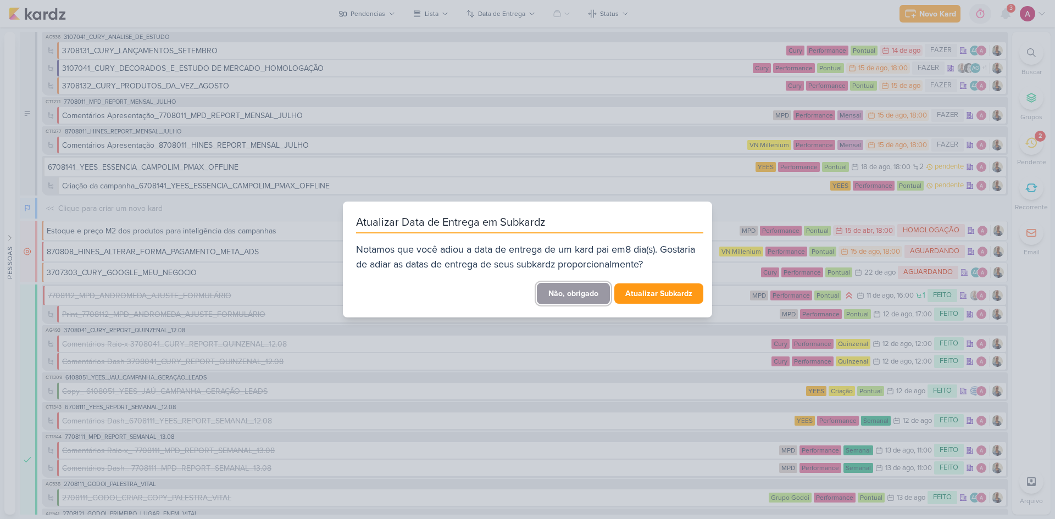
click at [555, 297] on button "Não, obrigado" at bounding box center [573, 293] width 73 height 21
click at [555, 296] on button "Não, obrigado" at bounding box center [573, 293] width 73 height 21
click at [412, 136] on div "Atualizar Data de Entrega em Subkardz Notamos que você adiou a data de entrega …" at bounding box center [527, 259] width 1055 height 519
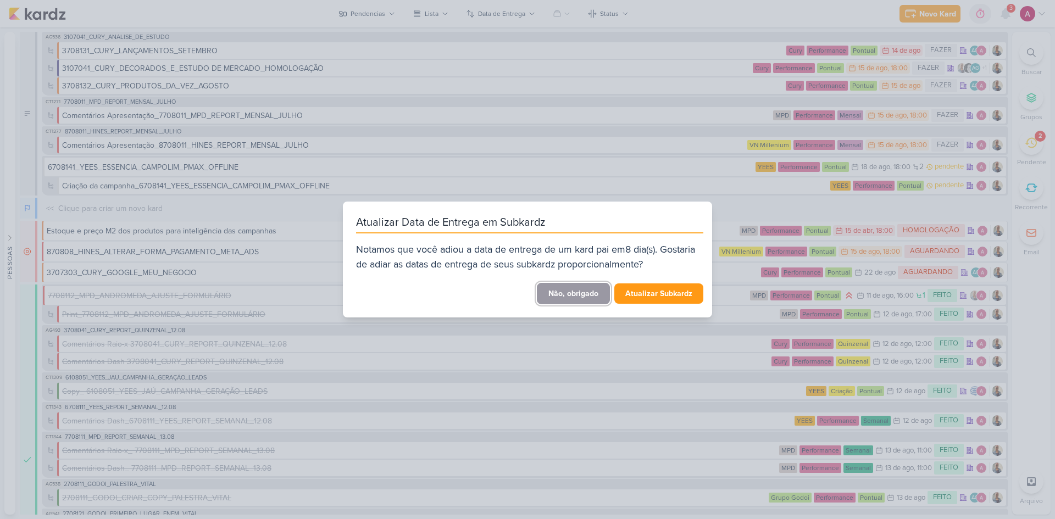
click at [573, 298] on button "Não, obrigado" at bounding box center [573, 293] width 73 height 21
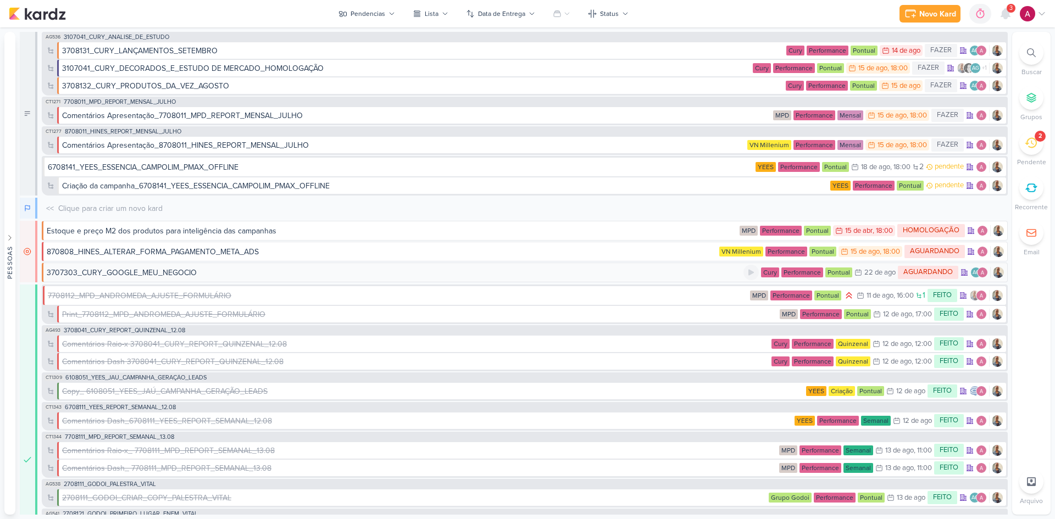
click at [218, 274] on div "3707303_CURY_GOOGLE_MEU_NEGOCIO" at bounding box center [395, 273] width 697 height 12
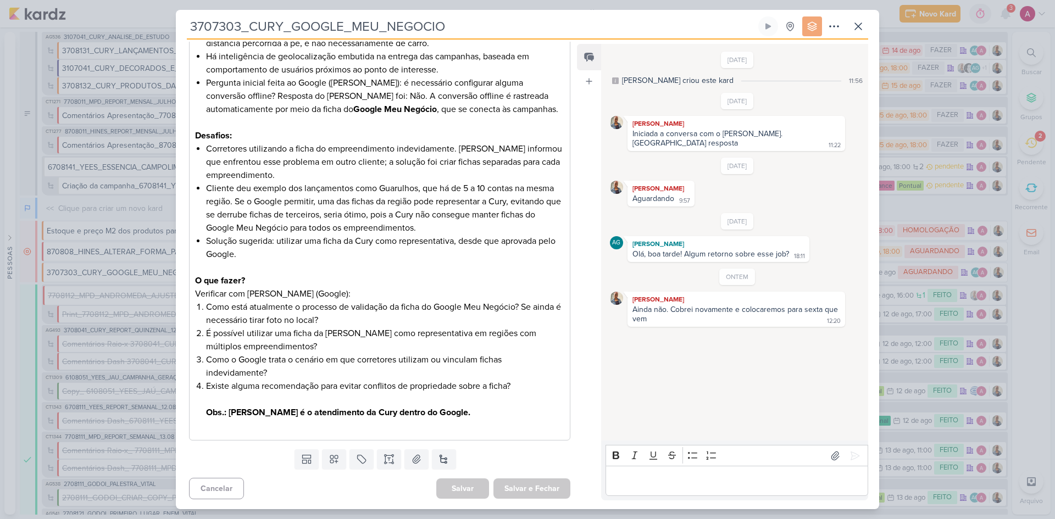
scroll to position [289, 0]
click at [858, 27] on icon at bounding box center [858, 26] width 7 height 7
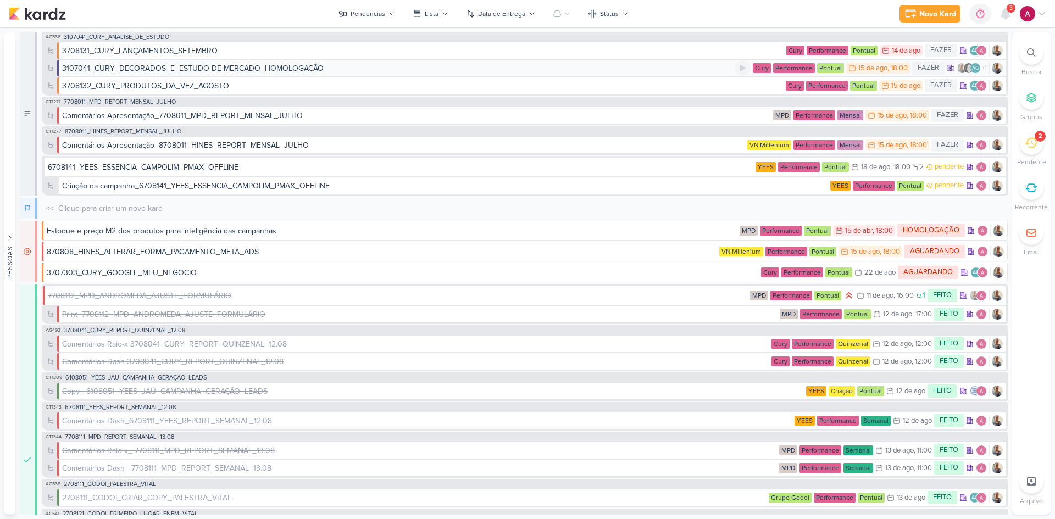
click at [220, 63] on div "3107041_CURY_DECORADOS_E_ESTUDO DE MERCADO_HOMOLOGAÇÃO" at bounding box center [193, 69] width 262 height 12
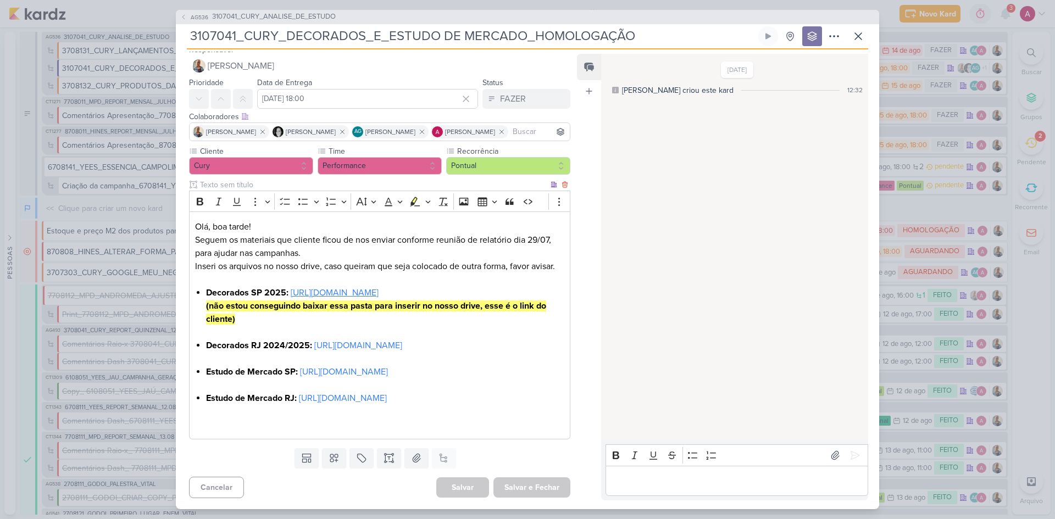
scroll to position [0, 0]
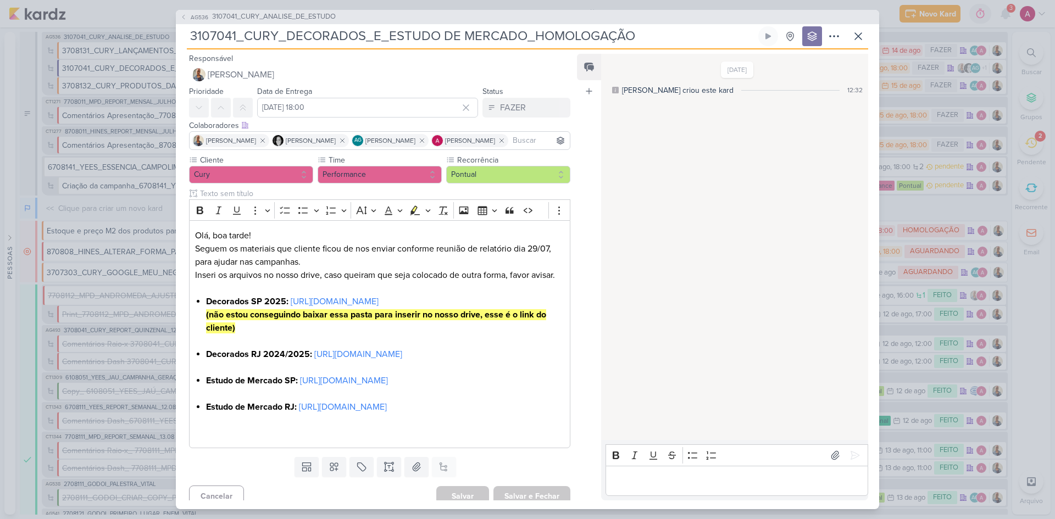
click at [295, 18] on span "3107041_CURY_ANALISE_DE_ESTUDO" at bounding box center [274, 17] width 124 height 11
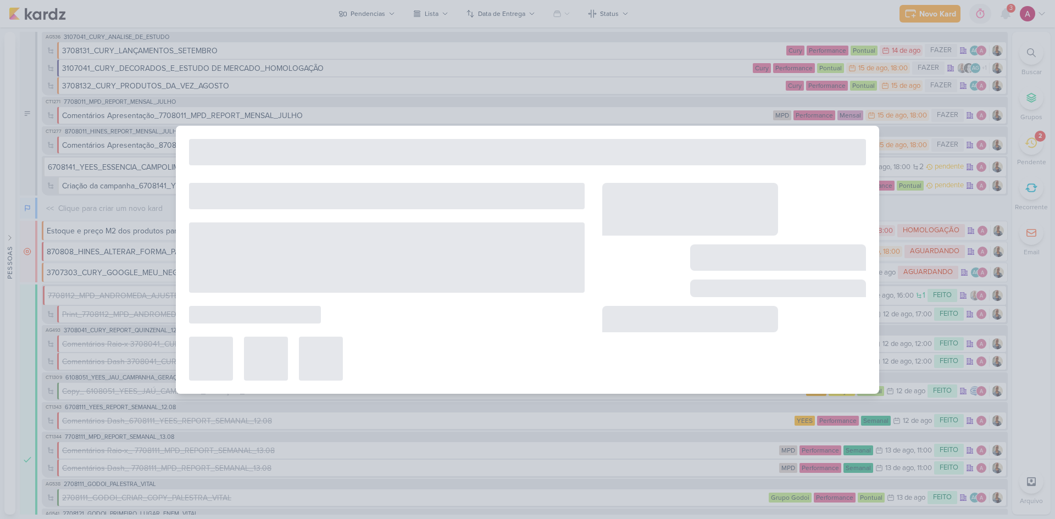
type input "3107041_CURY_ANALISE_DE_ESTUDO"
type input "[DATE] 23:59"
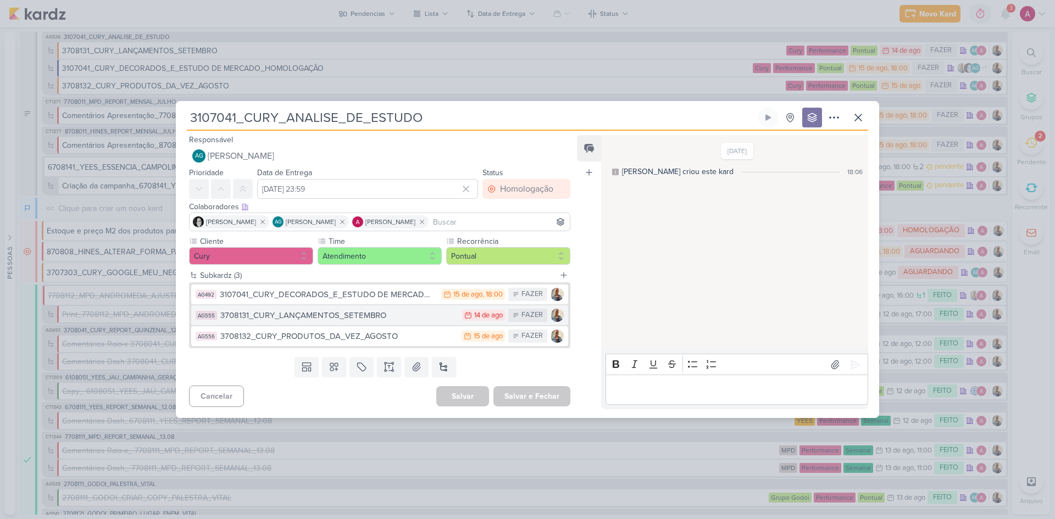
click at [306, 320] on div "3708131_CURY_LANÇAMENTOS_SETEMBRO" at bounding box center [338, 315] width 236 height 13
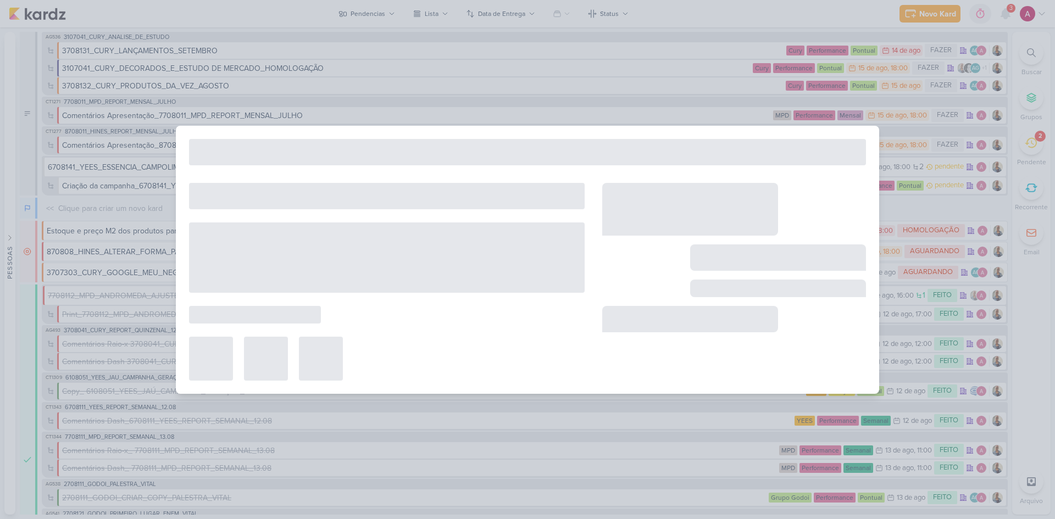
type input "3708131_CURY_LANÇAMENTOS_SETEMBRO"
type input "[DATE] 23:59"
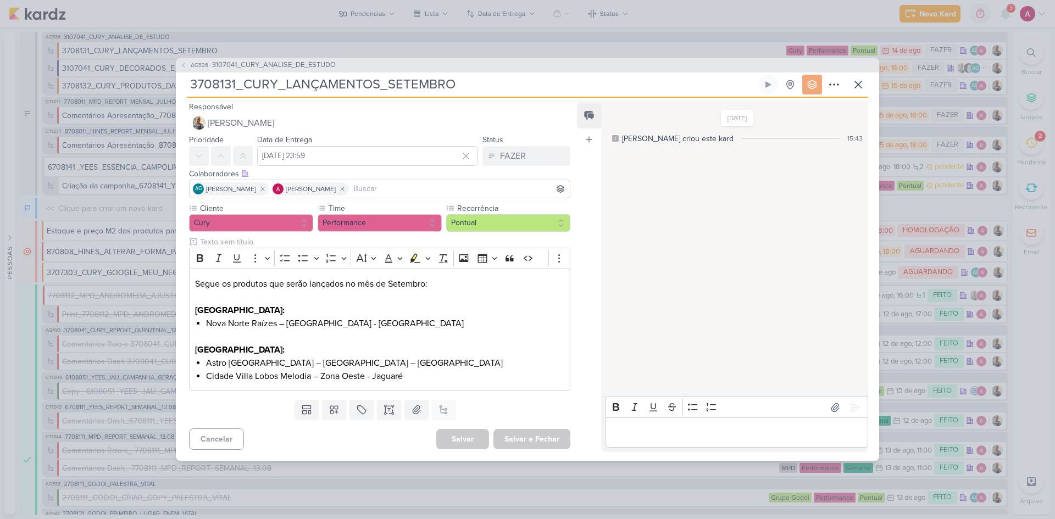
click at [199, 68] on span "AG536" at bounding box center [199, 65] width 21 height 8
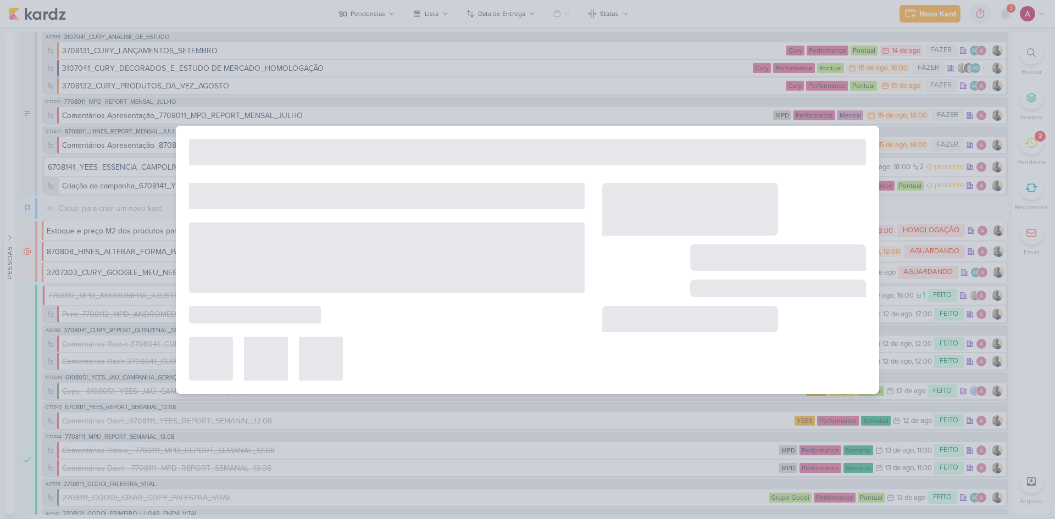
type input "3107041_CURY_ANALISE_DE_ESTUDO"
type input "8 de agosto de 2025 às 23:59"
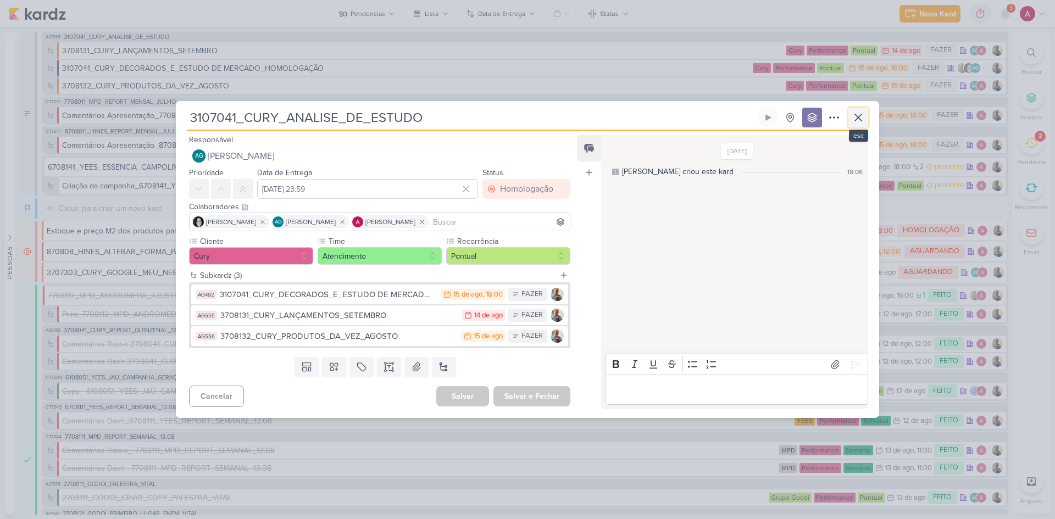
click at [860, 121] on icon at bounding box center [858, 117] width 13 height 13
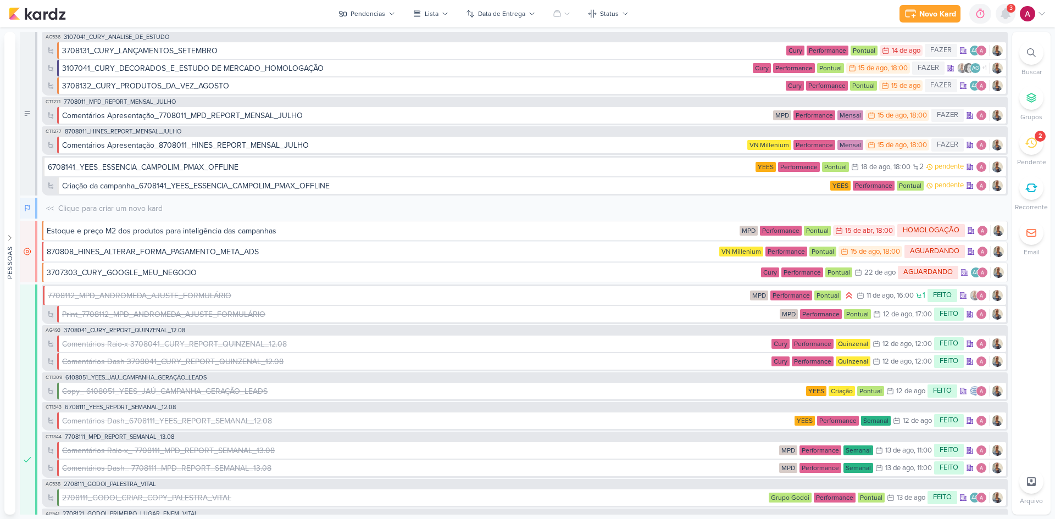
click at [1010, 20] on icon at bounding box center [1005, 13] width 13 height 13
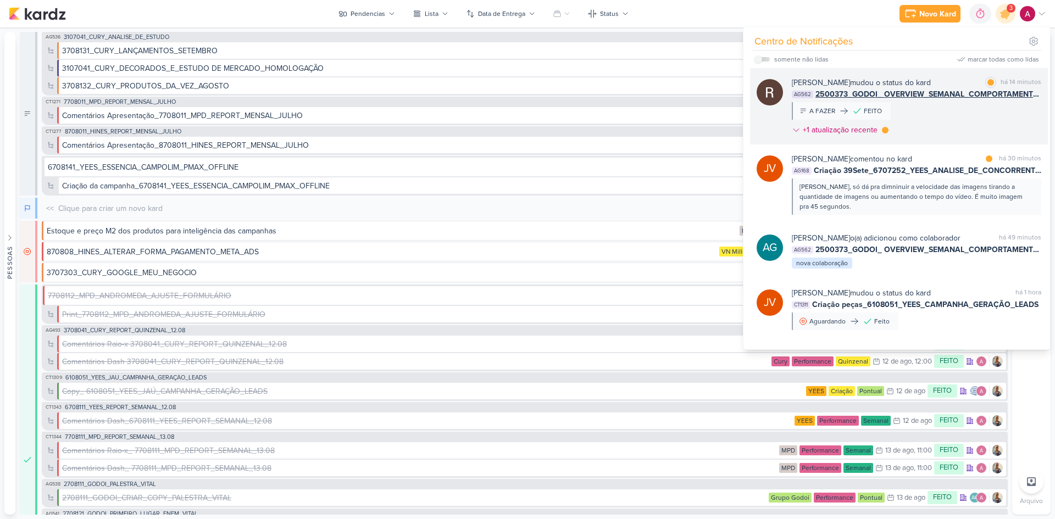
click at [935, 118] on div "Rafael Dornelles mudou o status do kard marcar como lida há 14 minutos AG562 25…" at bounding box center [917, 108] width 250 height 63
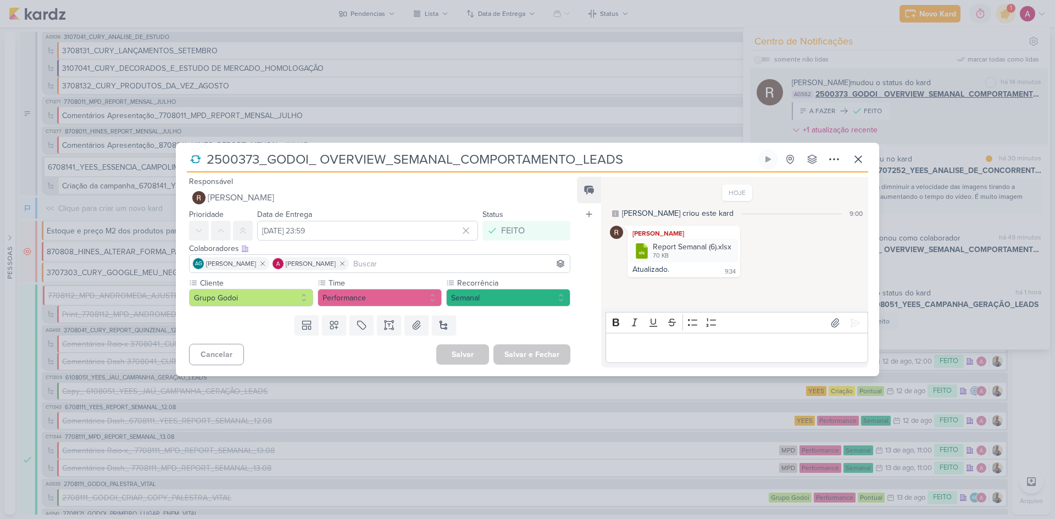
click at [935, 118] on div "2500373_GODOI_ OVERVIEW_SEMANAL_COMPORTAMENTO_LEADS" at bounding box center [527, 259] width 1055 height 519
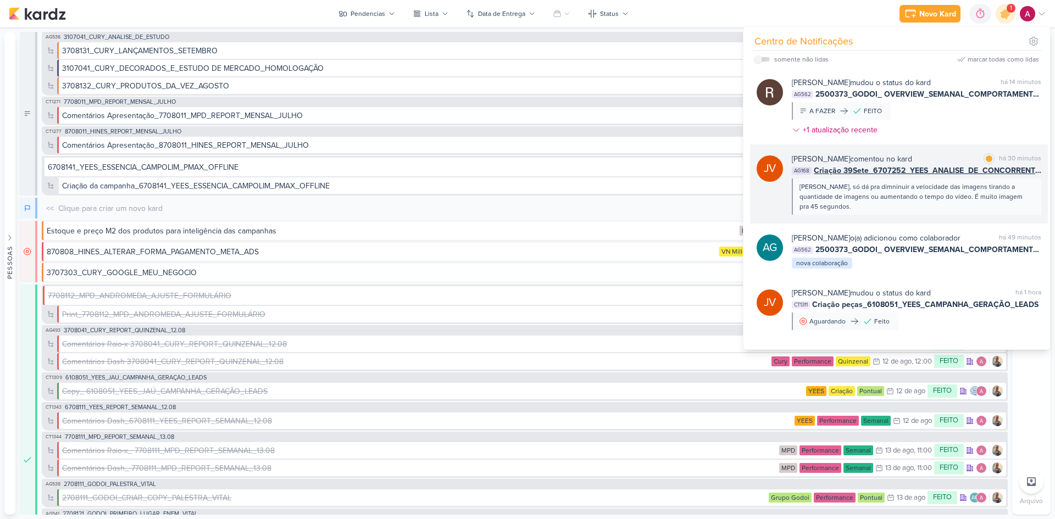
click at [896, 212] on div "[PERSON_NAME], só dá pra dimninuir a velocidade das imagens tirando a quantidad…" at bounding box center [917, 197] width 250 height 36
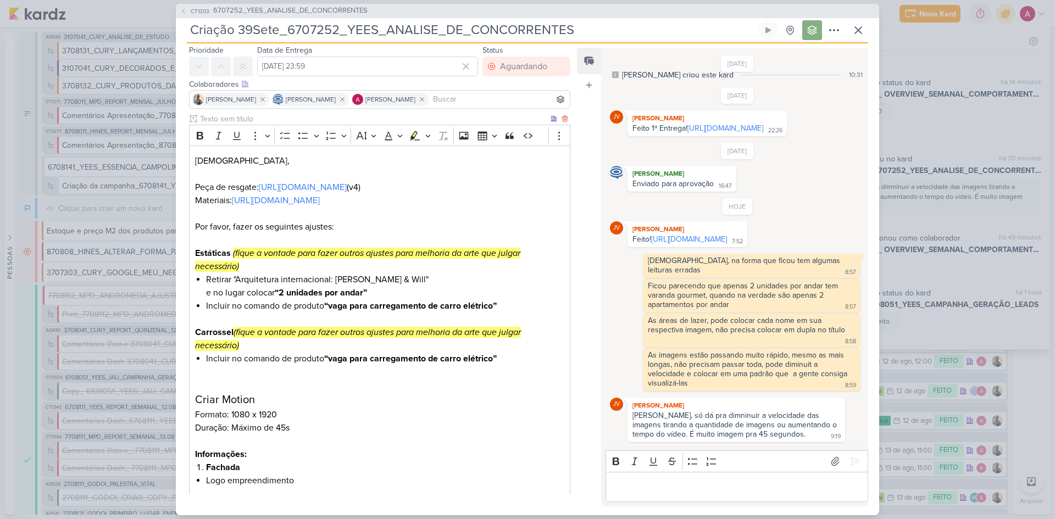
scroll to position [55, 0]
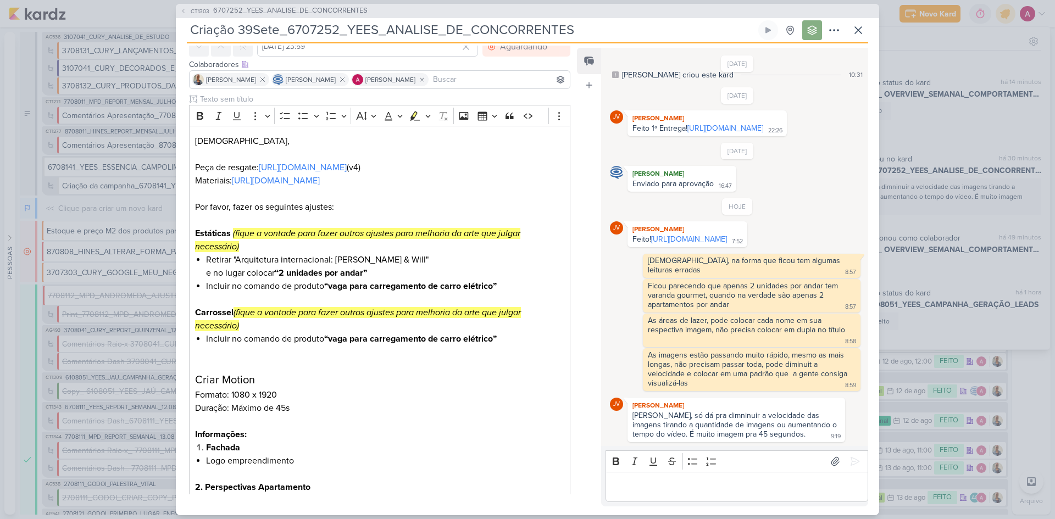
click at [663, 481] on p "Editor editing area: main" at bounding box center [736, 486] width 251 height 13
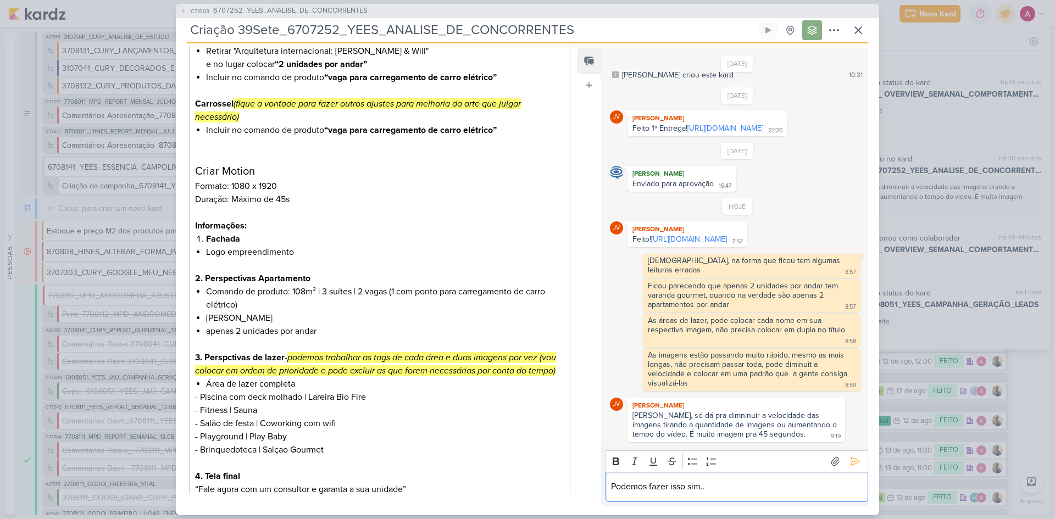
scroll to position [330, 0]
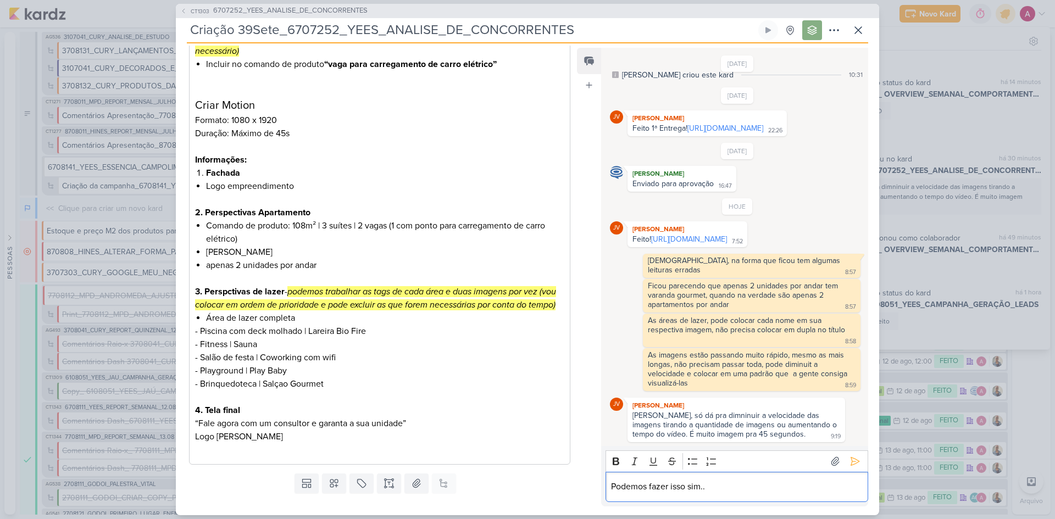
click at [718, 483] on p "Podemos fazer isso sim.." at bounding box center [736, 486] width 251 height 13
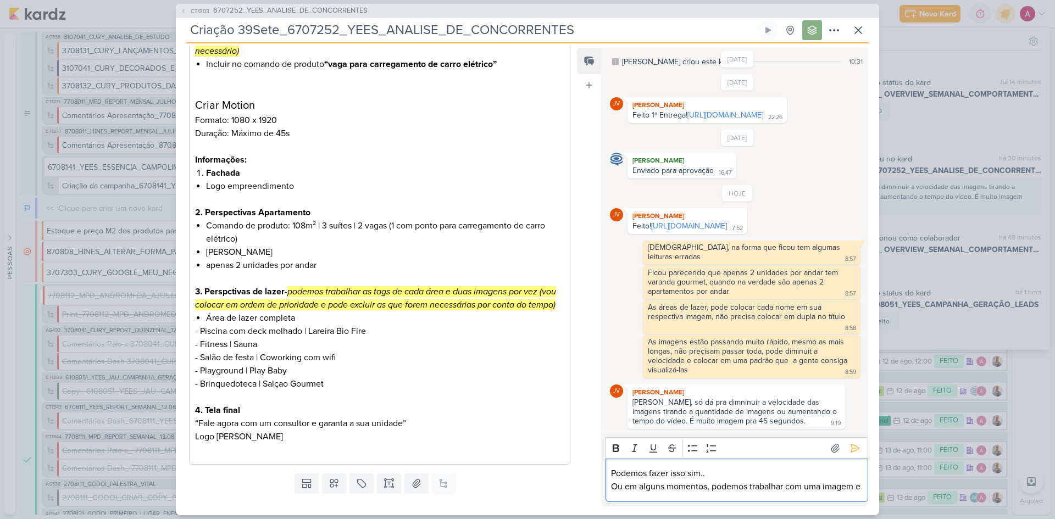
scroll to position [64, 0]
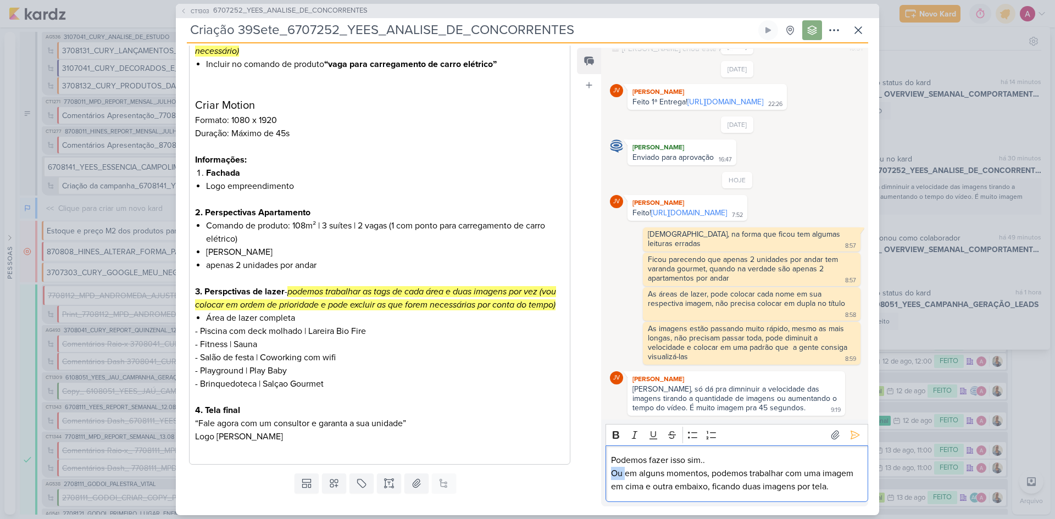
drag, startPoint x: 627, startPoint y: 474, endPoint x: 609, endPoint y: 468, distance: 18.6
click at [610, 470] on div "Podemos fazer isso sim.. Ou em alguns momentos, podemos trabalhar com uma image…" at bounding box center [737, 474] width 263 height 57
click at [764, 489] on p "E também, em alguns momentos, podemos trabalhar com uma imagem em cima e outra …" at bounding box center [736, 480] width 251 height 26
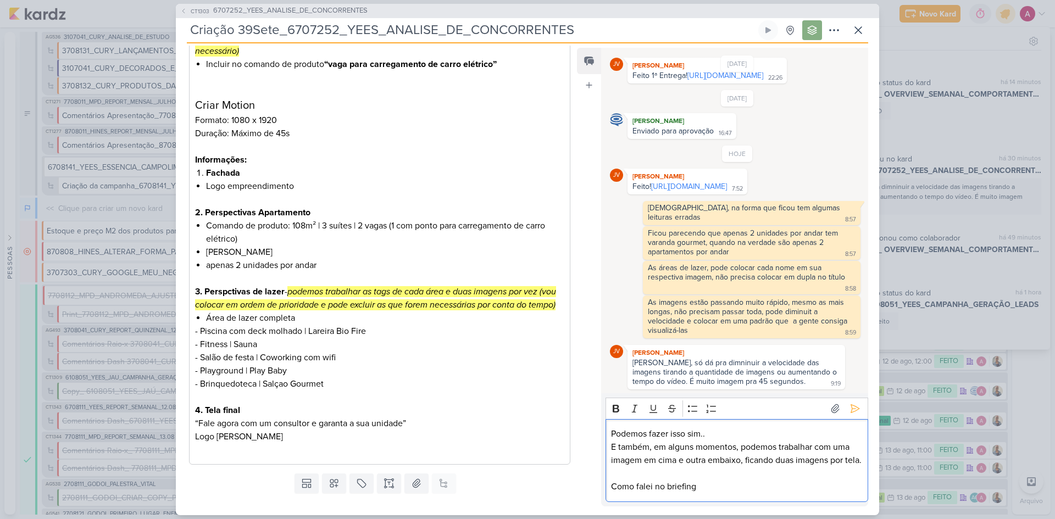
scroll to position [117, 0]
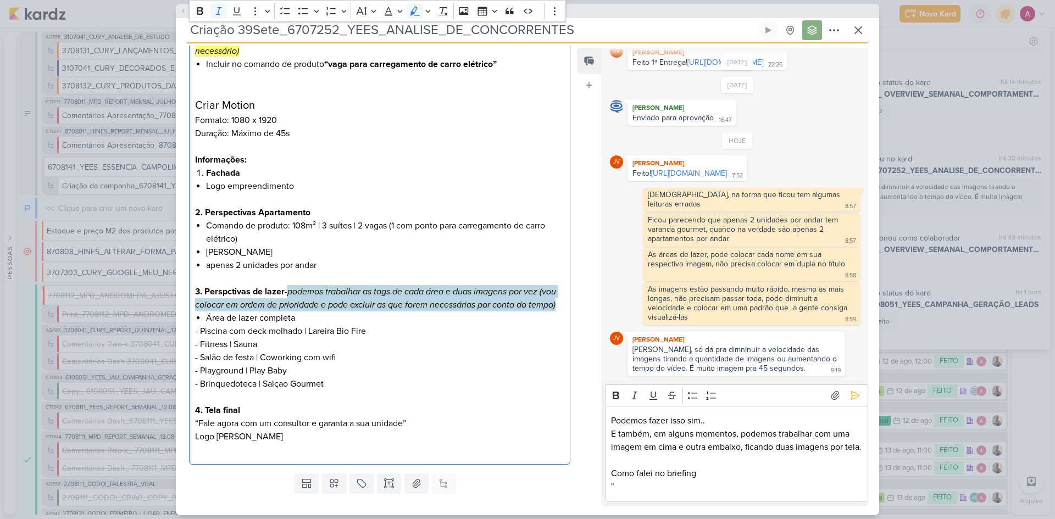
drag, startPoint x: 292, startPoint y: 304, endPoint x: 305, endPoint y: 331, distance: 30.0
click at [305, 312] on p "3. Perspctivas de lazer - podemos trabalhar as tags de cada área e duas imagens…" at bounding box center [379, 298] width 369 height 26
copy mark "podemos trabalhar as tags de cada área e duas imagens por vez (vou colocar em o…"
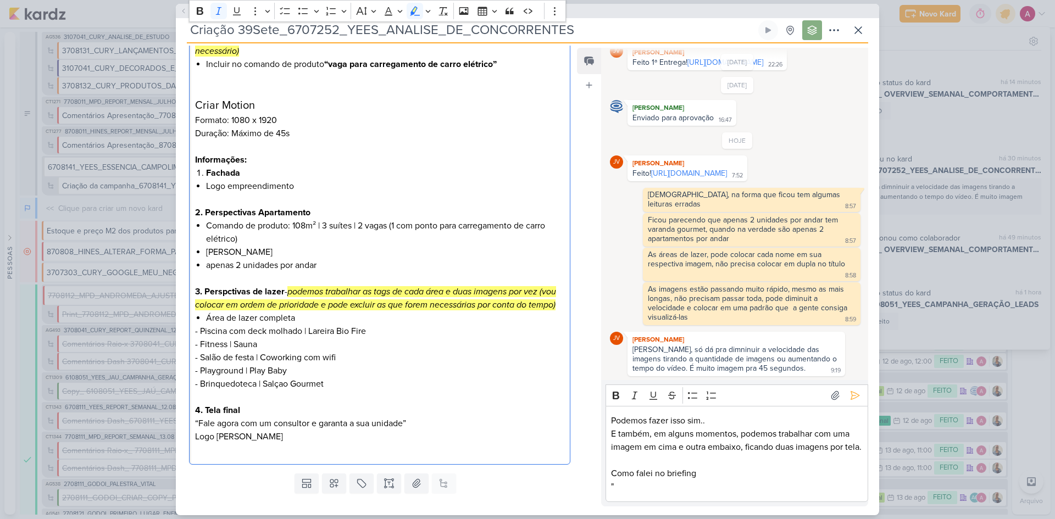
click at [658, 483] on p """ at bounding box center [736, 486] width 251 height 13
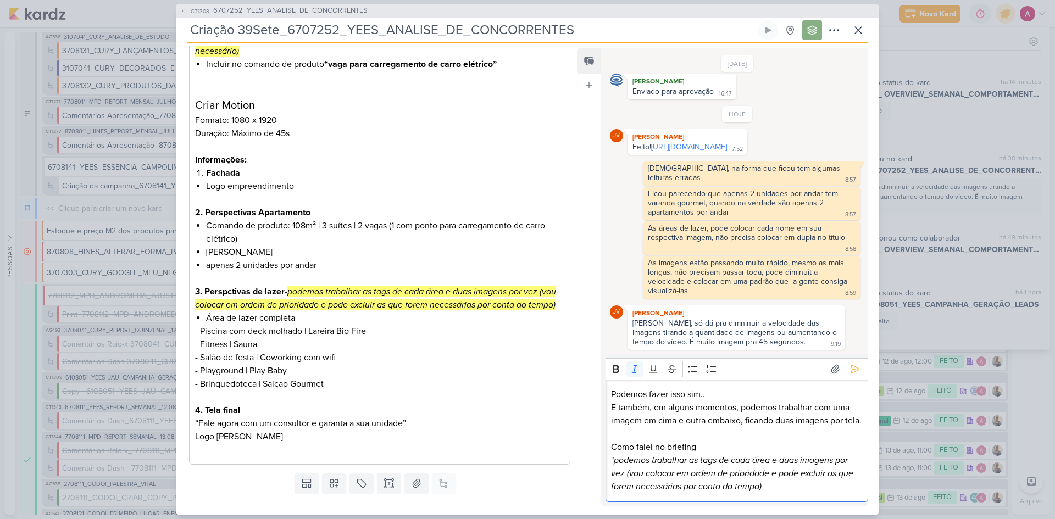
scroll to position [143, 0]
click at [666, 431] on p "Editor editing area: main" at bounding box center [736, 434] width 251 height 13
click at [854, 364] on icon at bounding box center [855, 369] width 11 height 11
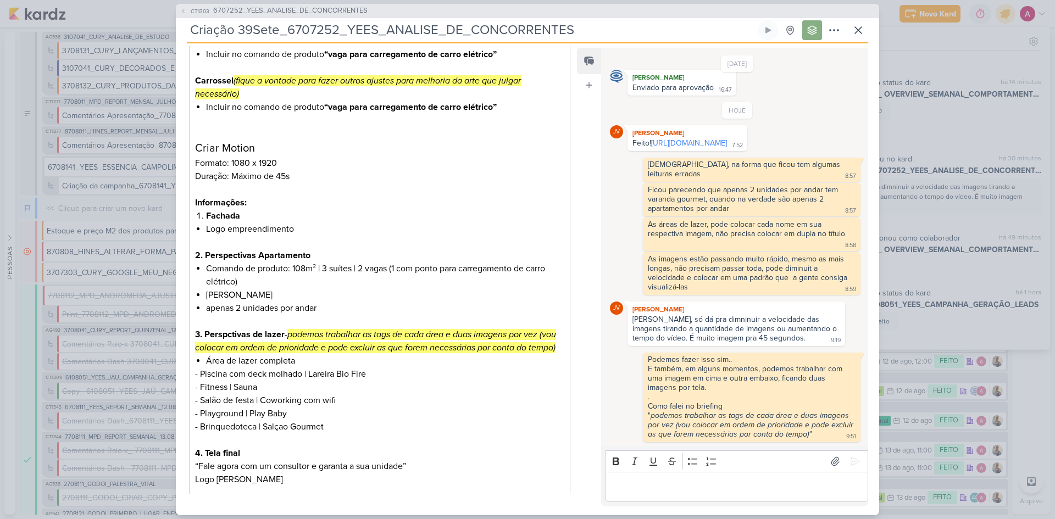
scroll to position [278, 0]
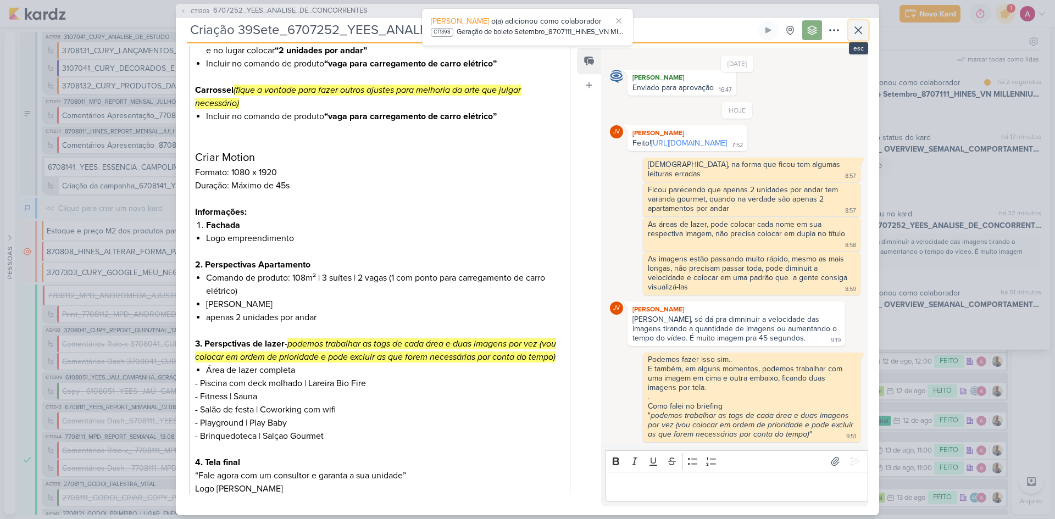
click at [859, 30] on icon at bounding box center [858, 30] width 7 height 7
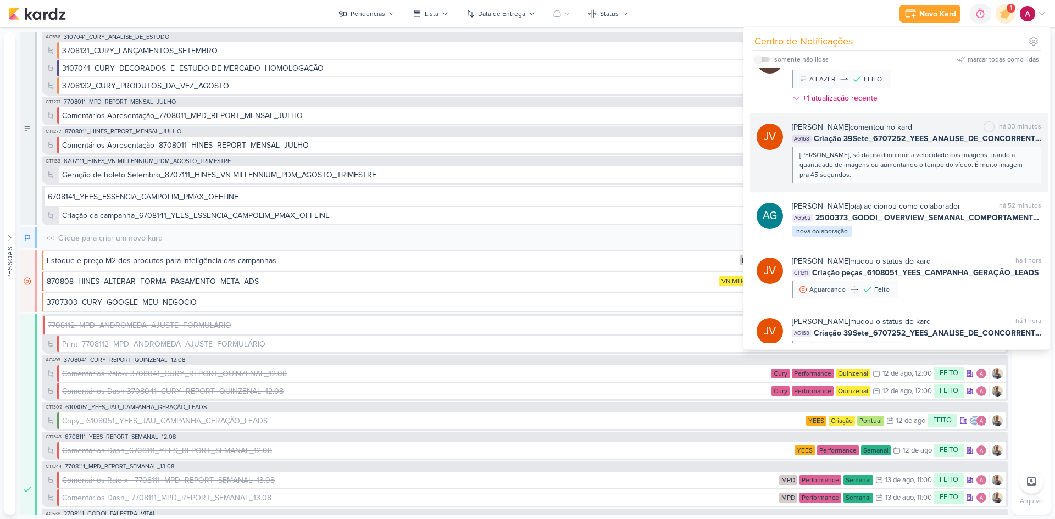
scroll to position [0, 0]
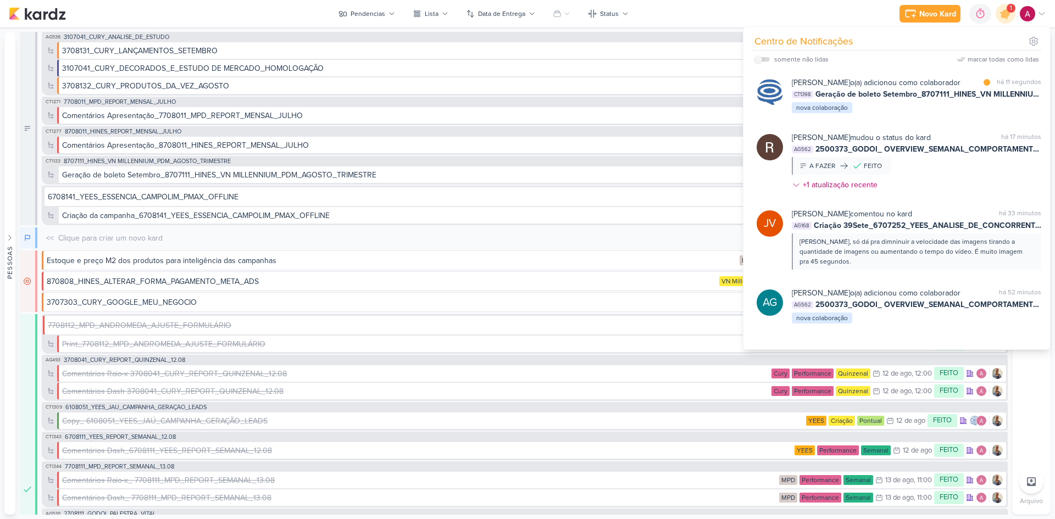
click at [1001, 19] on div at bounding box center [1006, 14] width 28 height 28
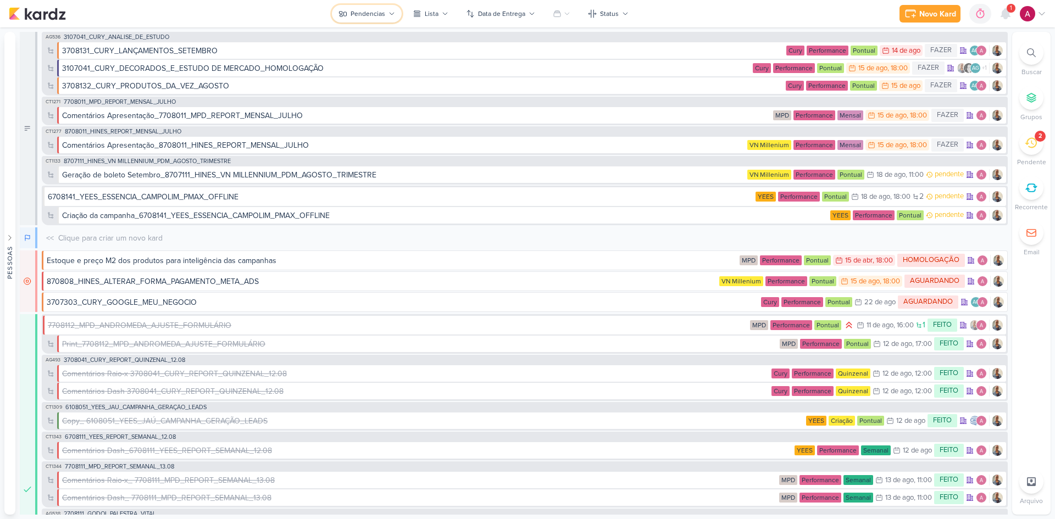
click at [359, 10] on div "Pendencias" at bounding box center [368, 14] width 35 height 10
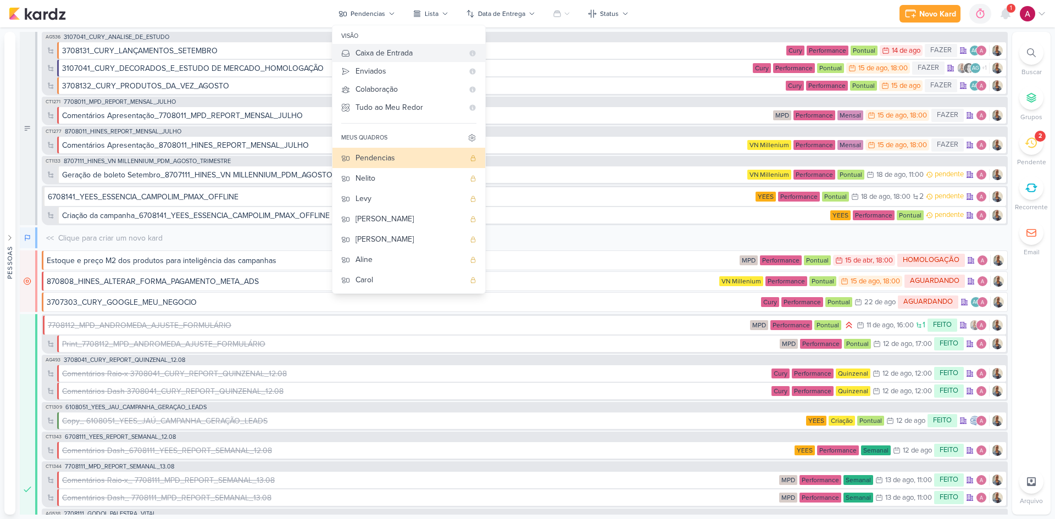
click at [394, 48] on div "Caixa de Entrada" at bounding box center [410, 53] width 108 height 12
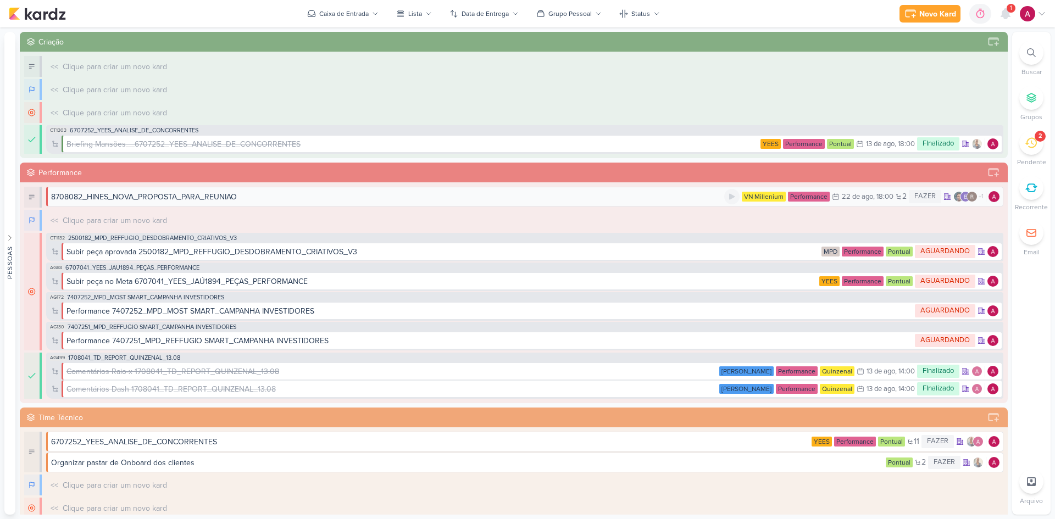
click at [333, 197] on div "8708082_HINES_NOVA_PROPOSTA_PARA_REUNIAO" at bounding box center [387, 197] width 673 height 12
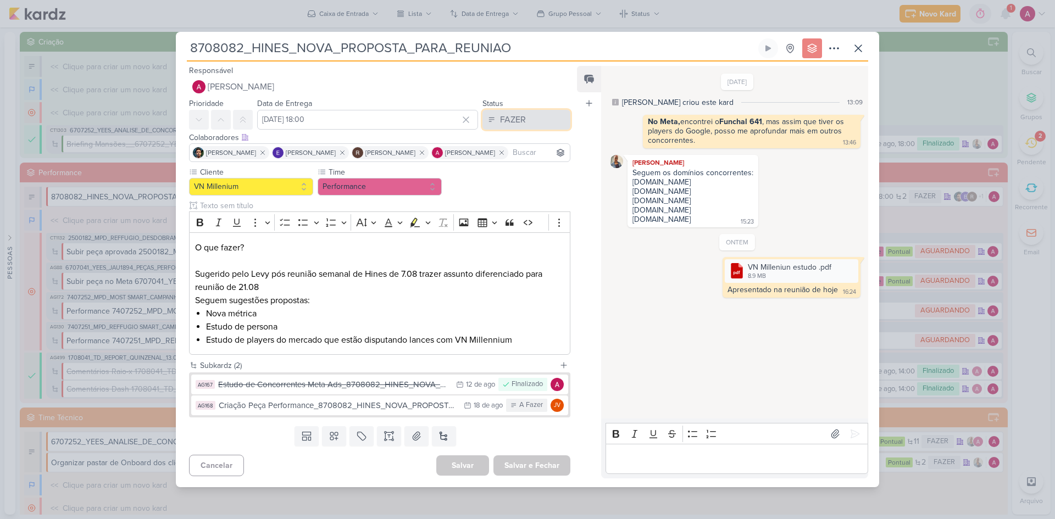
click at [511, 126] on div "FAZER" at bounding box center [513, 119] width 26 height 13
click at [517, 163] on div "FAZENDO" at bounding box center [509, 163] width 35 height 12
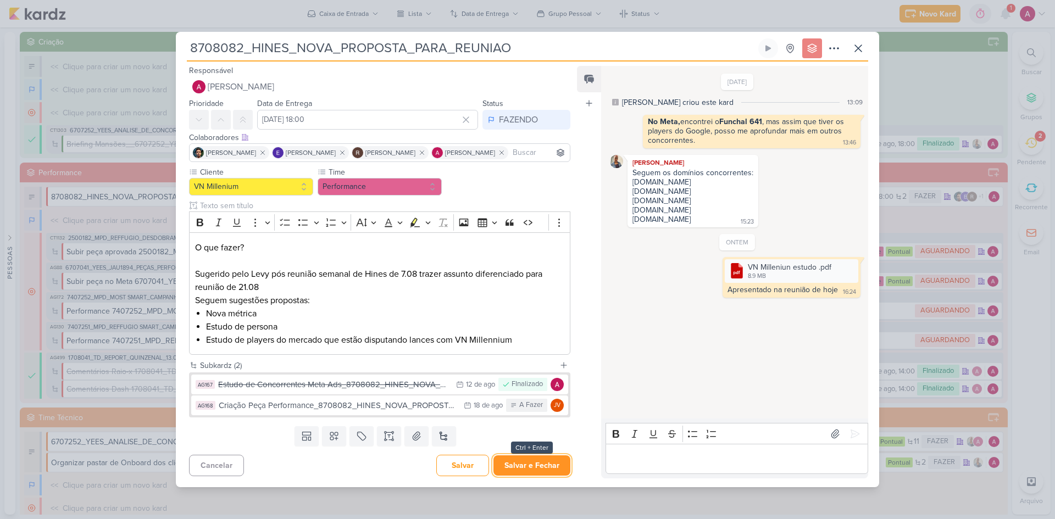
click at [523, 460] on button "Salvar e Fechar" at bounding box center [532, 466] width 77 height 20
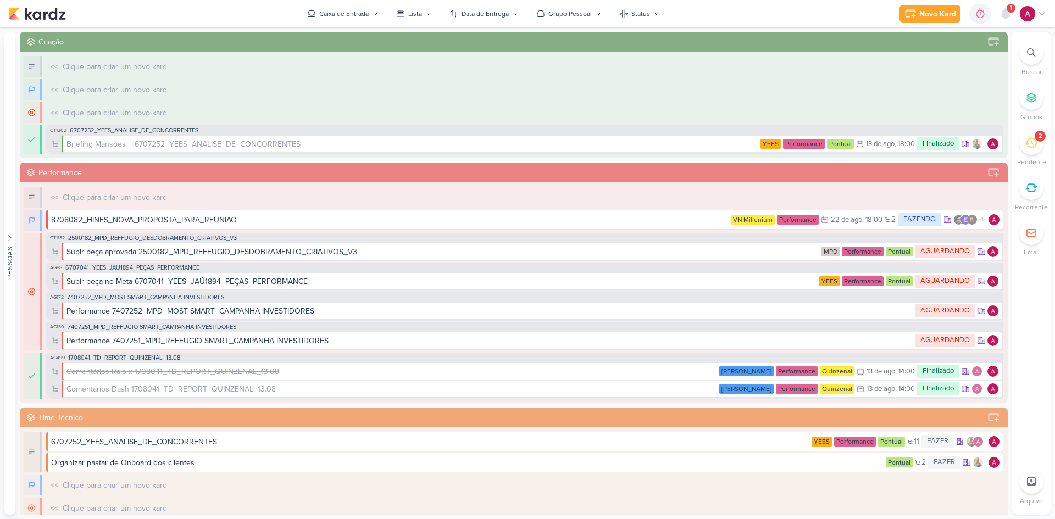
click at [346, 4] on div "Novo Kard Ctrl + k 0h0m Sessão desligada... Hoje 0h0m Semana 0h0m Mês 0h0m" at bounding box center [528, 13] width 1038 height 27
click at [347, 9] on div "Caixa de Entrada" at bounding box center [343, 14] width 49 height 10
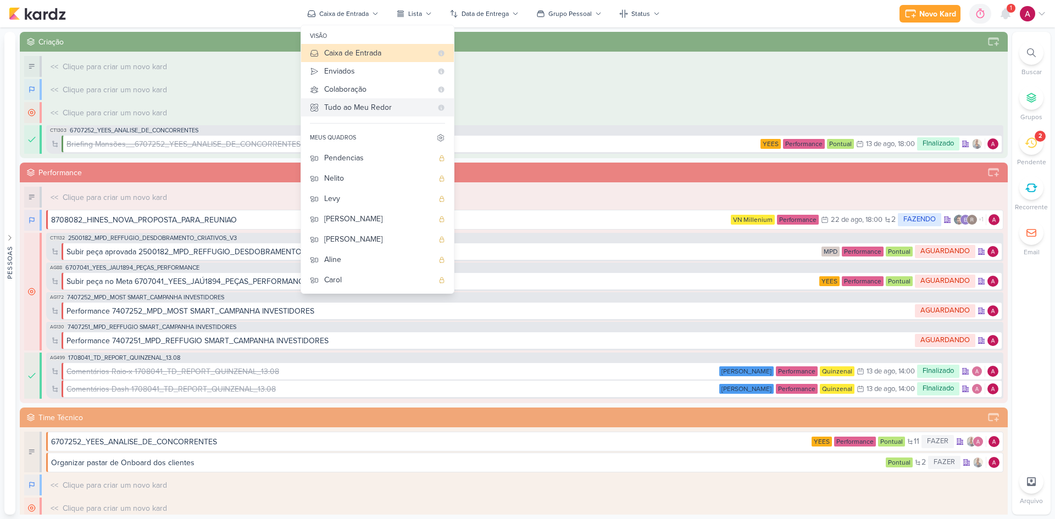
click at [342, 112] on div "Tudo ao Meu Redor" at bounding box center [378, 108] width 108 height 12
